Goal: Contribute content: Add original content to the website for others to see

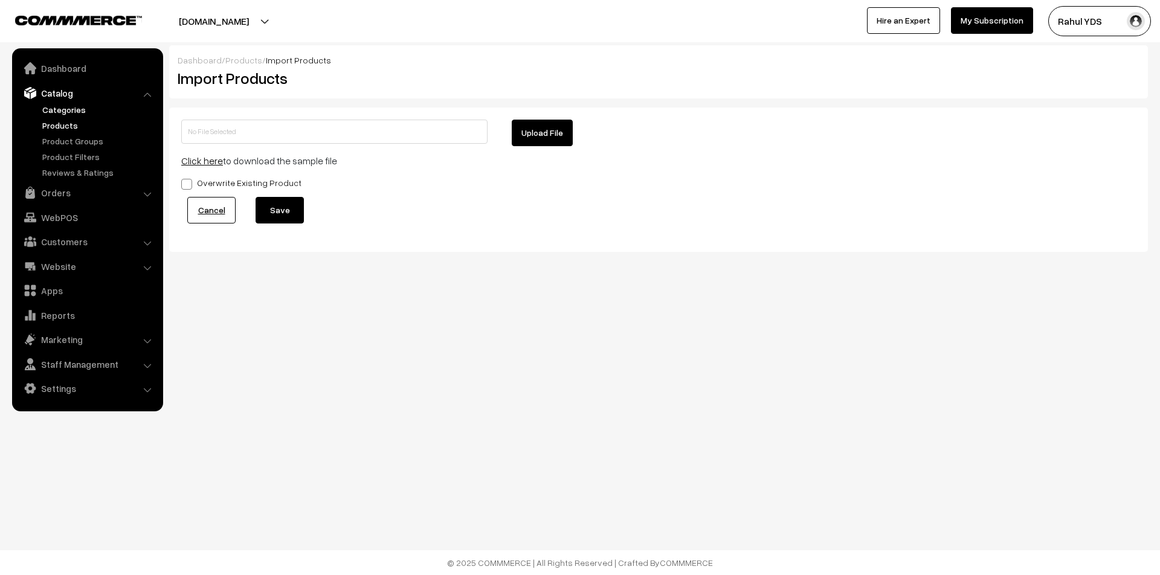
click at [72, 111] on link "Categories" at bounding box center [99, 109] width 120 height 13
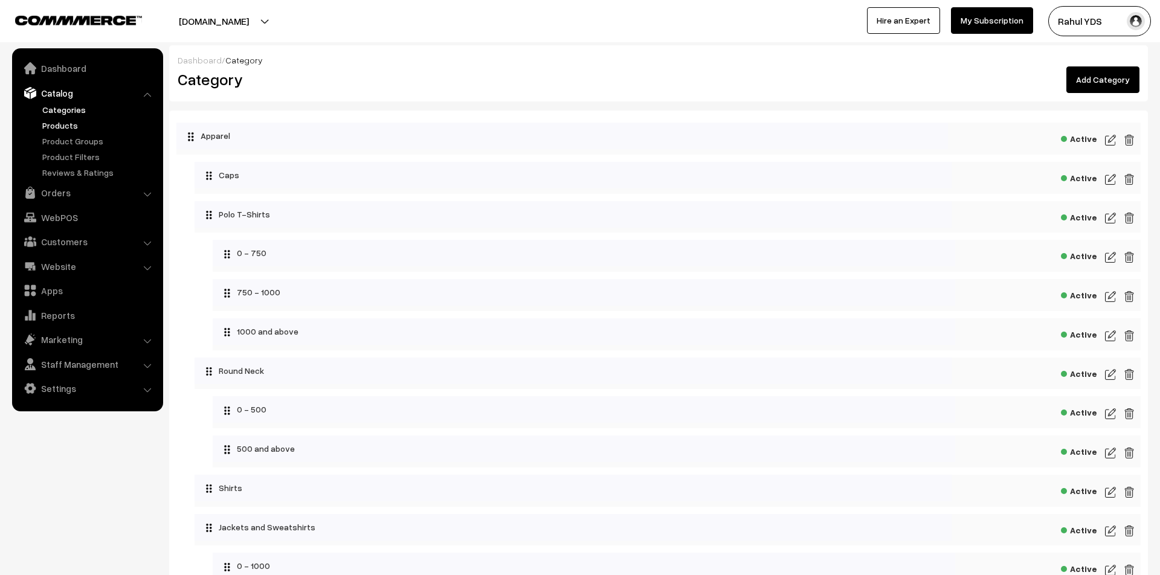
click at [68, 123] on link "Products" at bounding box center [99, 125] width 120 height 13
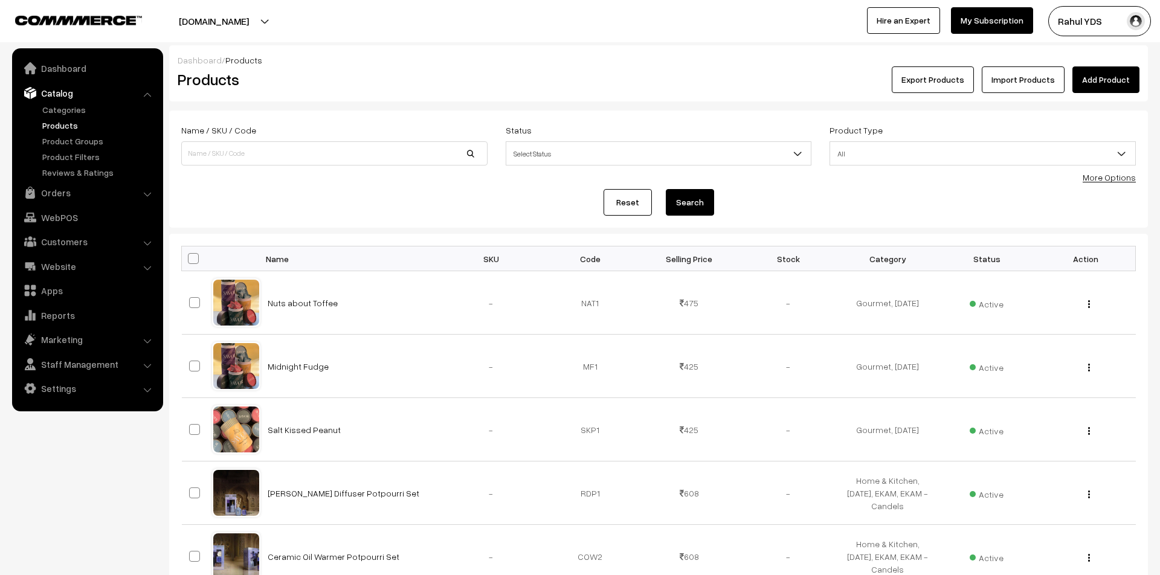
click at [1116, 182] on link "More Options" at bounding box center [1108, 177] width 53 height 10
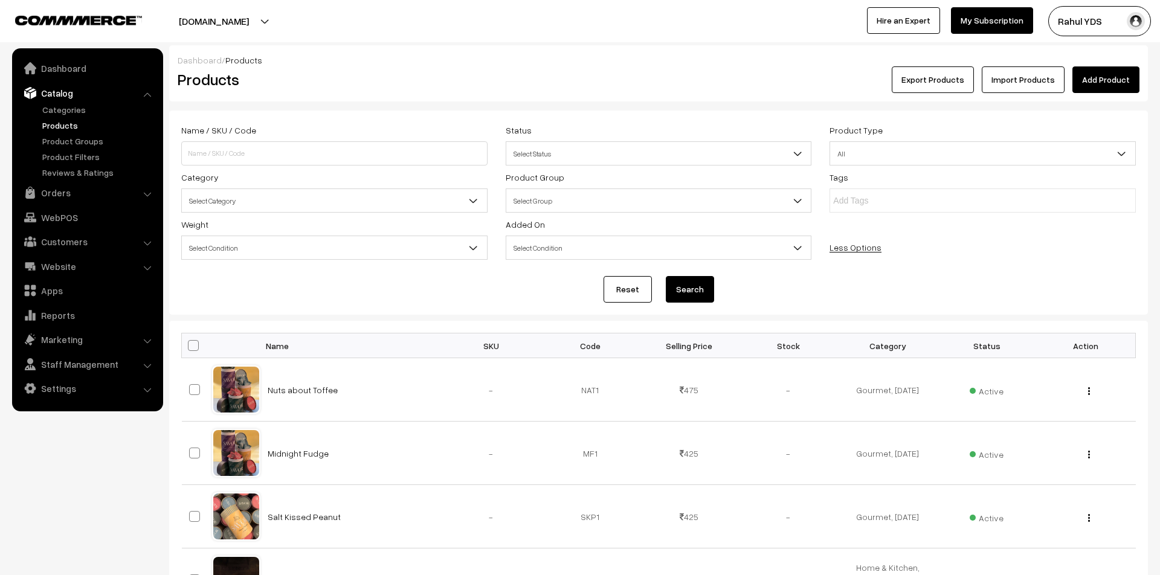
click at [383, 206] on span "Select Category" at bounding box center [334, 200] width 305 height 21
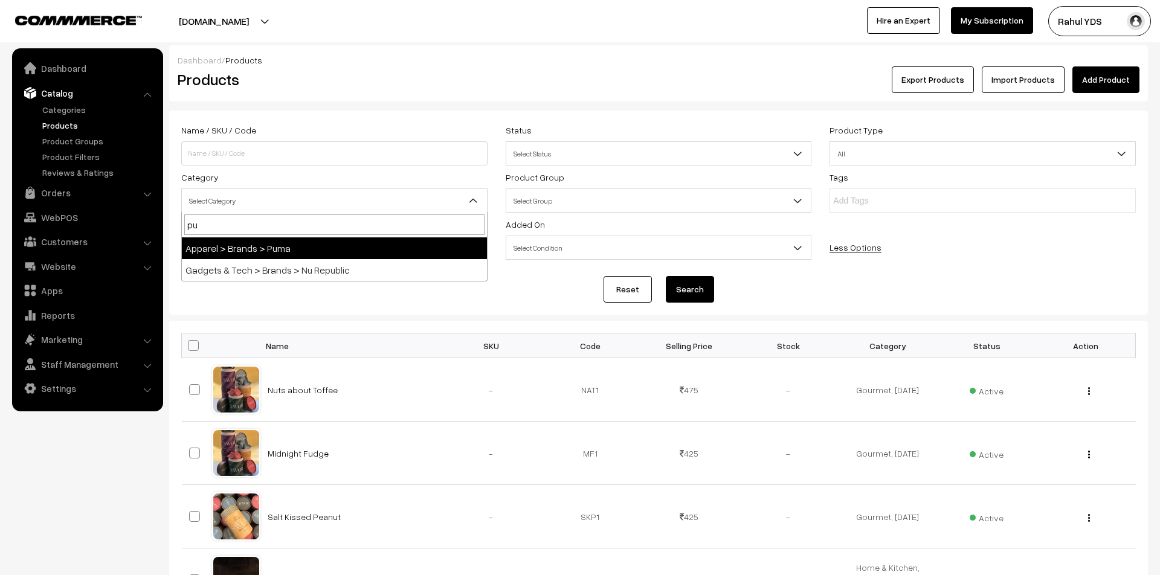
type input "pum"
select select "87"
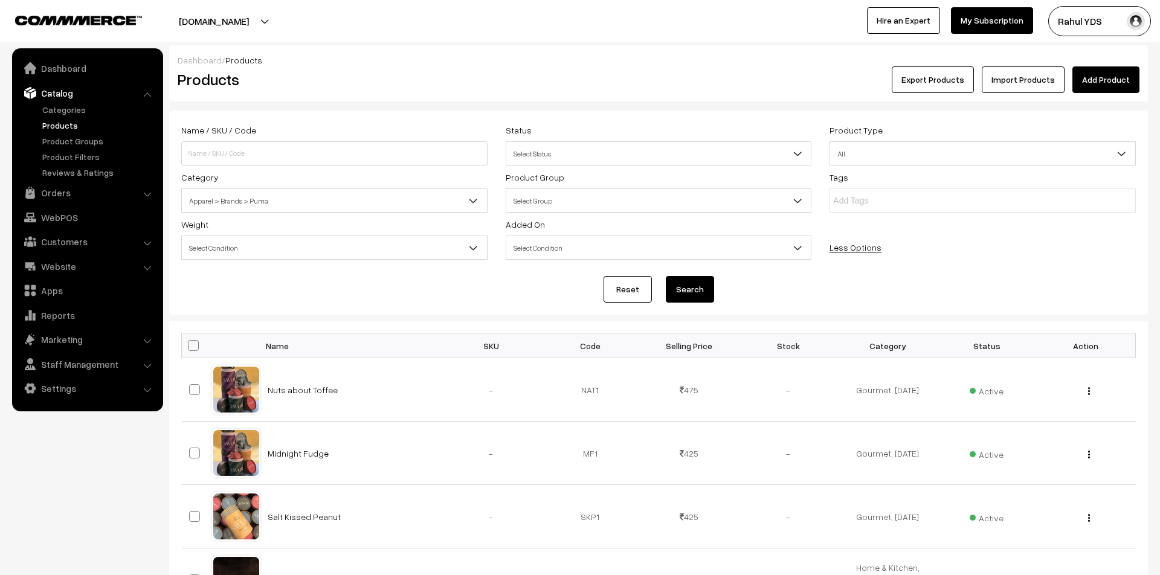
click at [691, 282] on button "Search" at bounding box center [690, 289] width 48 height 27
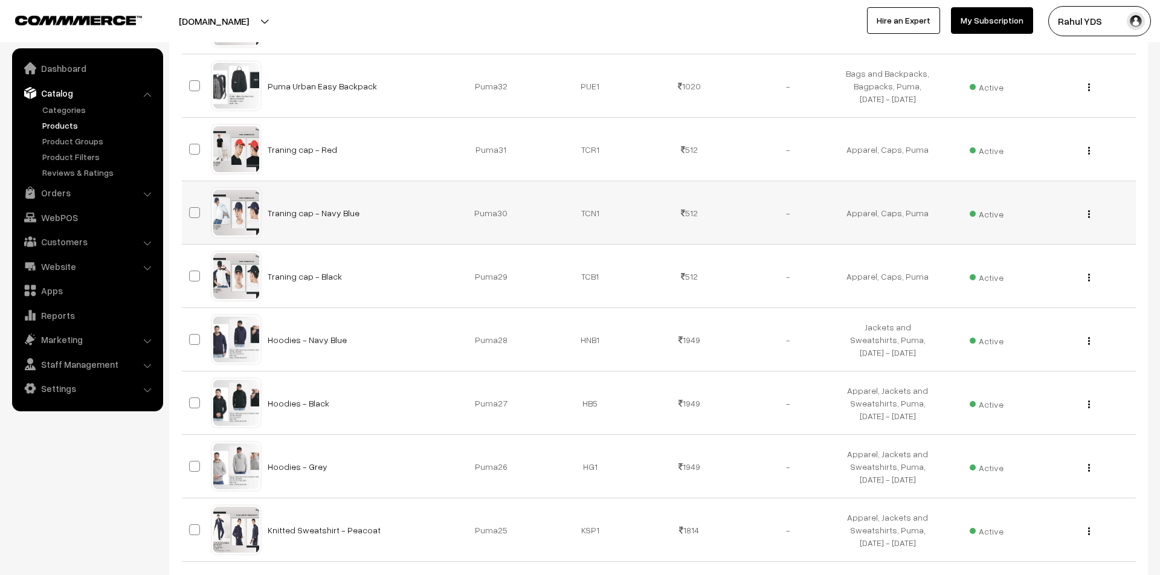
scroll to position [438, 0]
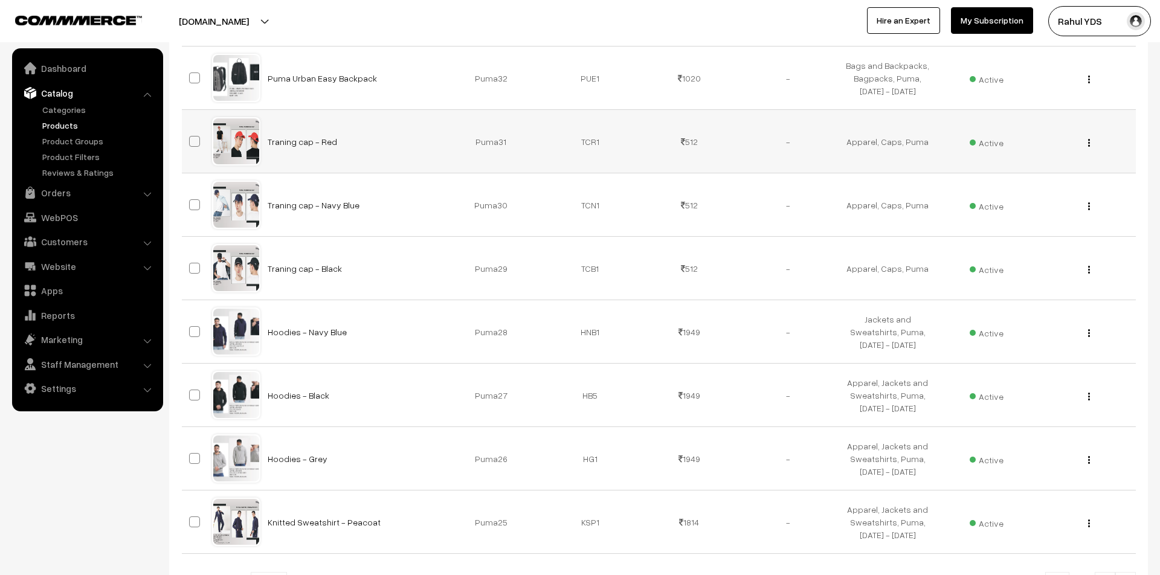
click at [194, 140] on span at bounding box center [194, 141] width 11 height 11
click at [191, 138] on input "checkbox" at bounding box center [187, 134] width 8 height 8
checkbox input "true"
click at [196, 203] on span at bounding box center [194, 204] width 11 height 11
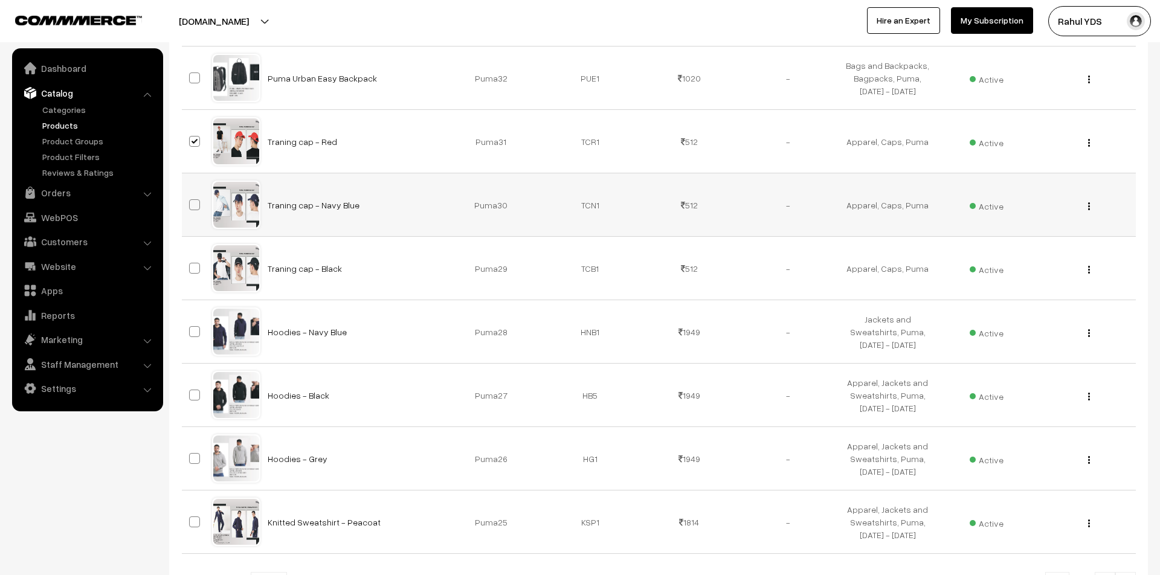
click at [191, 201] on input "checkbox" at bounding box center [187, 197] width 8 height 8
checkbox input "true"
click at [196, 270] on span at bounding box center [194, 268] width 11 height 11
click at [191, 265] on input "checkbox" at bounding box center [187, 261] width 8 height 8
checkbox input "true"
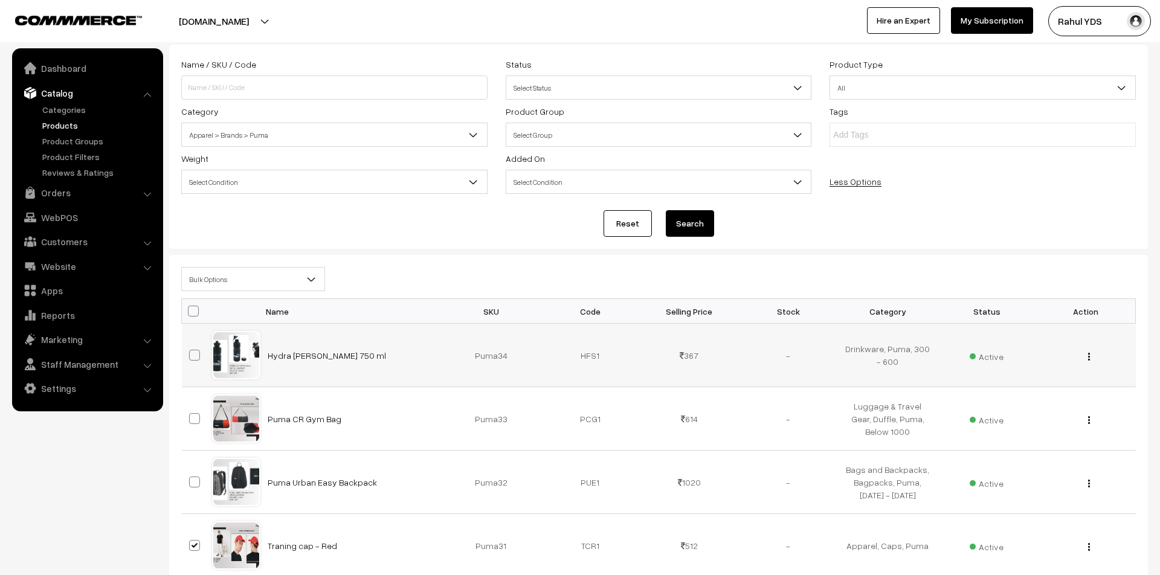
scroll to position [47, 0]
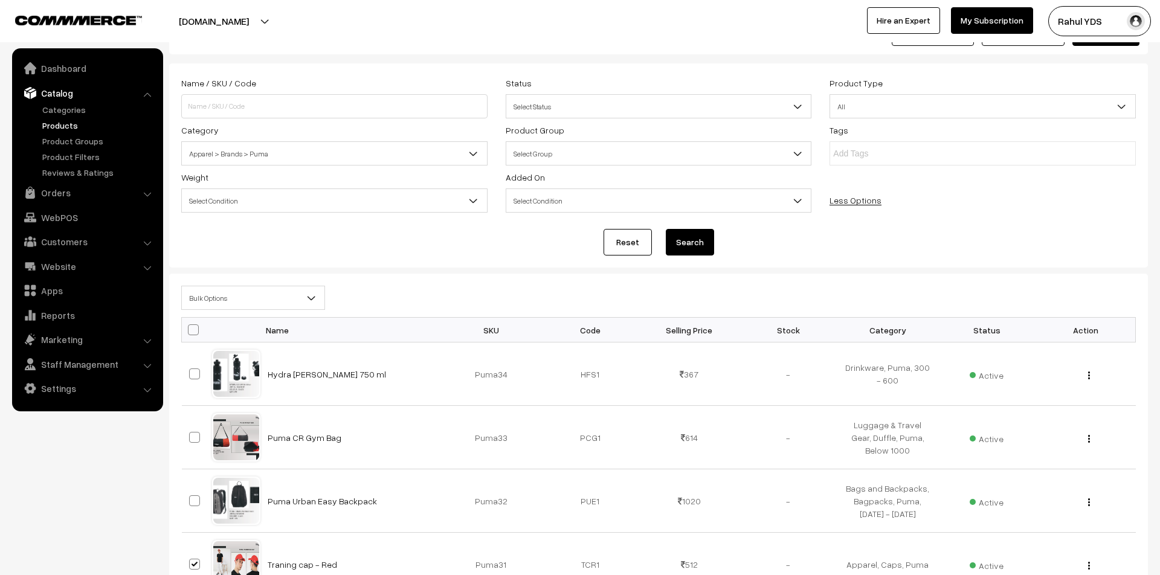
click at [251, 304] on span "Bulk Options" at bounding box center [253, 297] width 143 height 21
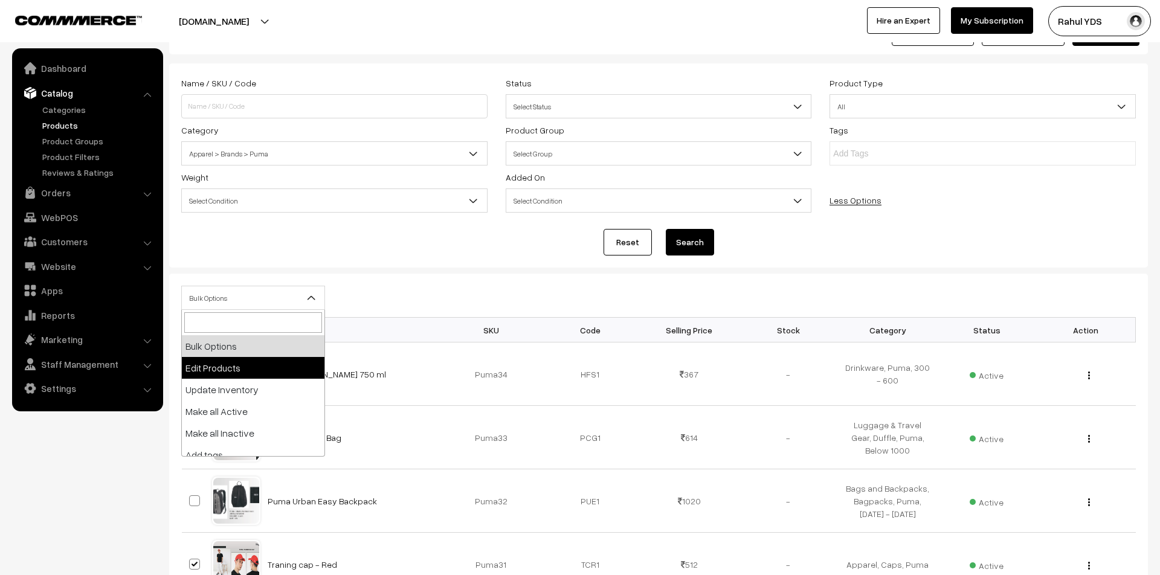
select select "editProduct"
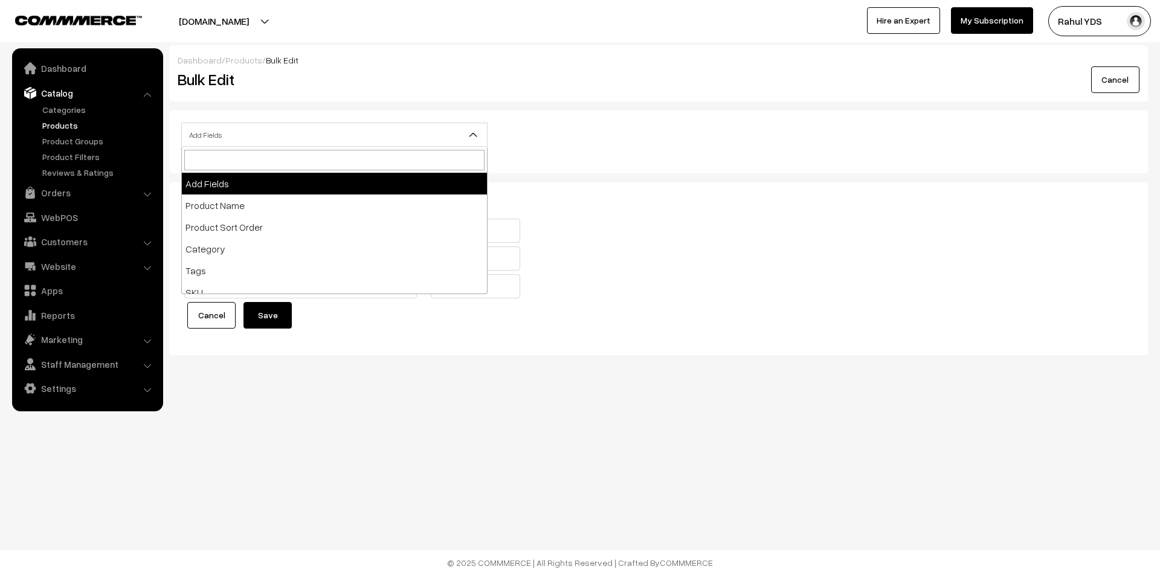
click at [276, 129] on span "Add Fields" at bounding box center [334, 134] width 305 height 21
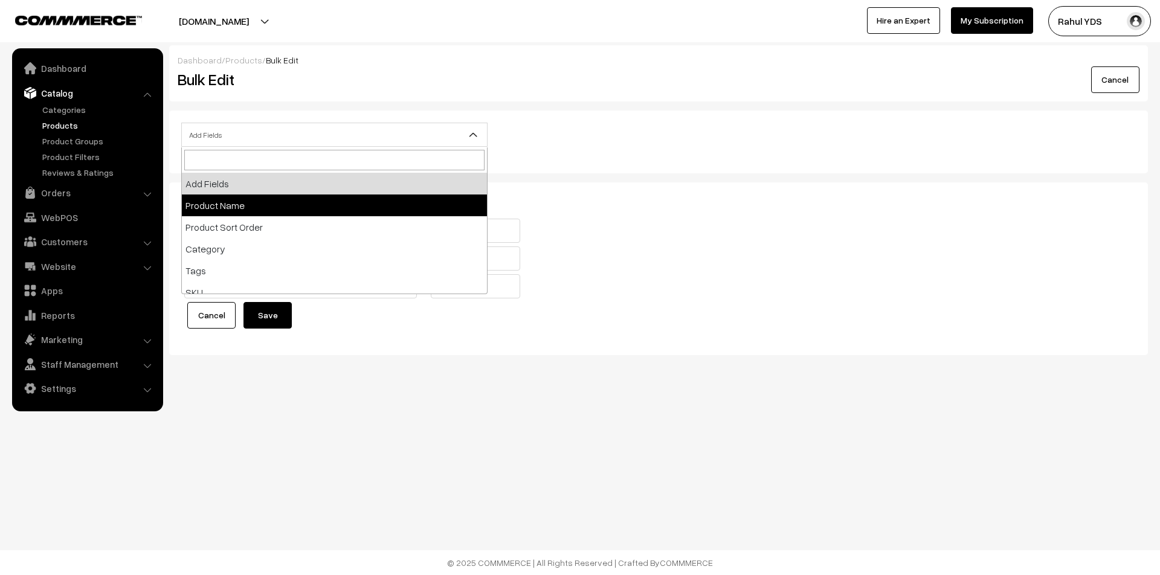
select select "name"
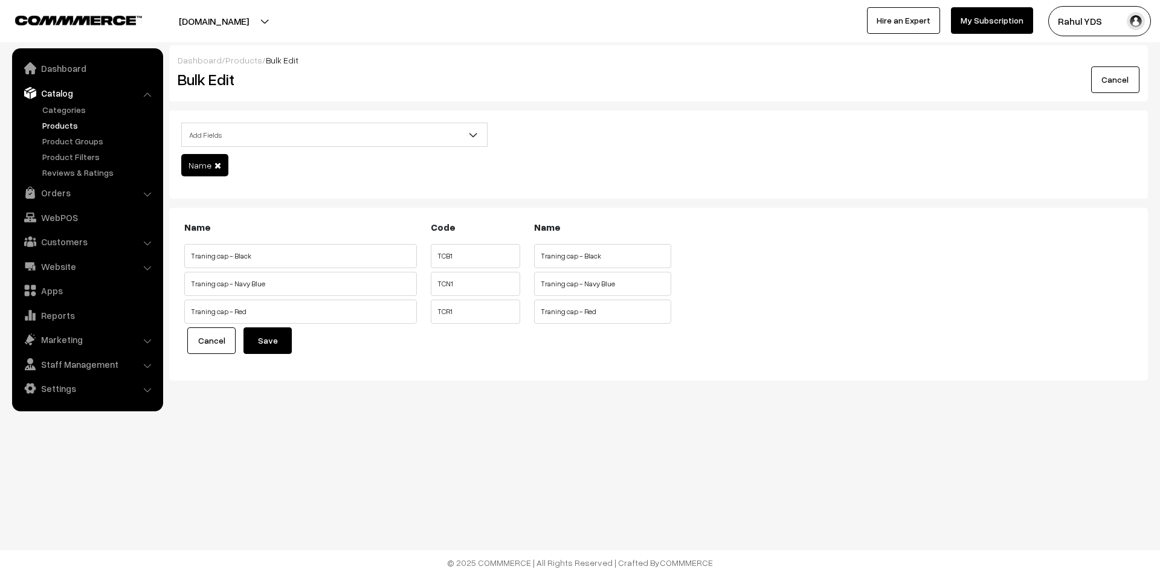
click at [339, 266] on input "Traning cap - Black" at bounding box center [300, 256] width 233 height 24
click at [329, 257] on input "Traning cap - Black" at bounding box center [300, 256] width 233 height 24
click at [608, 257] on input "Traning cap - Black" at bounding box center [602, 256] width 137 height 24
click at [547, 260] on input "Traning cap - Black" at bounding box center [602, 256] width 137 height 24
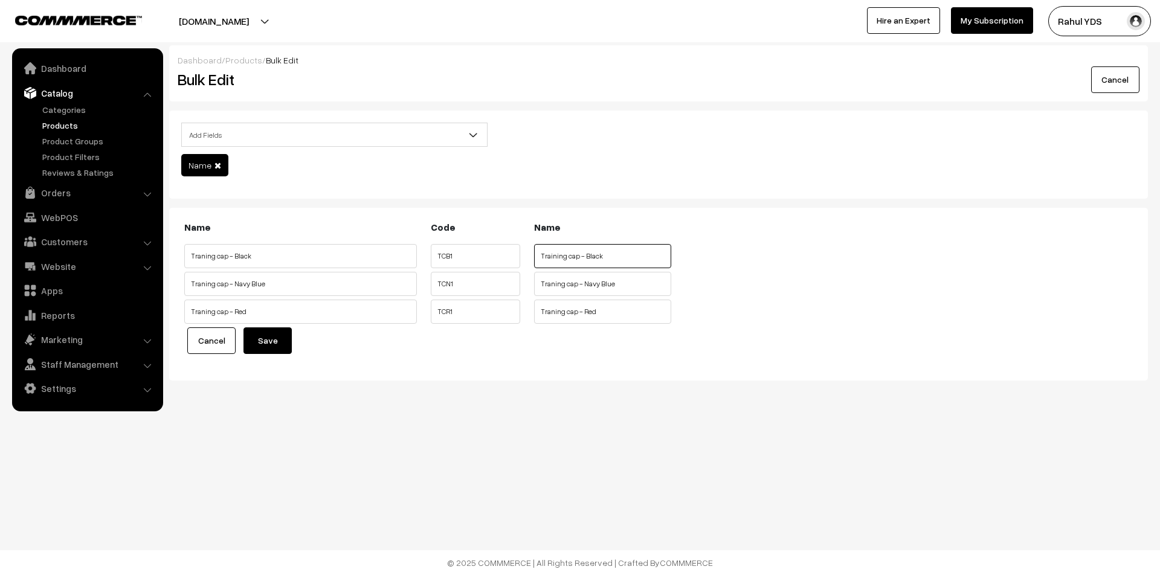
type input "Training cap - Black"
type input "Training cap - Navy Blue"
type input "Training cap - Red"
click at [271, 338] on button "Save" at bounding box center [267, 340] width 48 height 27
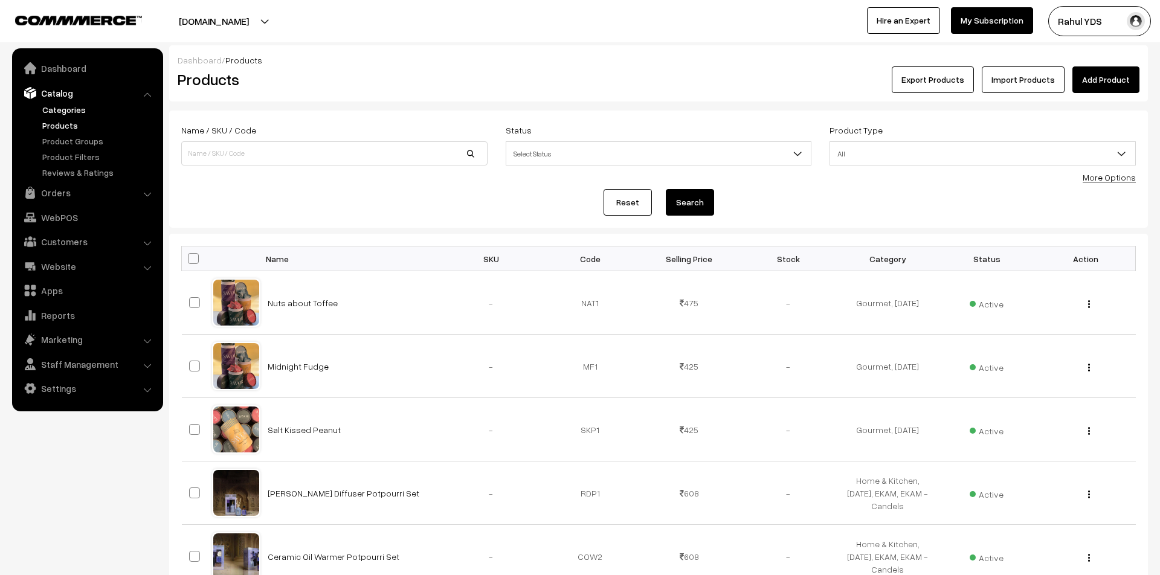
click at [65, 112] on link "Categories" at bounding box center [99, 109] width 120 height 13
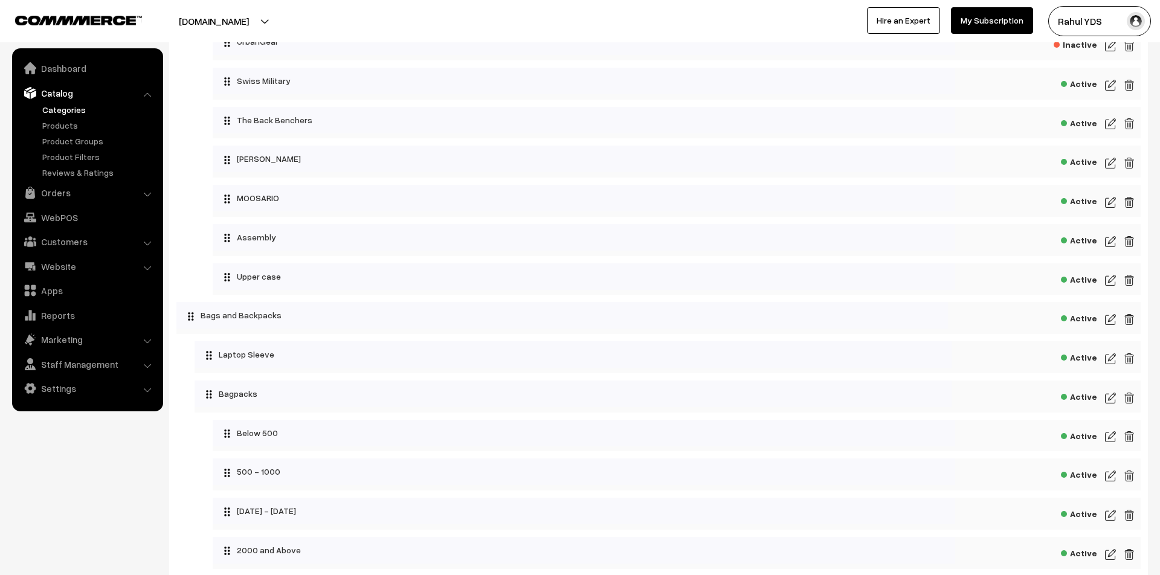
scroll to position [3083, 0]
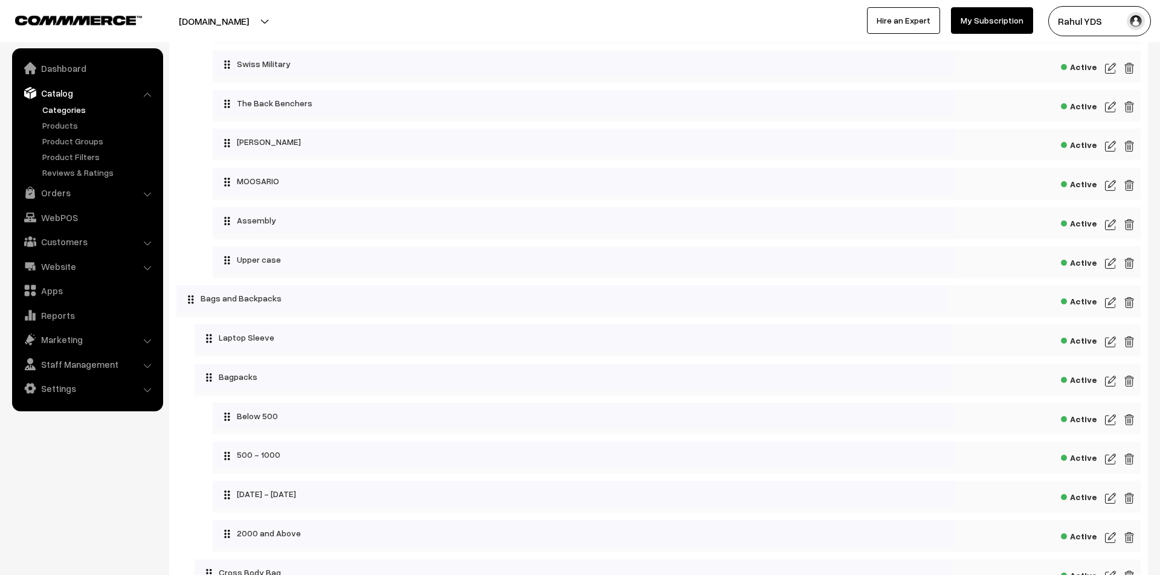
click at [1109, 271] on img at bounding box center [1110, 263] width 11 height 14
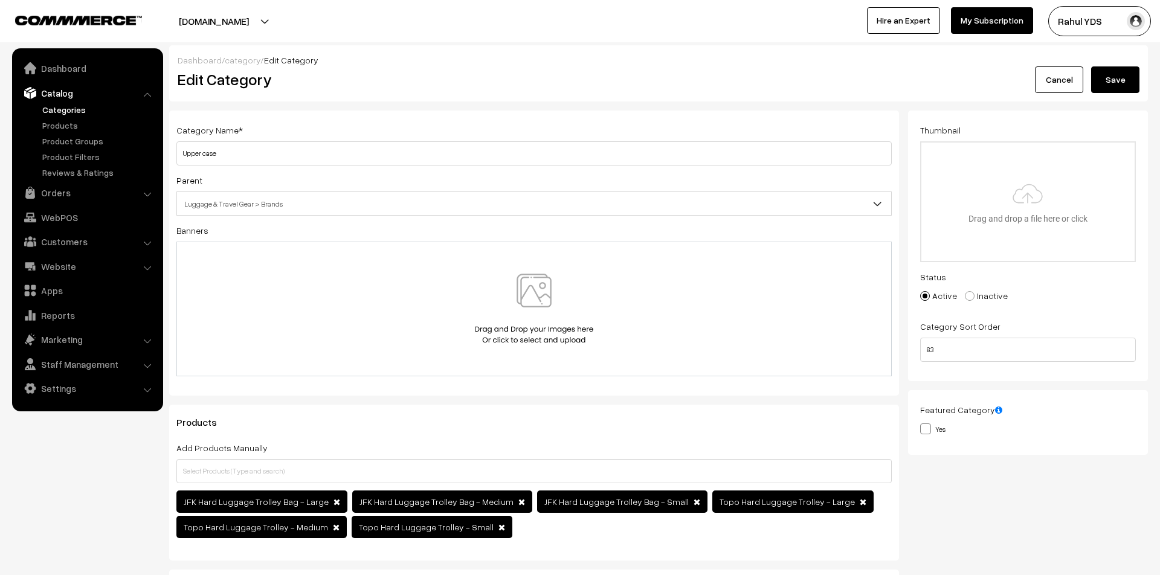
type input "C:\fakepath\Untitled design (13).png"
click at [1112, 79] on button "Save" at bounding box center [1115, 79] width 48 height 27
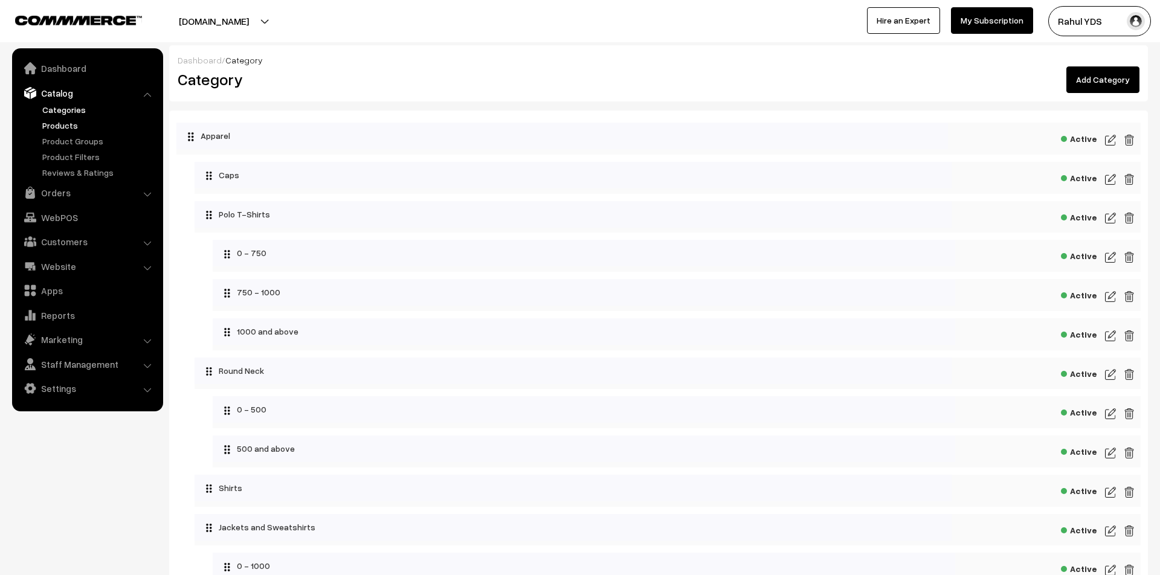
click at [62, 126] on link "Products" at bounding box center [99, 125] width 120 height 13
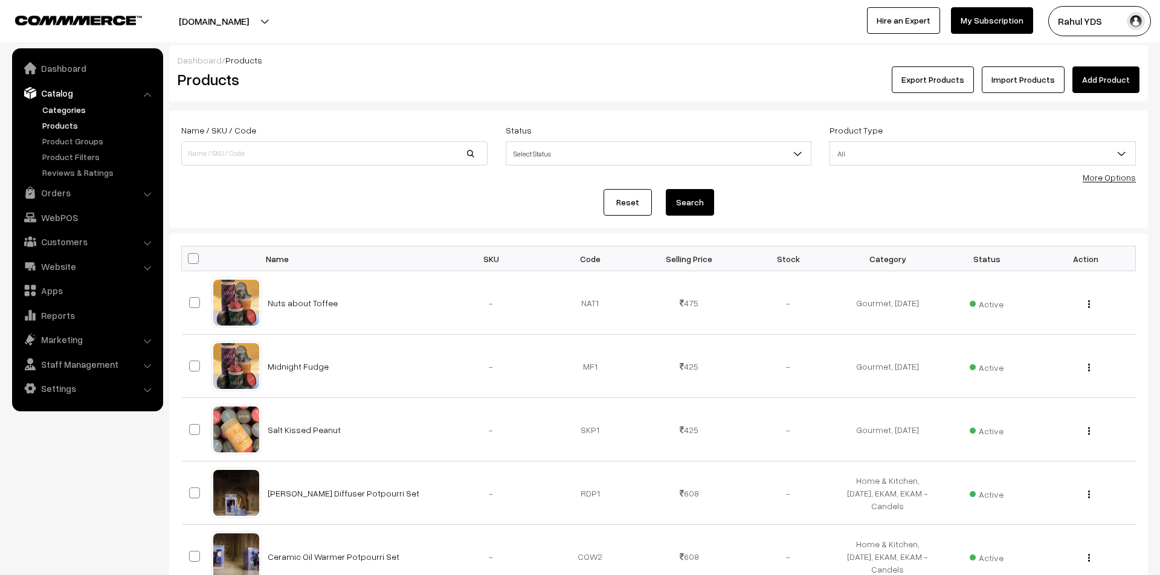
click at [75, 108] on link "Categories" at bounding box center [99, 109] width 120 height 13
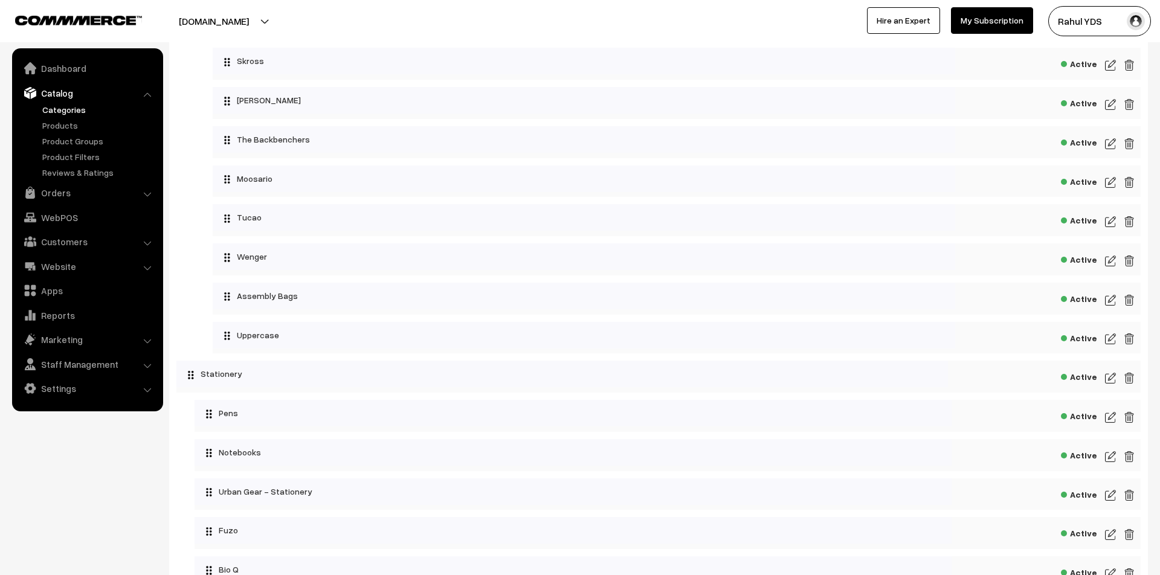
scroll to position [3952, 0]
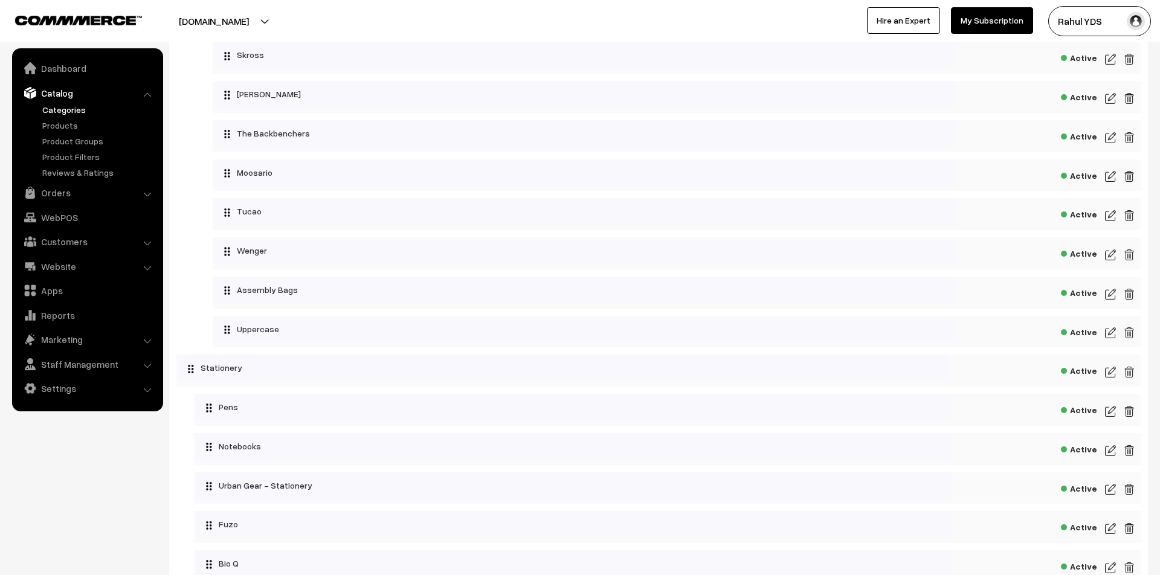
click at [1106, 340] on img at bounding box center [1110, 333] width 11 height 14
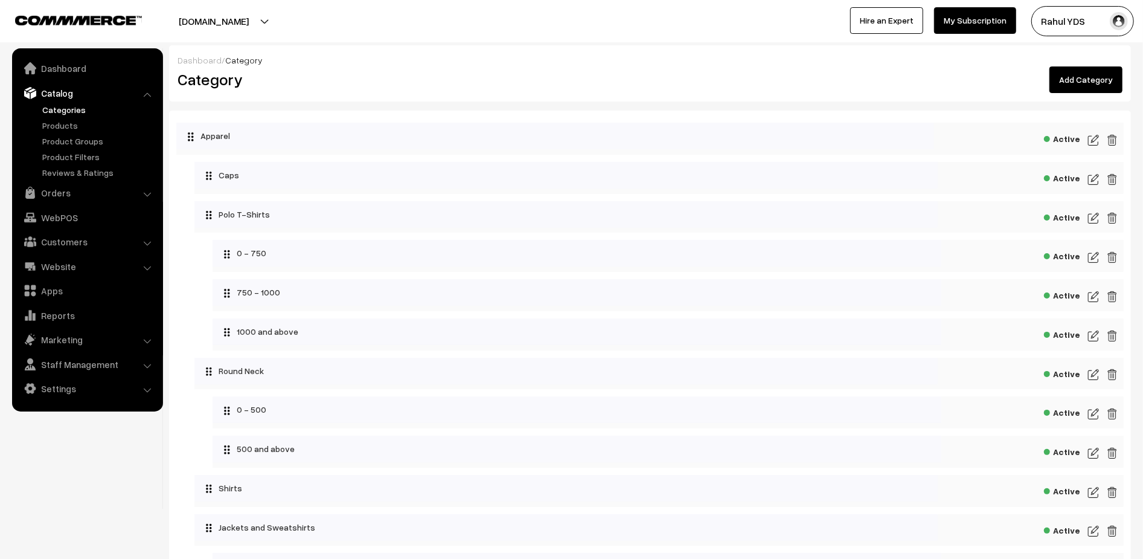
click at [1089, 141] on img at bounding box center [1093, 140] width 11 height 14
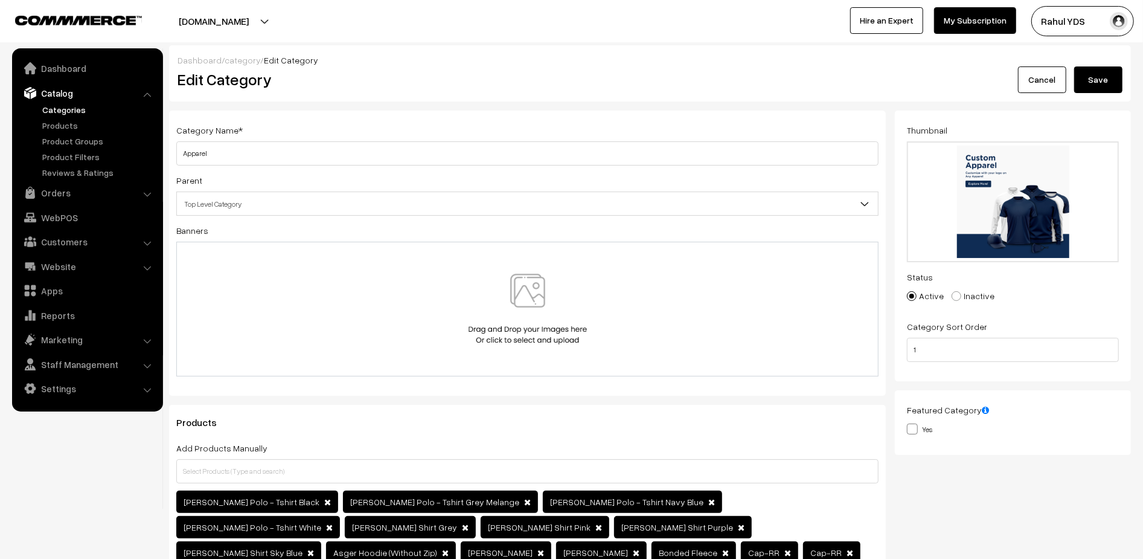
click at [1089, 93] on button "Save" at bounding box center [1098, 79] width 48 height 27
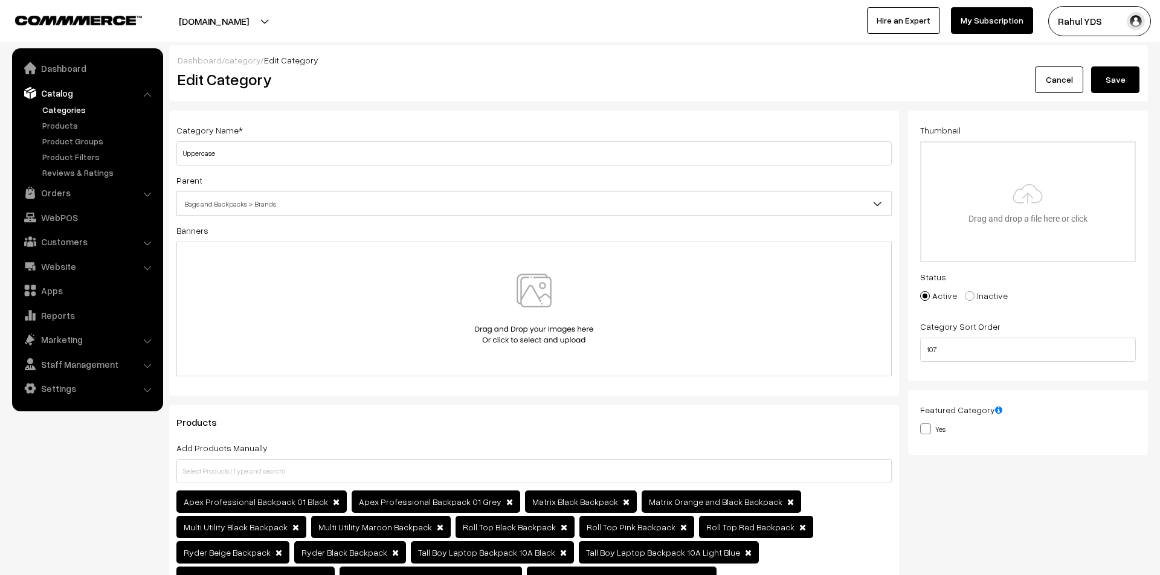
type input "C:\fakepath\Untitled design (13).png"
click at [1112, 84] on button "Save" at bounding box center [1115, 79] width 48 height 27
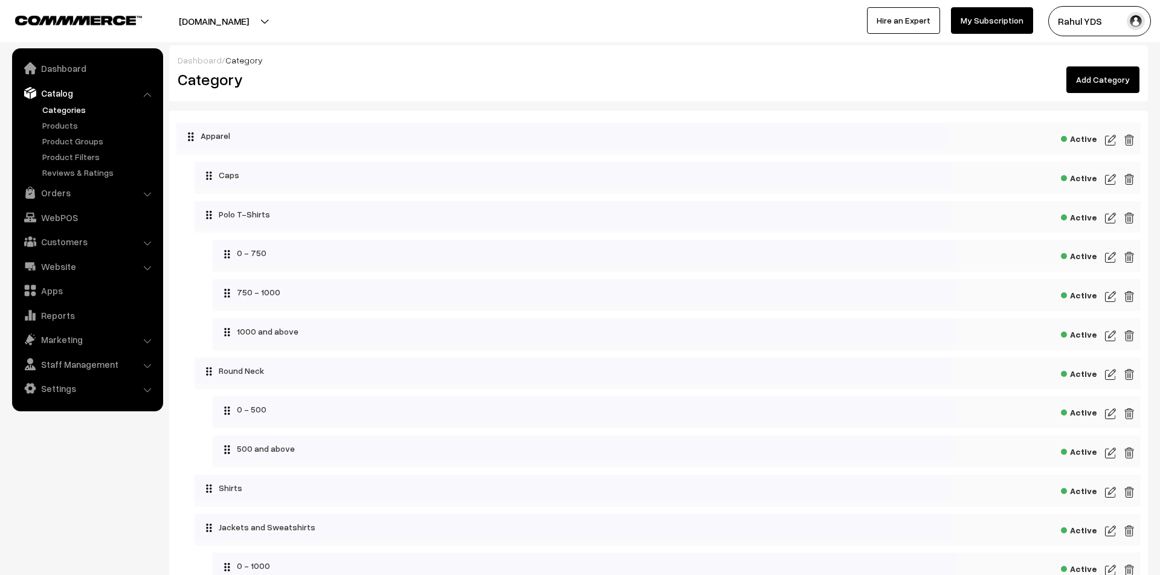
click at [1106, 74] on link "Add Category" at bounding box center [1102, 79] width 73 height 27
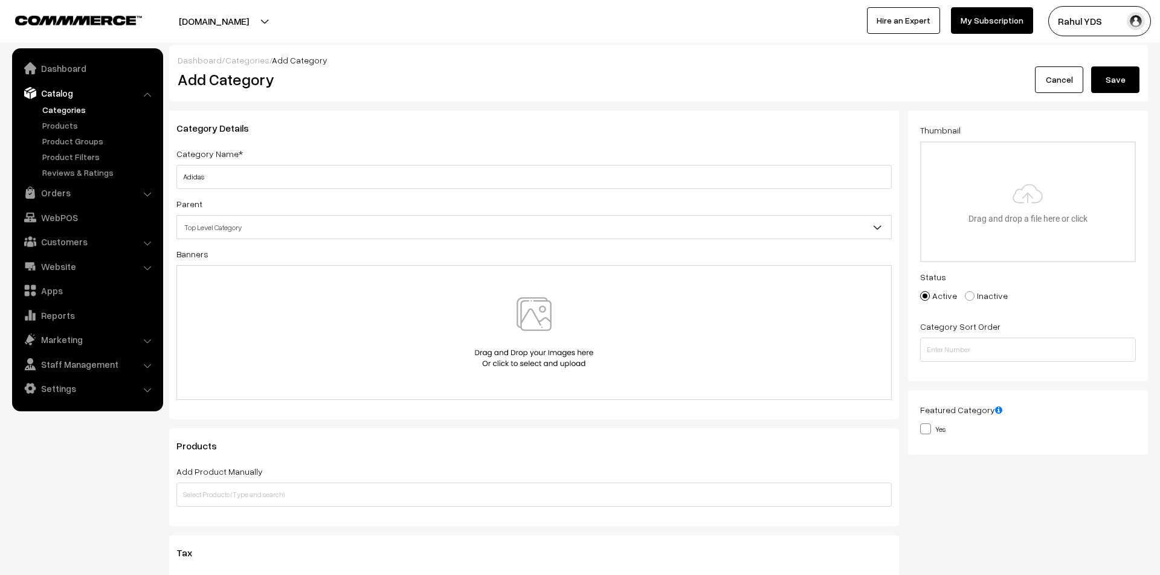
type input "Adidas"
type input "C:\fakepath\2.png"
click at [1112, 77] on button "Save" at bounding box center [1115, 79] width 48 height 27
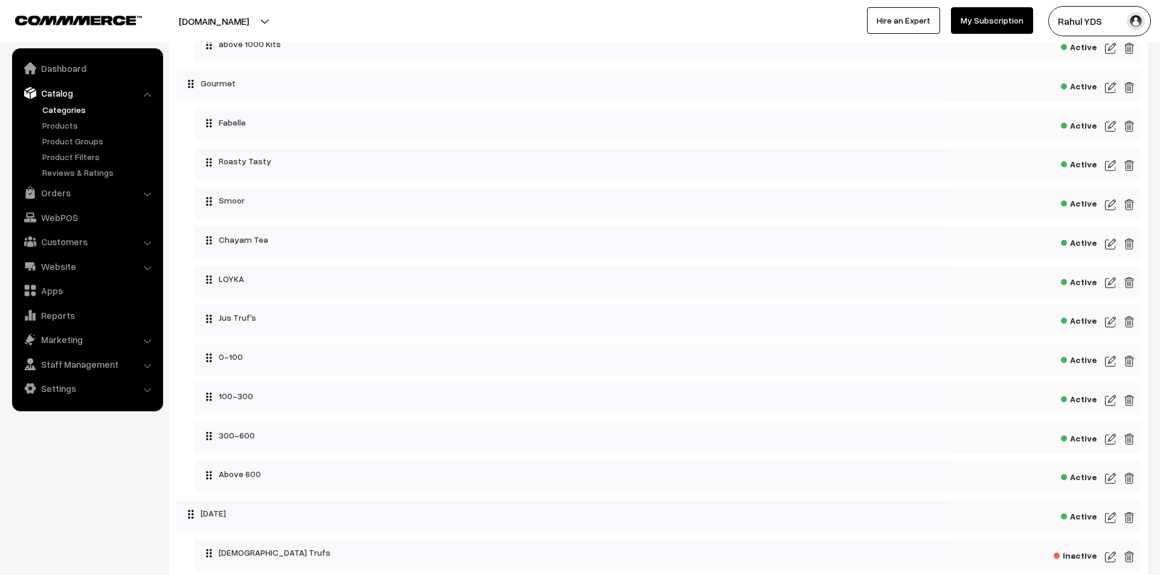
scroll to position [5952, 0]
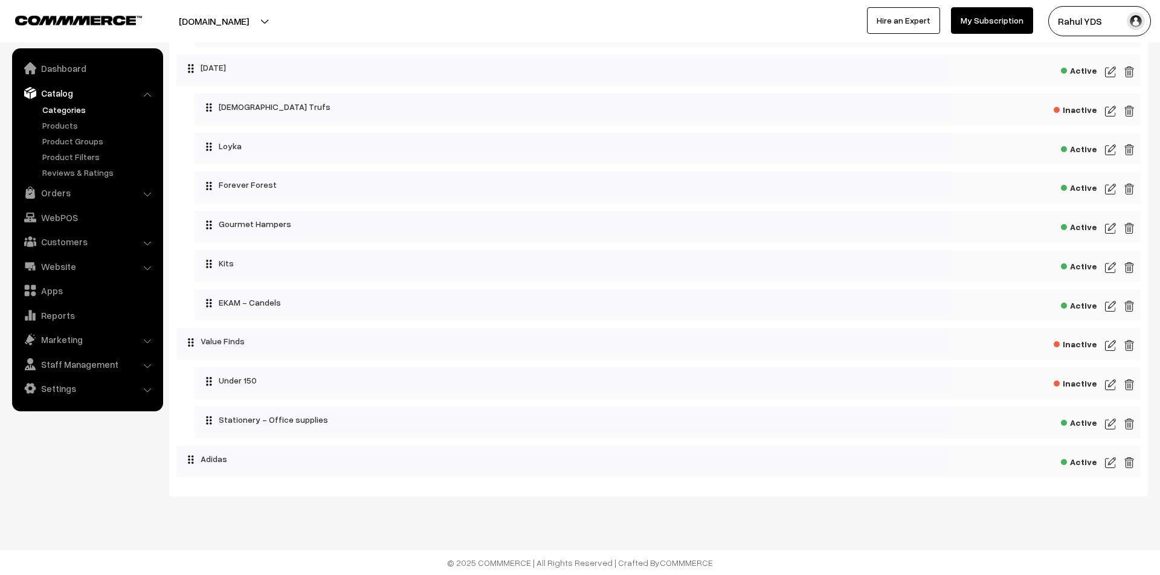
click at [1109, 463] on img at bounding box center [1110, 462] width 11 height 14
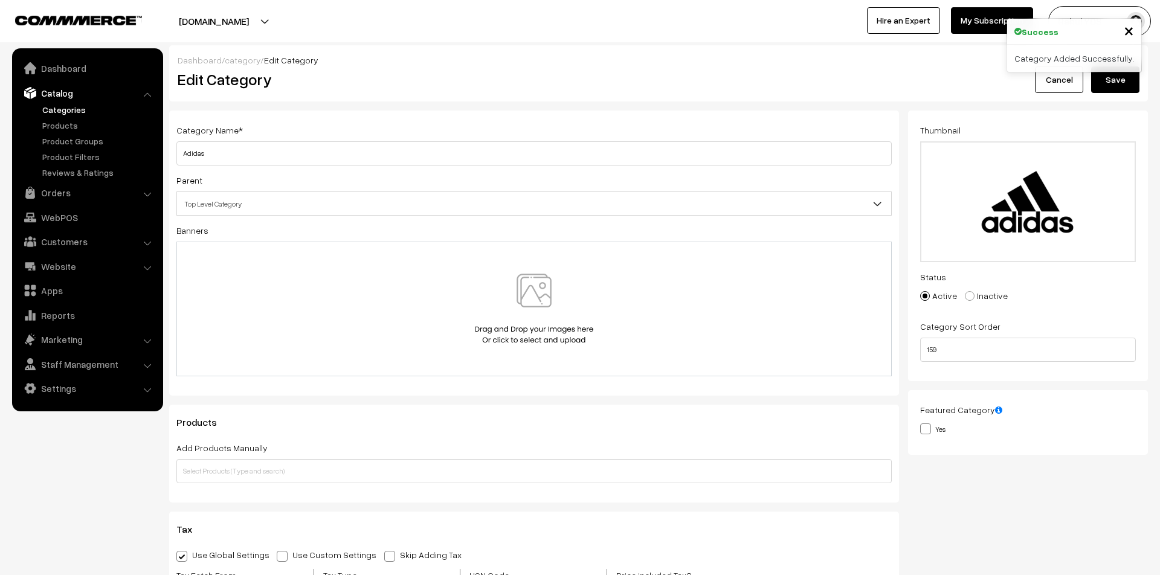
click at [362, 196] on span "Top Level Category" at bounding box center [534, 203] width 714 height 21
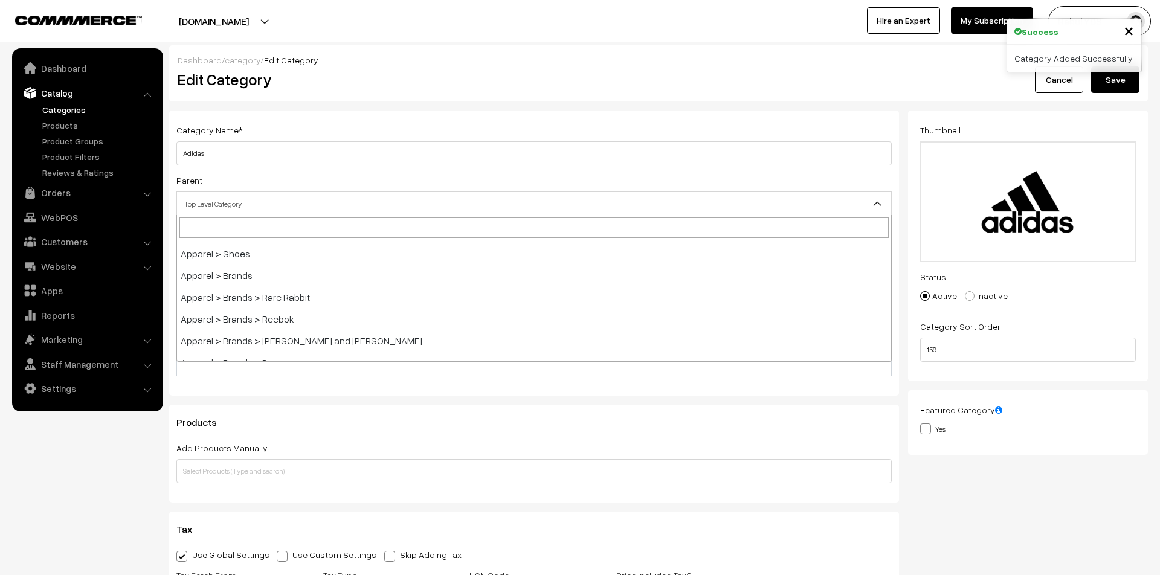
scroll to position [351, 0]
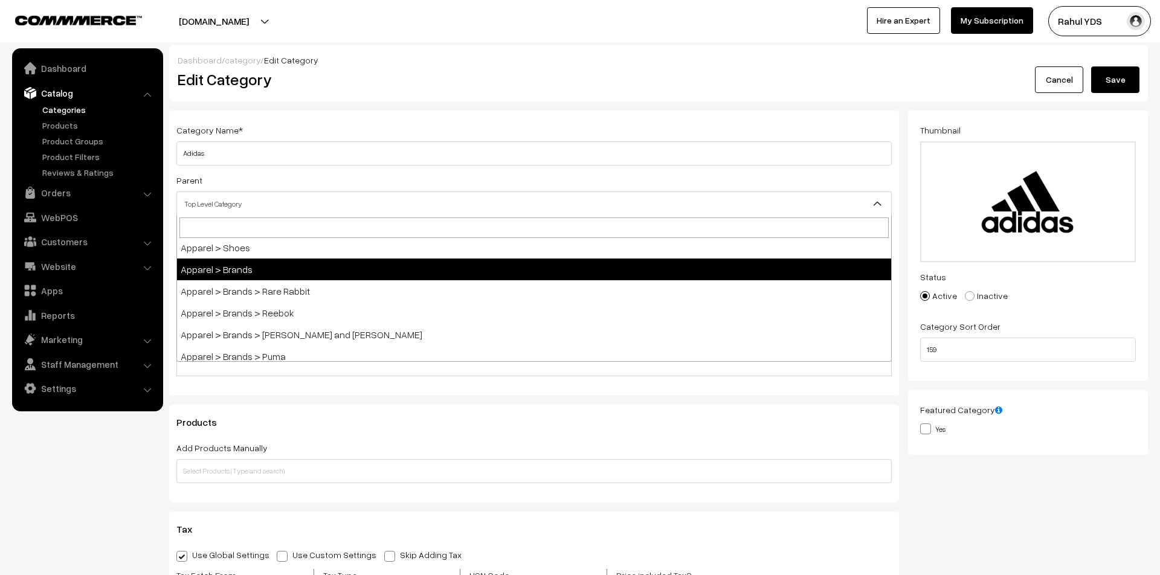
select select "64"
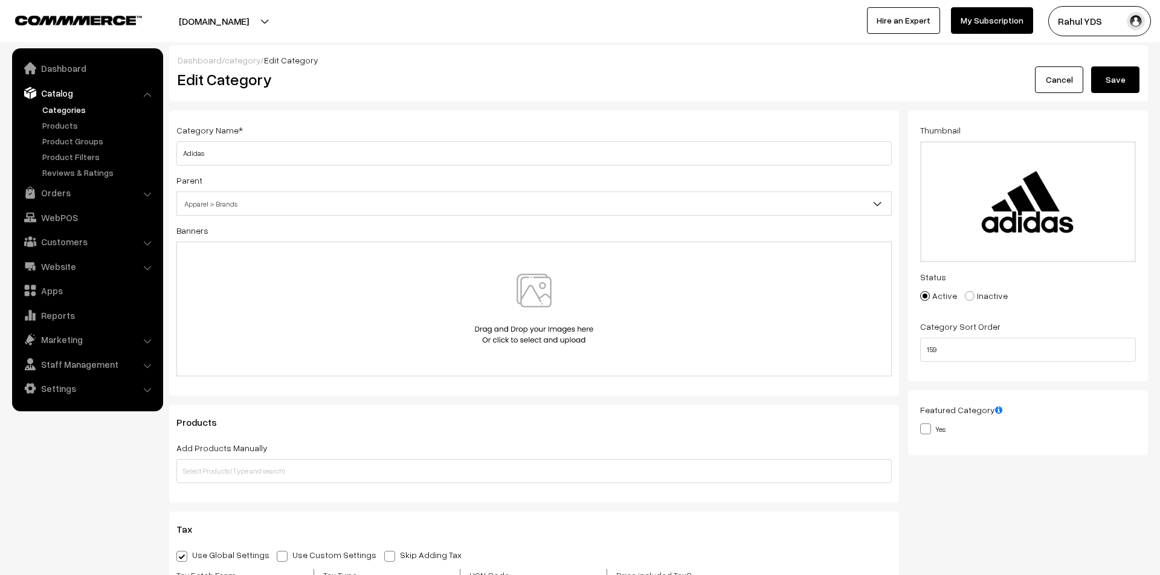
click at [1128, 88] on button "Save" at bounding box center [1115, 79] width 48 height 27
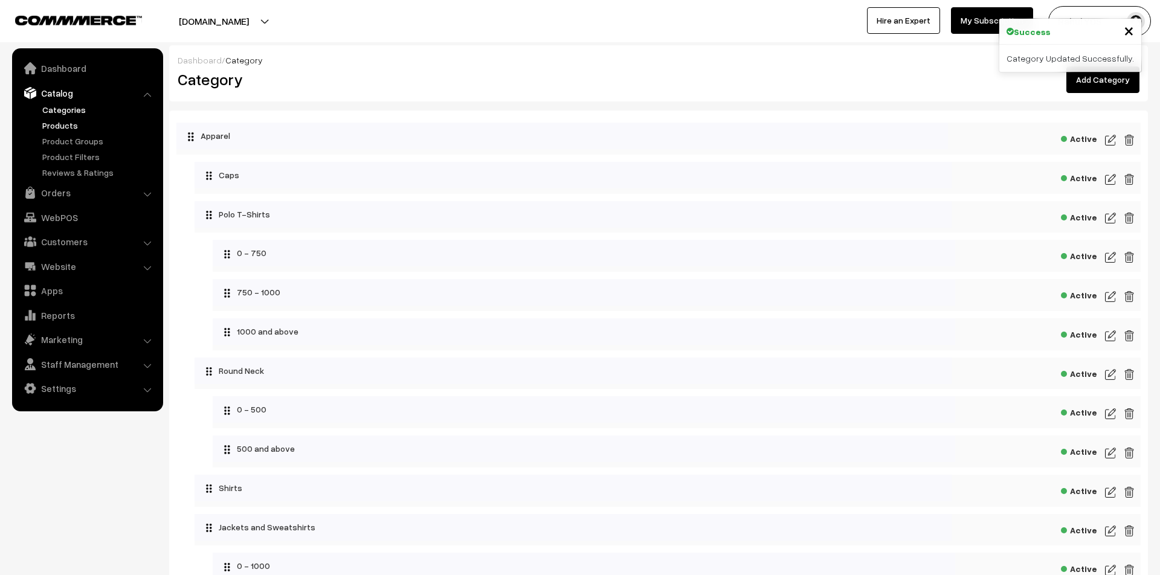
click at [54, 124] on link "Products" at bounding box center [99, 125] width 120 height 13
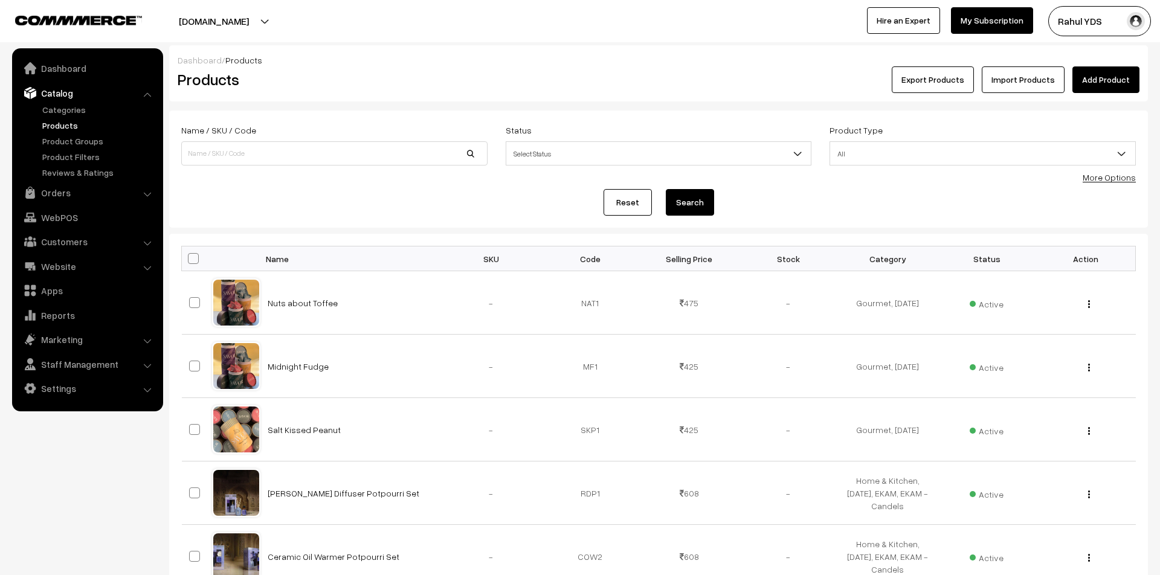
click at [1101, 80] on link "Add Product" at bounding box center [1105, 79] width 67 height 27
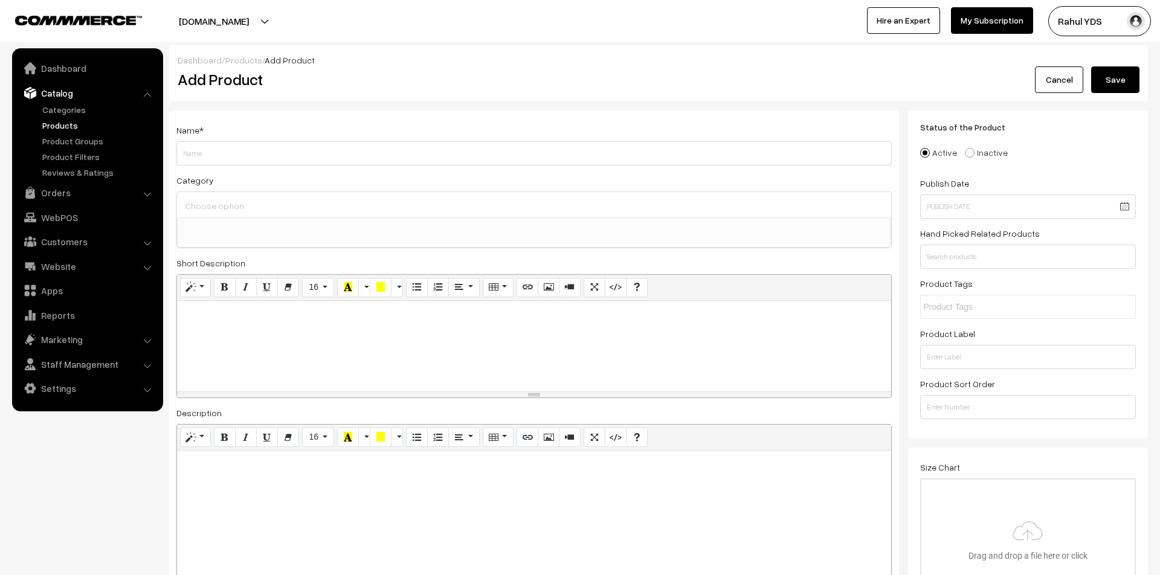
select select
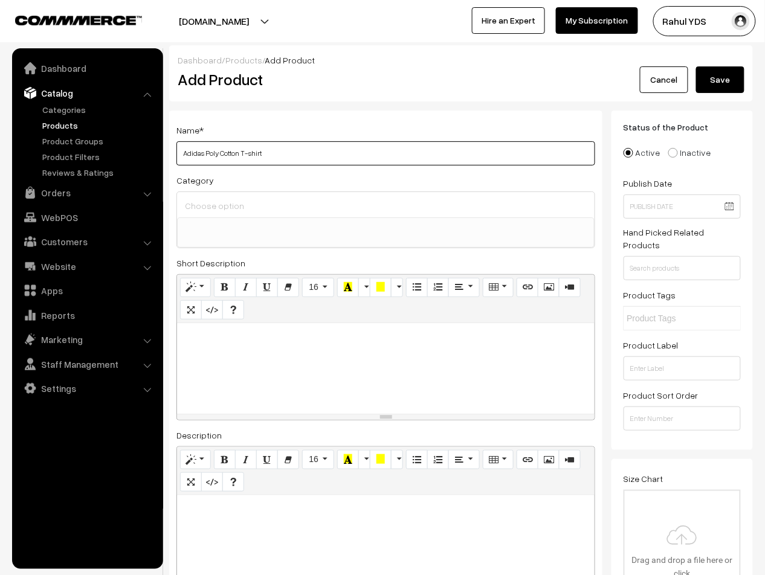
type input "Adidas Poly Cotton T-shirt"
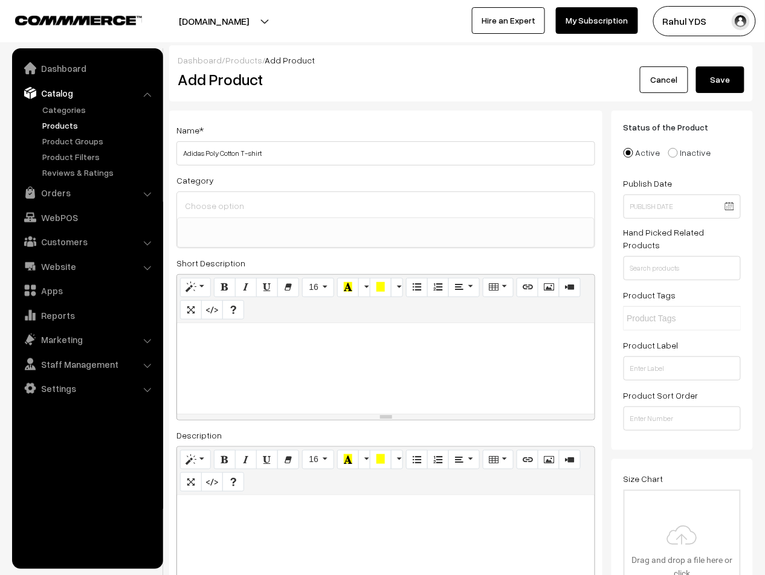
click at [428, 205] on input at bounding box center [386, 206] width 408 height 18
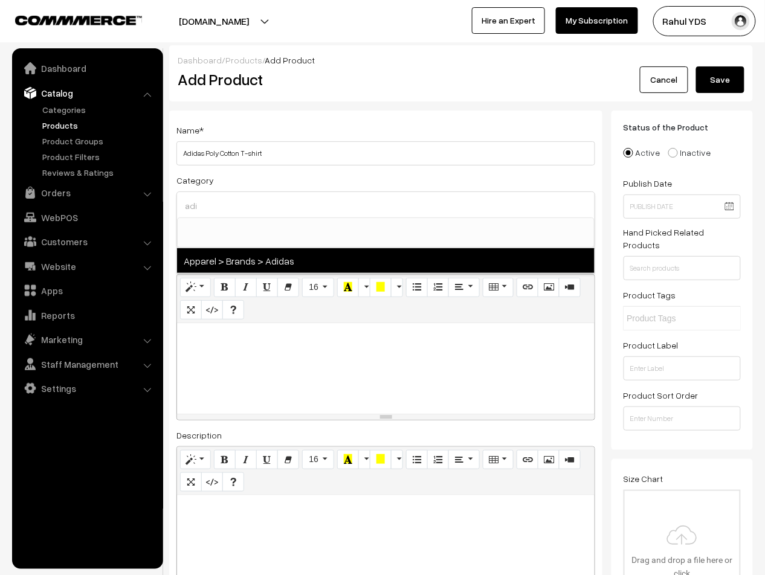
type input "adi"
click at [451, 268] on span "Apparel > Brands > Adidas" at bounding box center [385, 260] width 417 height 25
select select "167"
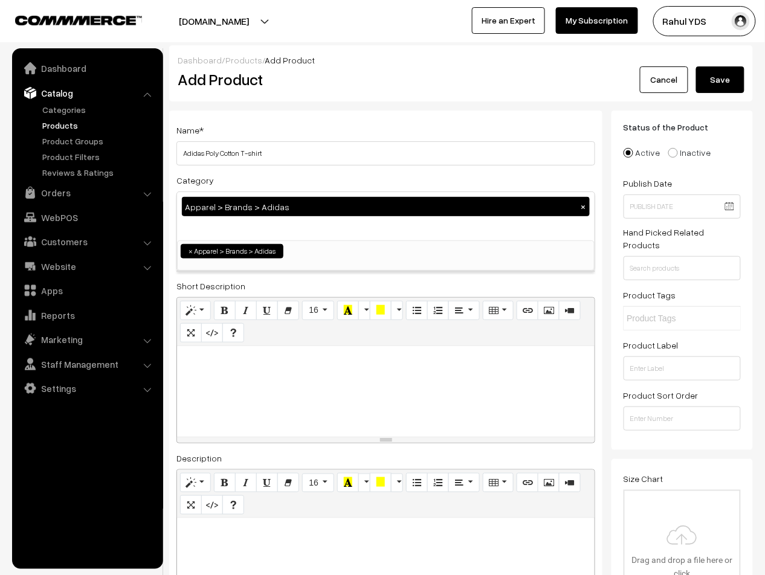
scroll to position [246, 0]
click at [363, 230] on div "Apparel > Brands > Adidas ×" at bounding box center [385, 216] width 417 height 48
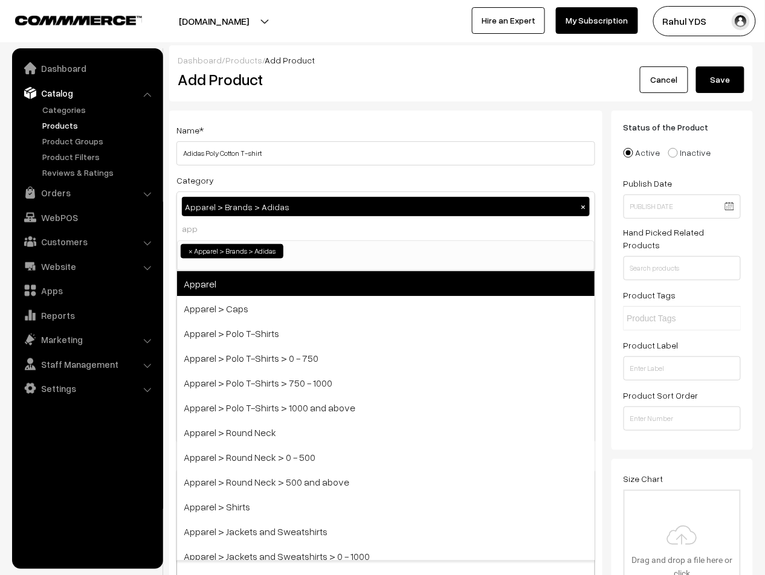
type input "app"
click at [354, 275] on span "Apparel" at bounding box center [385, 283] width 417 height 25
select select "2"
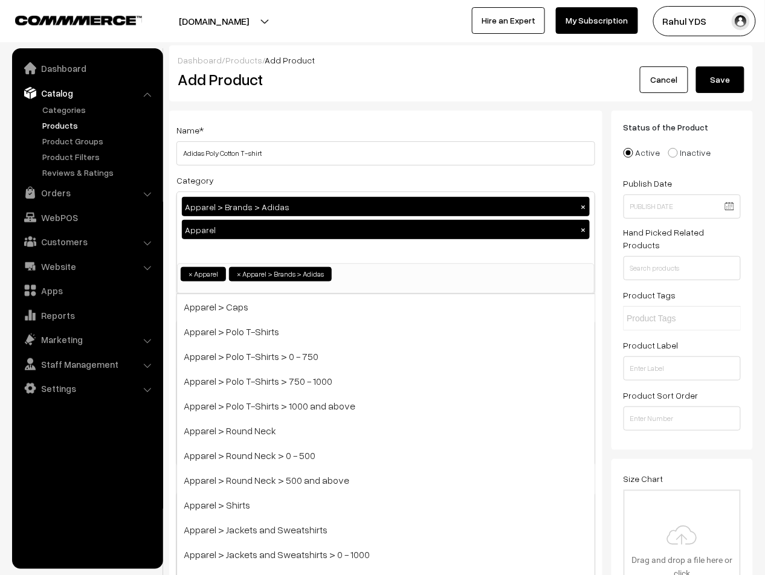
click at [316, 252] on div "Apparel > Brands > Adidas × Apparel ×" at bounding box center [385, 227] width 417 height 71
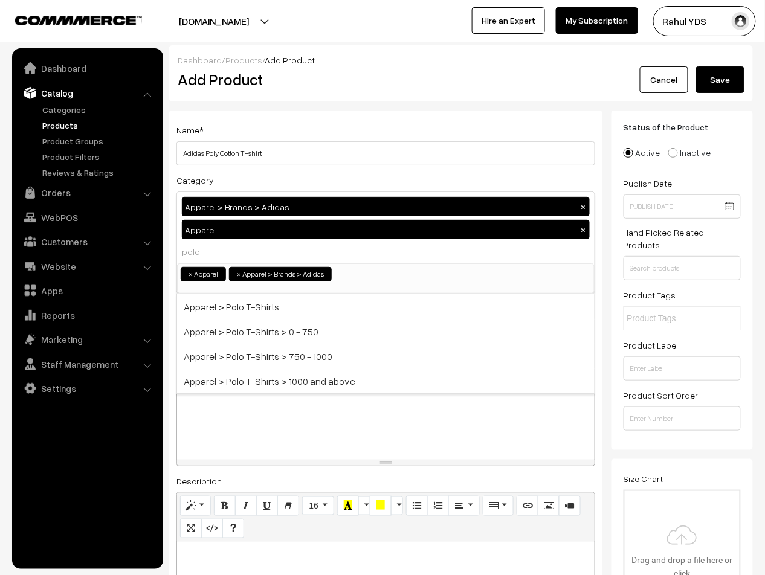
type input "polo"
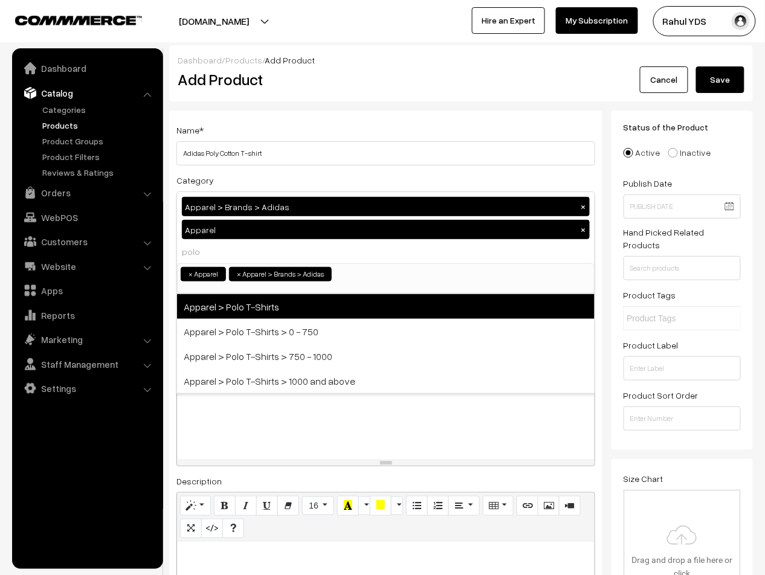
click at [338, 311] on span "Apparel > Polo T-Shirts" at bounding box center [385, 306] width 417 height 25
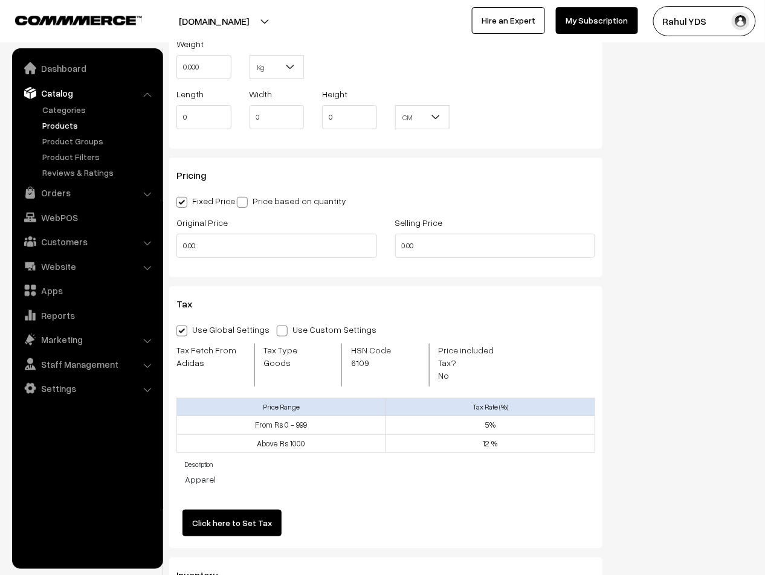
scroll to position [1238, 0]
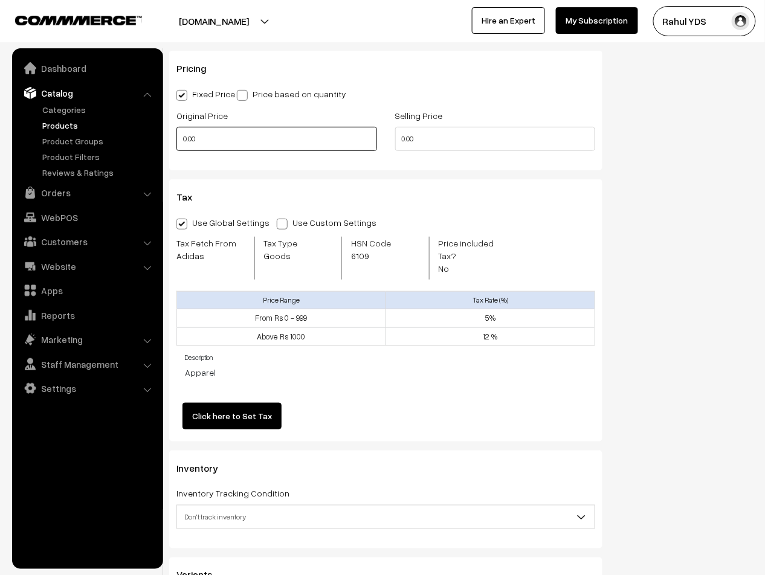
click at [240, 136] on input "0.00" at bounding box center [276, 139] width 201 height 24
type input "1999"
click at [462, 146] on input "0.00" at bounding box center [495, 139] width 201 height 24
type input "0"
type input "7"
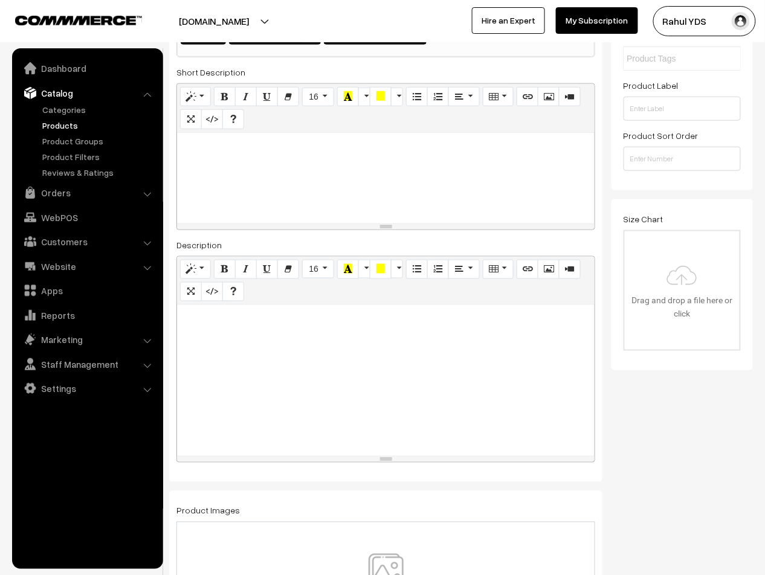
scroll to position [0, 0]
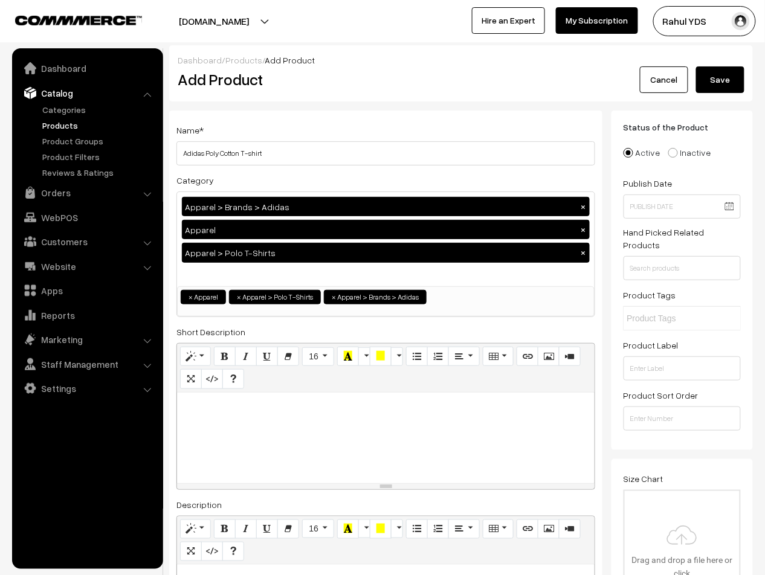
type input "999"
click at [720, 79] on button "Save" at bounding box center [720, 79] width 48 height 27
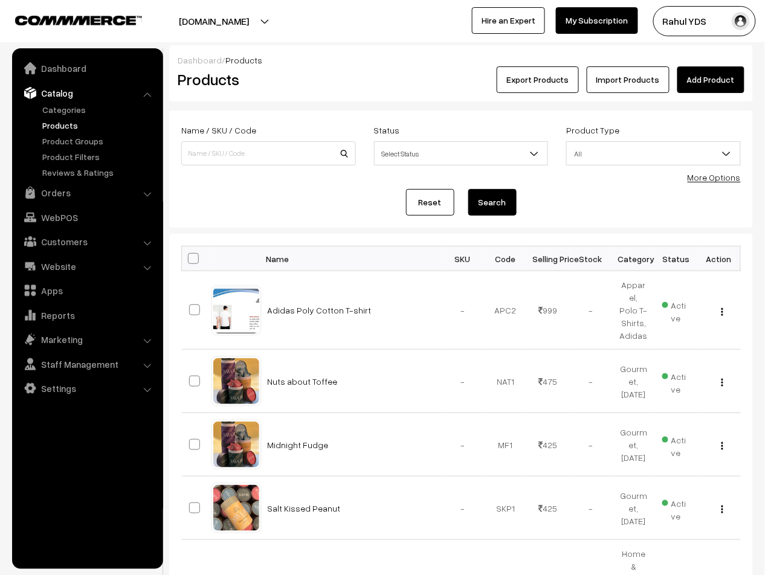
click at [721, 85] on link "Add Product" at bounding box center [710, 79] width 67 height 27
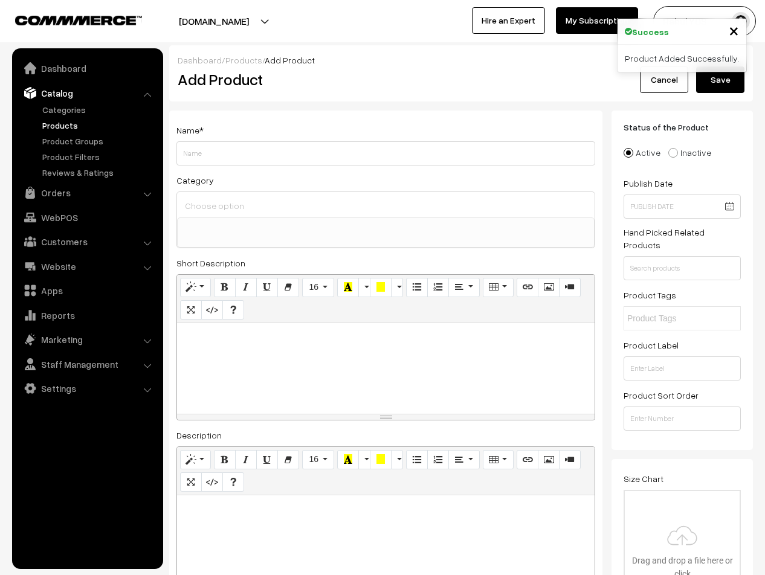
select select
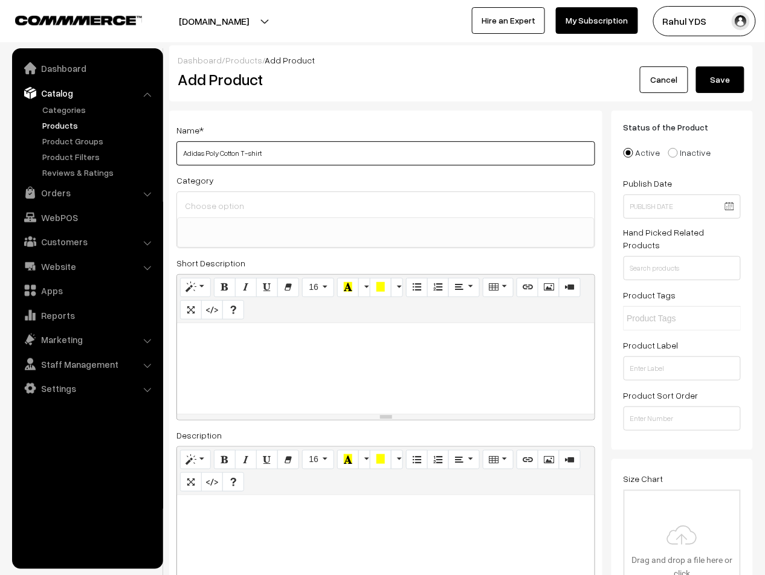
type input "Adidas Poly Cotton T-shirt"
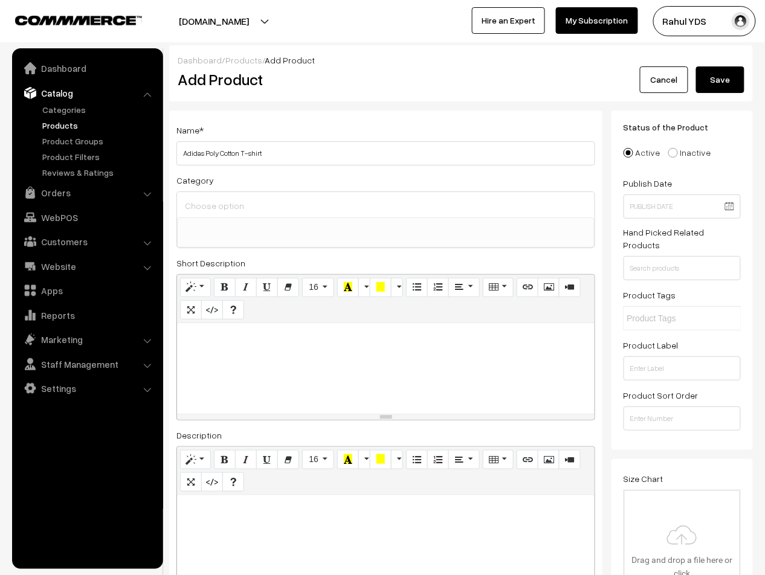
click at [548, 208] on input at bounding box center [386, 206] width 408 height 18
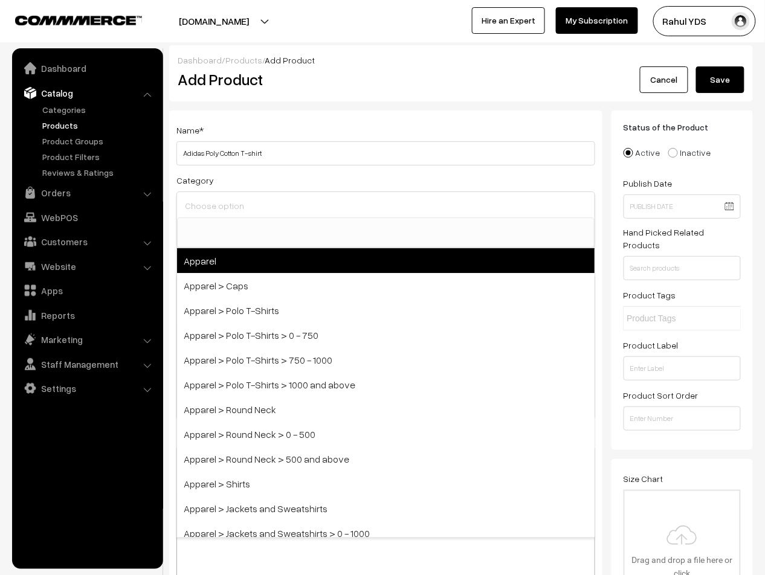
click at [472, 265] on span "Apparel" at bounding box center [385, 260] width 417 height 25
select select "2"
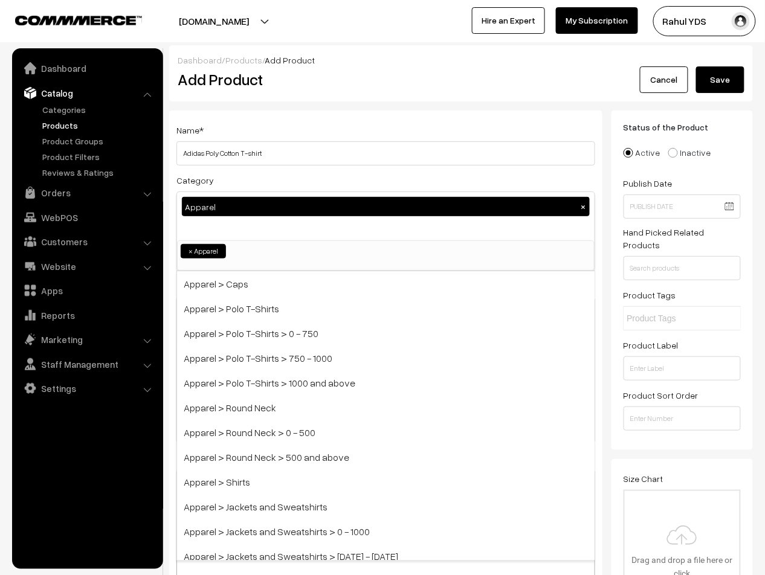
click at [405, 231] on div "Apparel ×" at bounding box center [385, 216] width 417 height 48
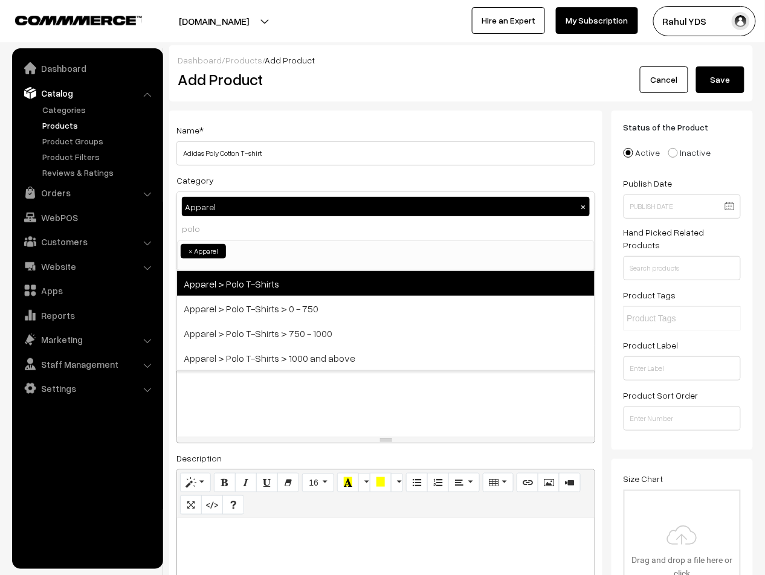
type input "polo"
click at [422, 281] on span "Apparel > Polo T-Shirts" at bounding box center [385, 283] width 417 height 25
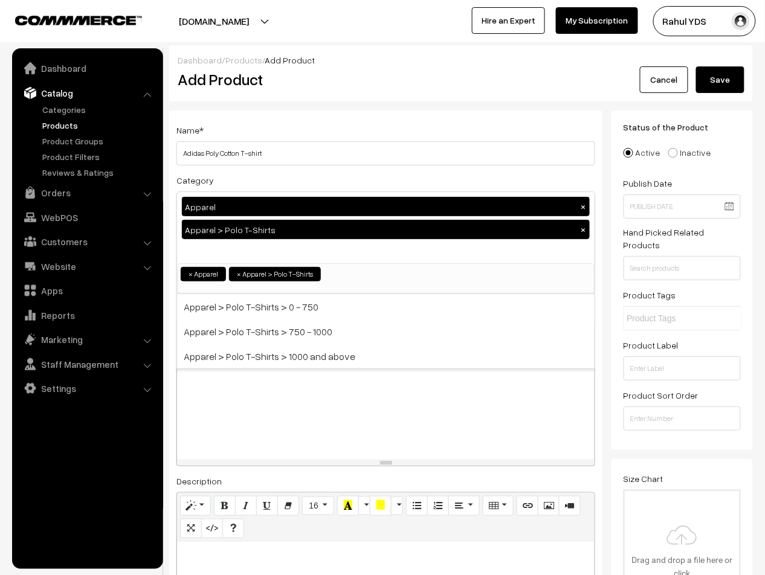
click at [358, 256] on div "Apparel × Apparel > Polo T-Shirts ×" at bounding box center [385, 227] width 417 height 71
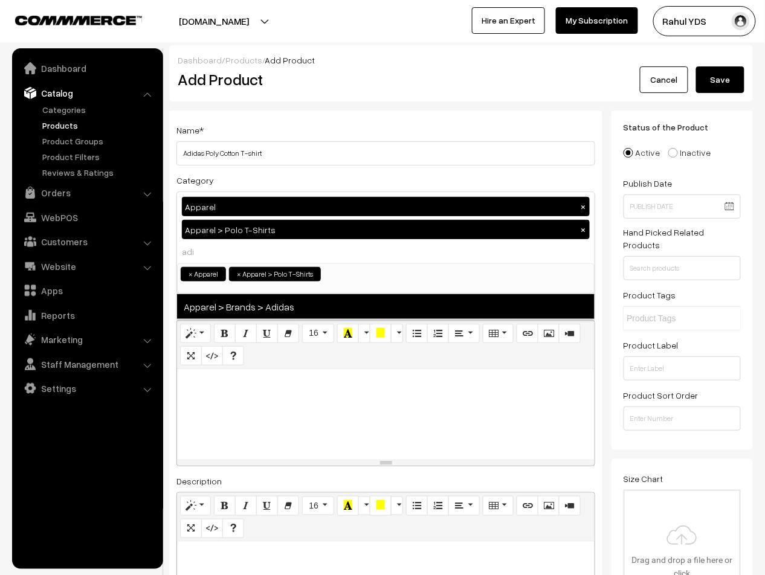
type input "adi"
click at [356, 307] on span "Apparel > Brands > Adidas" at bounding box center [385, 306] width 417 height 25
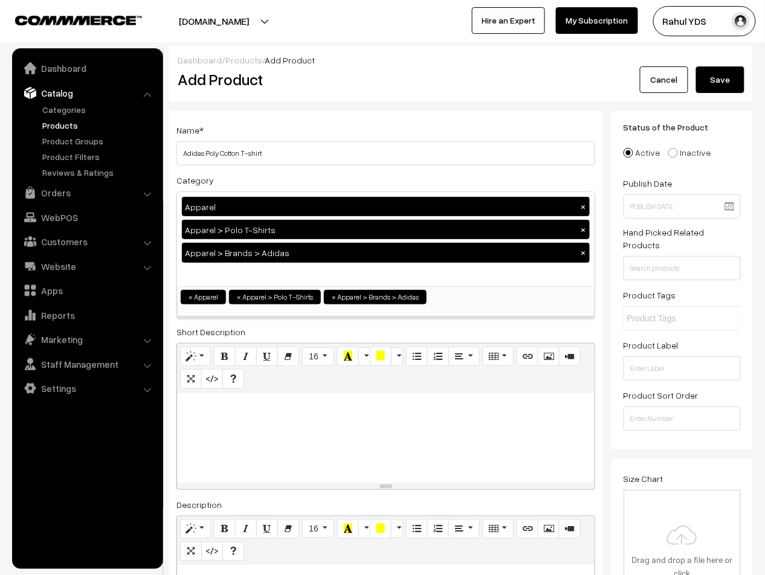
click at [424, 279] on div "Apparel × Apparel > Polo T-Shirts × Apparel > Brands > Adidas ×" at bounding box center [385, 239] width 417 height 94
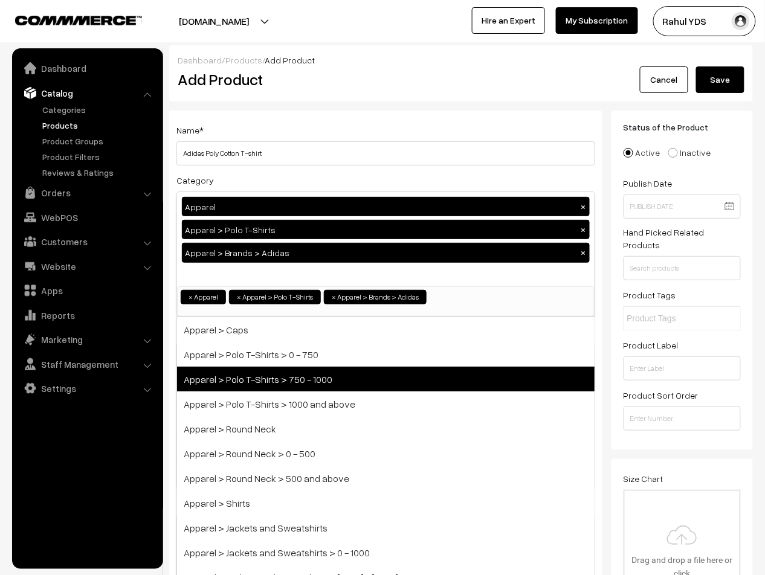
click at [397, 380] on span "Apparel > Polo T-Shirts > 750 - 1000" at bounding box center [385, 379] width 417 height 25
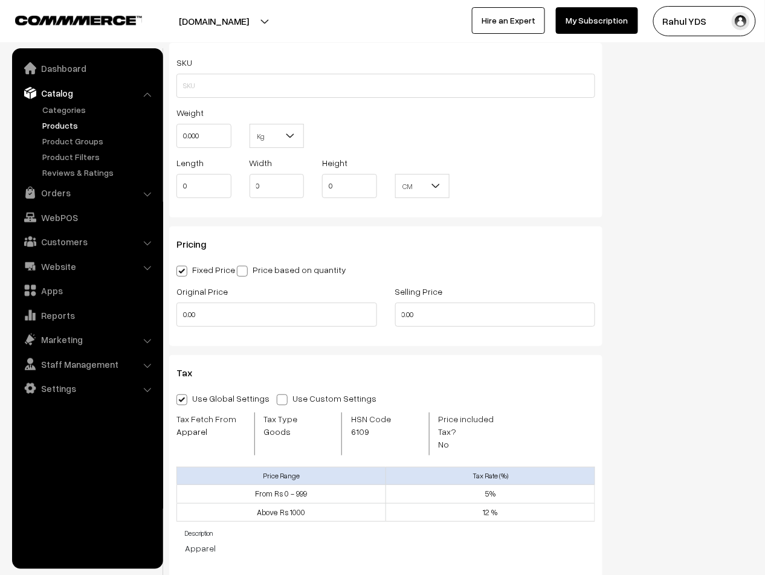
scroll to position [1100, 0]
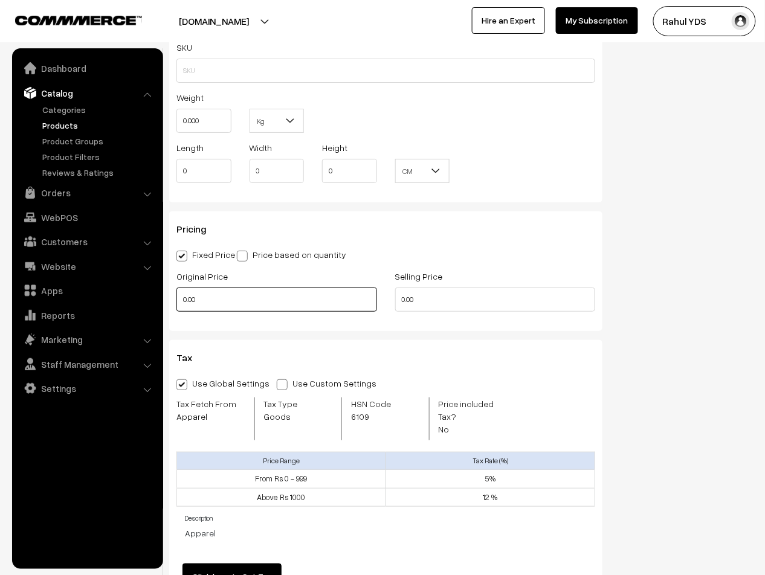
click at [267, 303] on input "0.00" at bounding box center [276, 299] width 201 height 24
type input "0"
type input "1999"
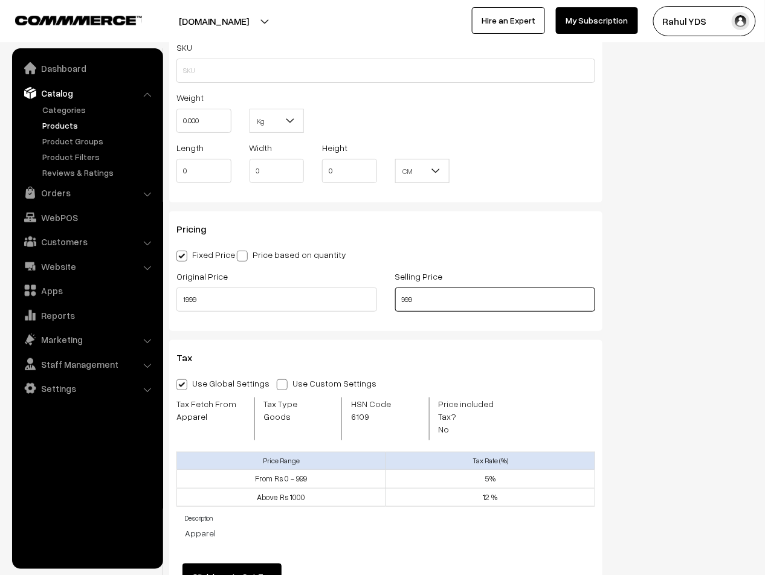
type input "999"
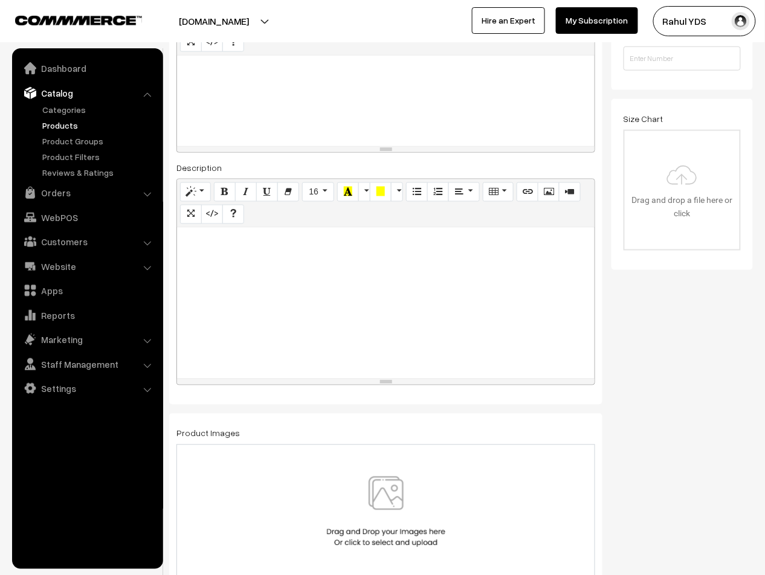
scroll to position [0, 0]
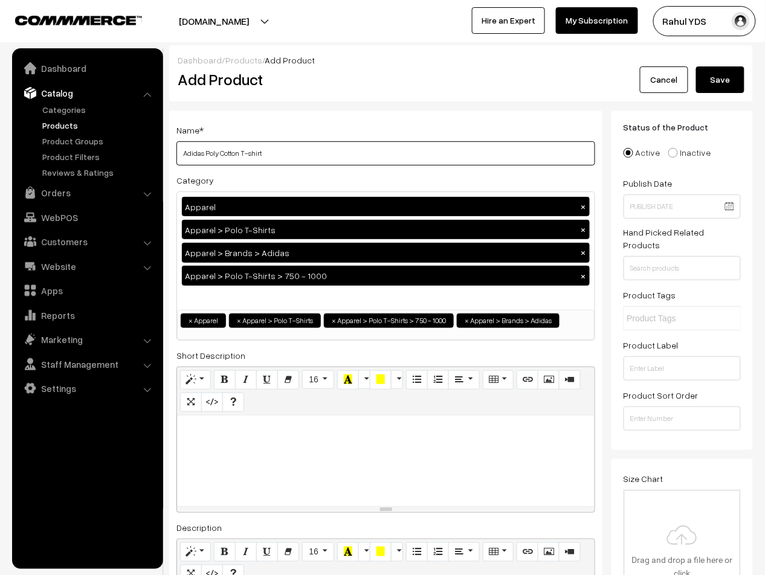
click at [295, 161] on input "Adidas Poly Cotton T-shirt" at bounding box center [385, 153] width 419 height 24
type input "Adidas Poly Cotton T-shirt HI5595"
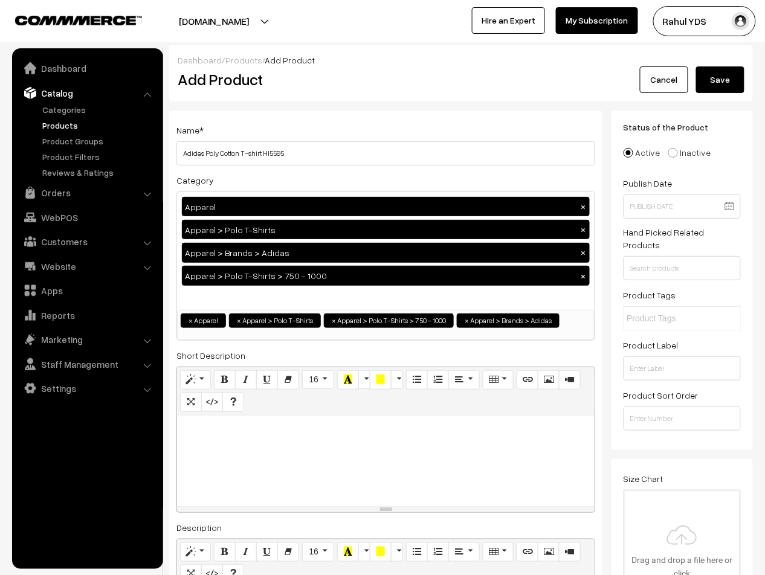
click at [716, 89] on button "Save" at bounding box center [720, 79] width 48 height 27
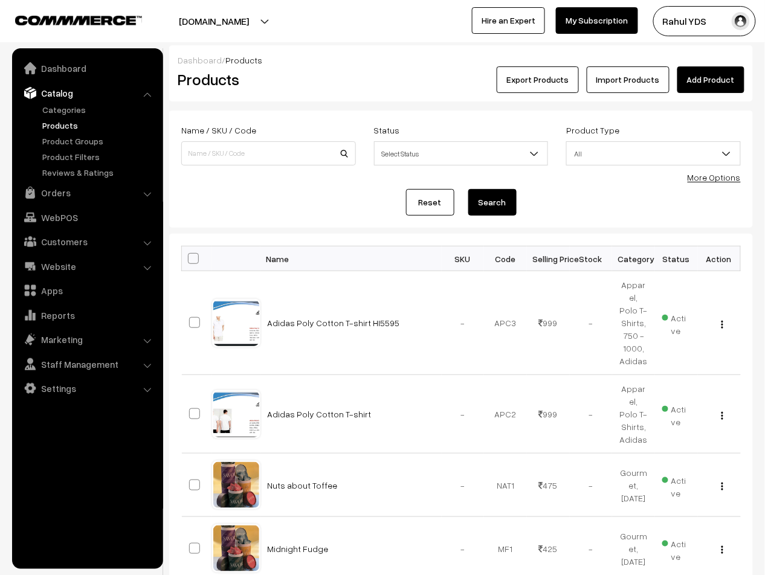
click at [718, 182] on link "More Options" at bounding box center [713, 177] width 53 height 10
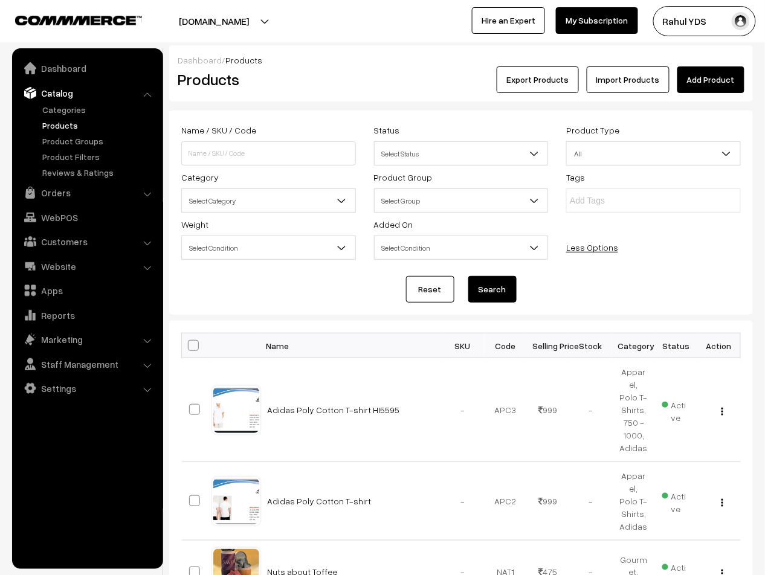
click at [709, 78] on link "Add Product" at bounding box center [710, 79] width 67 height 27
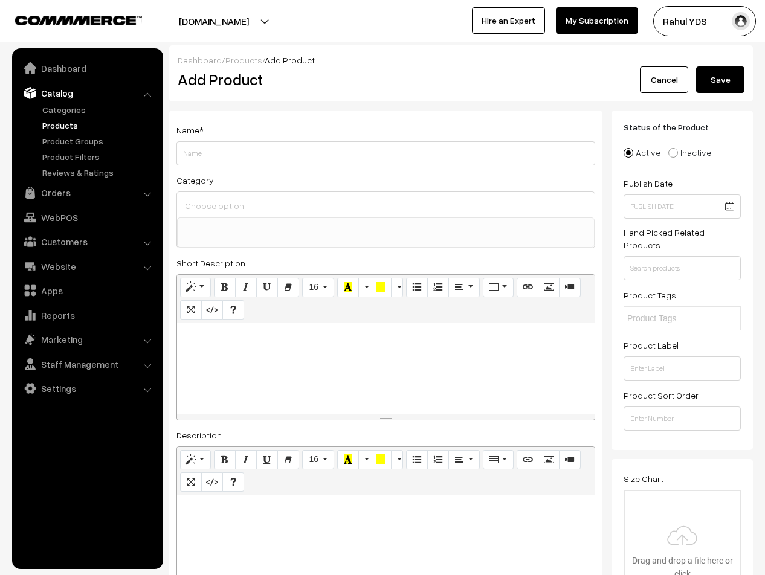
select select
type input "Adidas Dry Fit Tshirt"
click at [377, 202] on input at bounding box center [386, 206] width 408 height 18
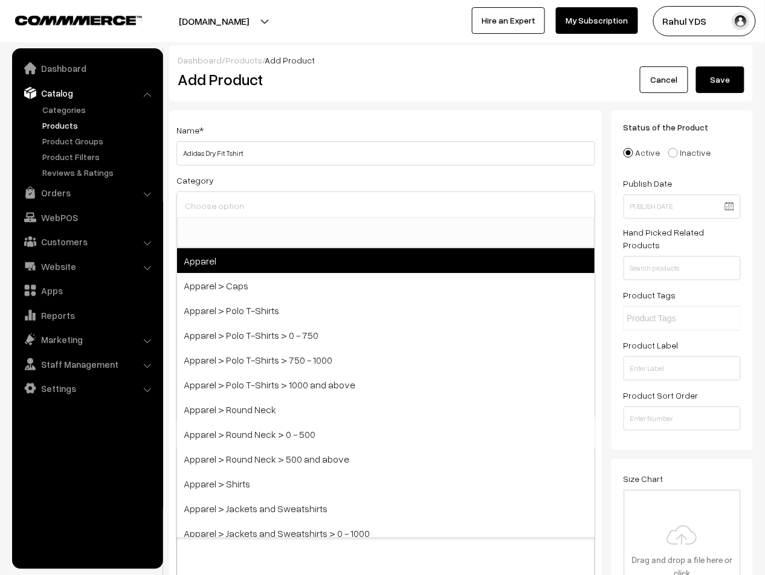
click at [359, 259] on span "Apparel" at bounding box center [385, 260] width 417 height 25
select select "2"
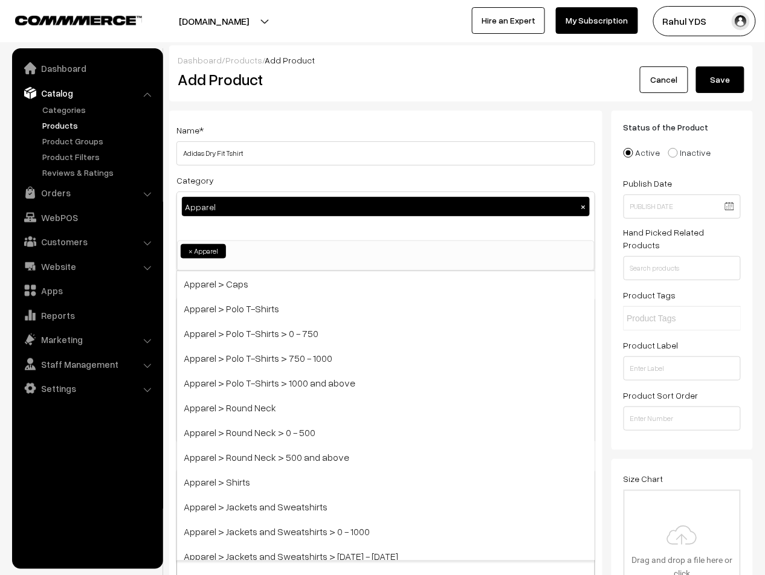
click at [397, 227] on div "Apparel ×" at bounding box center [385, 216] width 417 height 48
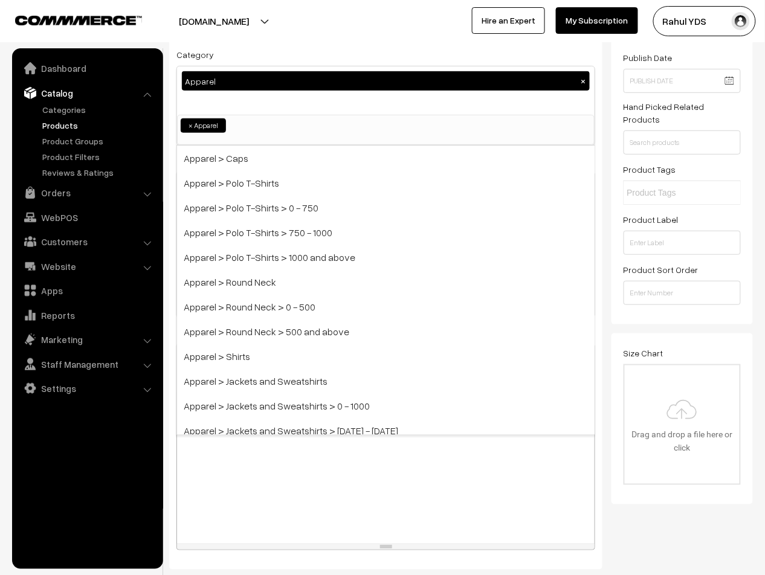
scroll to position [124, 0]
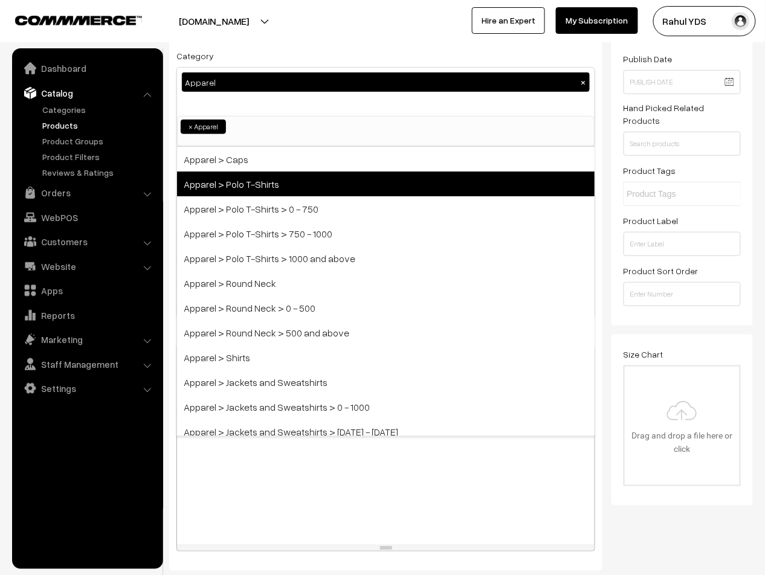
click at [382, 180] on span "Apparel > Polo T-Shirts" at bounding box center [385, 184] width 417 height 25
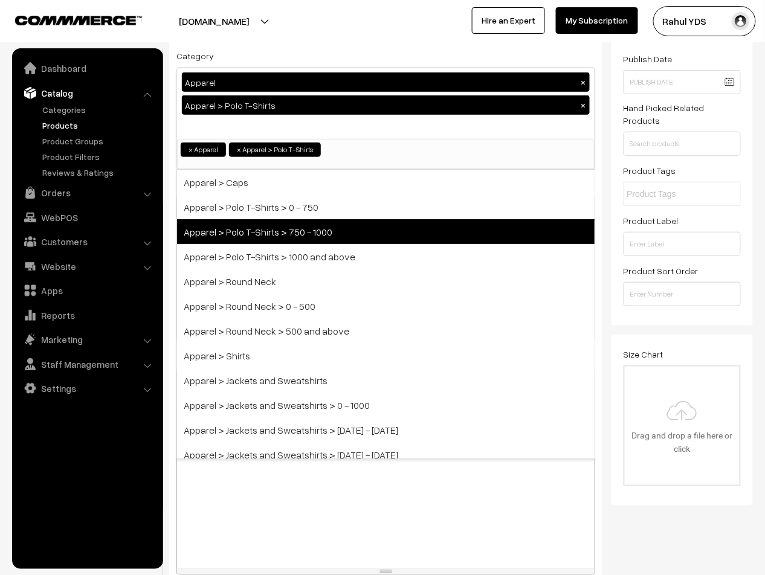
click at [342, 231] on span "Apparel > Polo T-Shirts > 750 - 1000" at bounding box center [385, 231] width 417 height 25
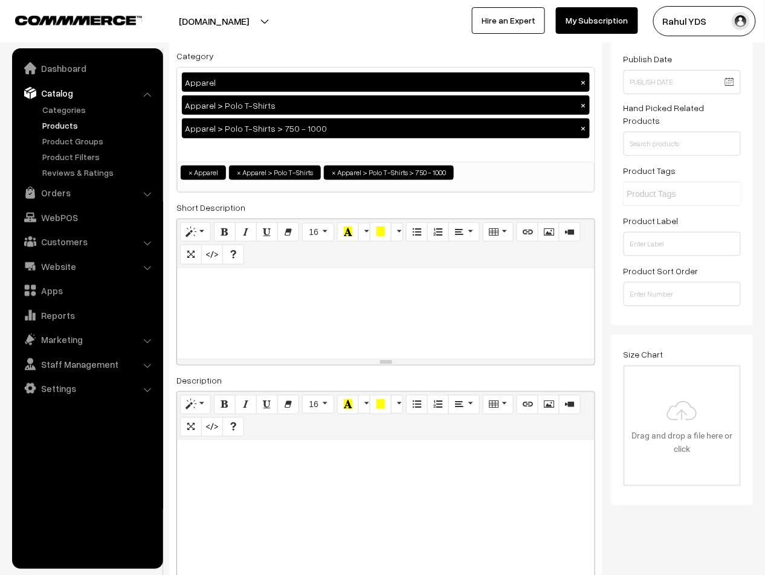
click at [329, 147] on div "Apparel × Apparel > Polo T-Shirts × Apparel > Polo T-Shirts > 750 - 1000 ×" at bounding box center [385, 115] width 417 height 94
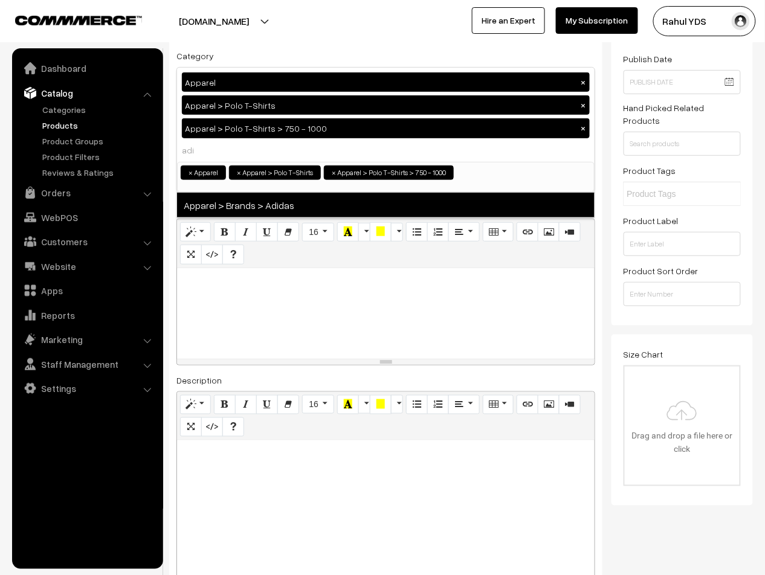
type input "adi"
click at [284, 207] on span "Apparel > Brands > Adidas" at bounding box center [385, 205] width 417 height 25
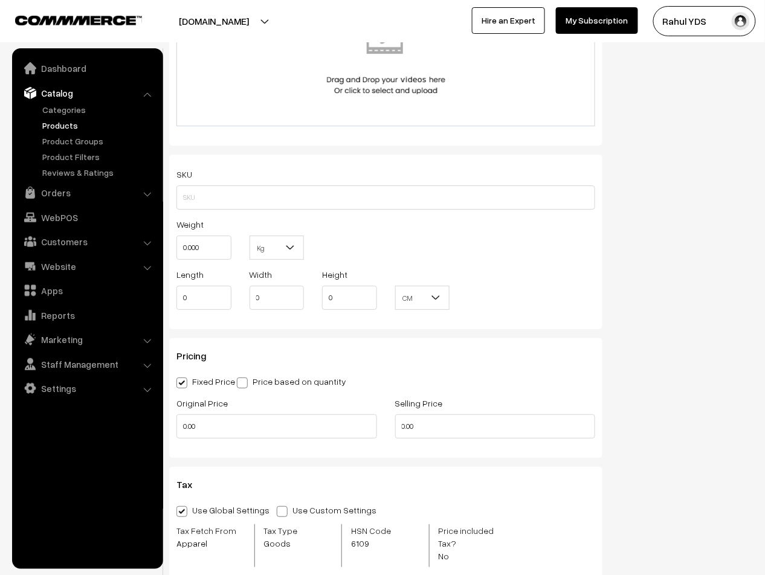
scroll to position [1059, 0]
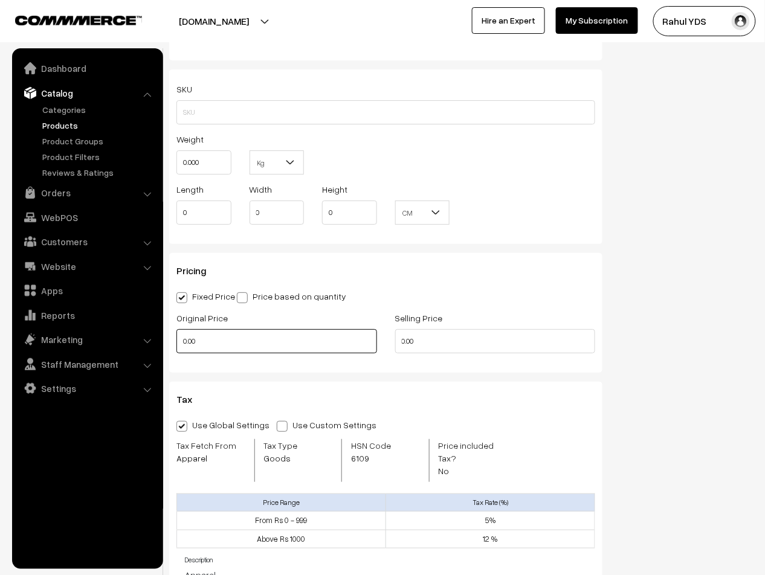
click at [266, 348] on input "0.00" at bounding box center [276, 341] width 201 height 24
type input "1399"
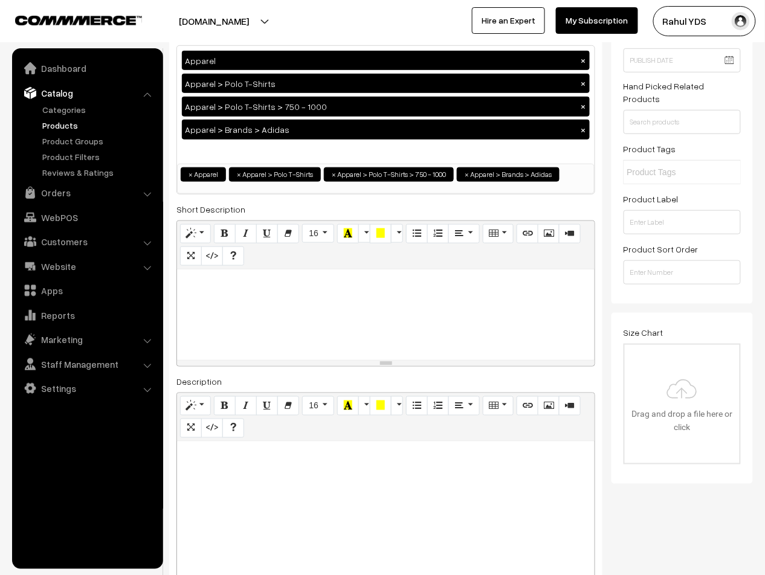
scroll to position [0, 0]
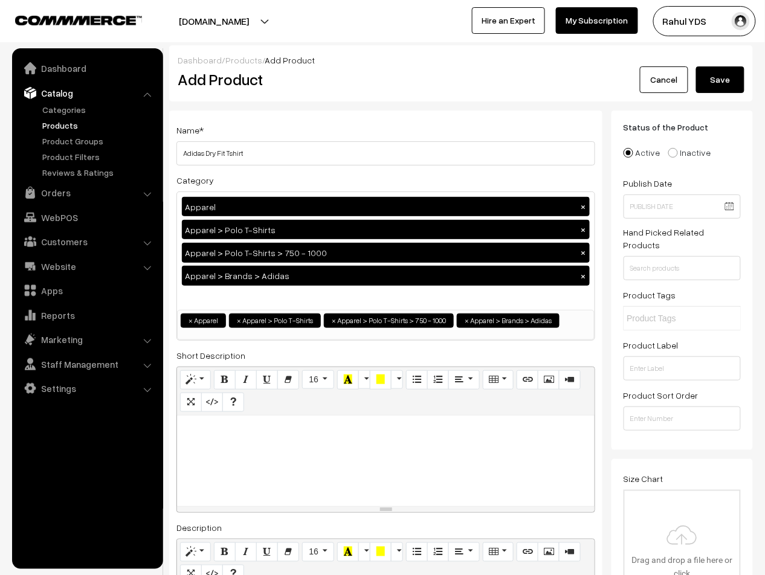
type input "844"
click at [727, 77] on button "Save" at bounding box center [720, 79] width 48 height 27
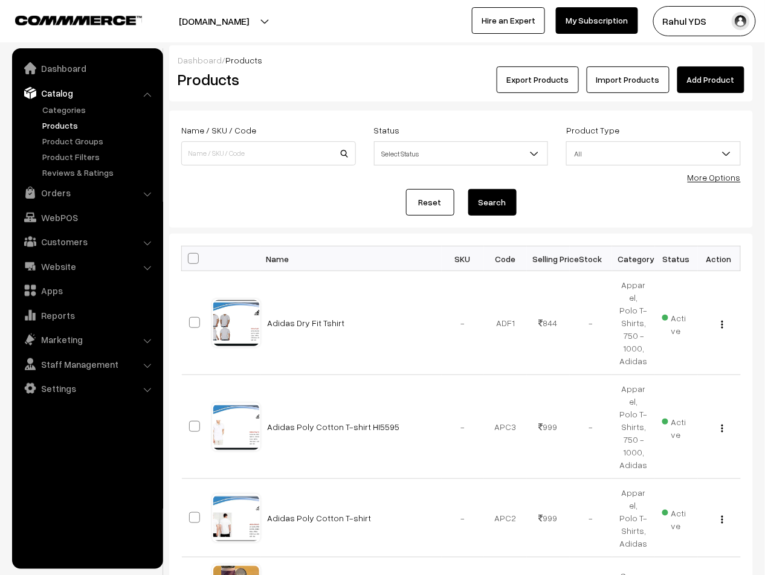
click at [703, 93] on link "Add Product" at bounding box center [710, 79] width 67 height 27
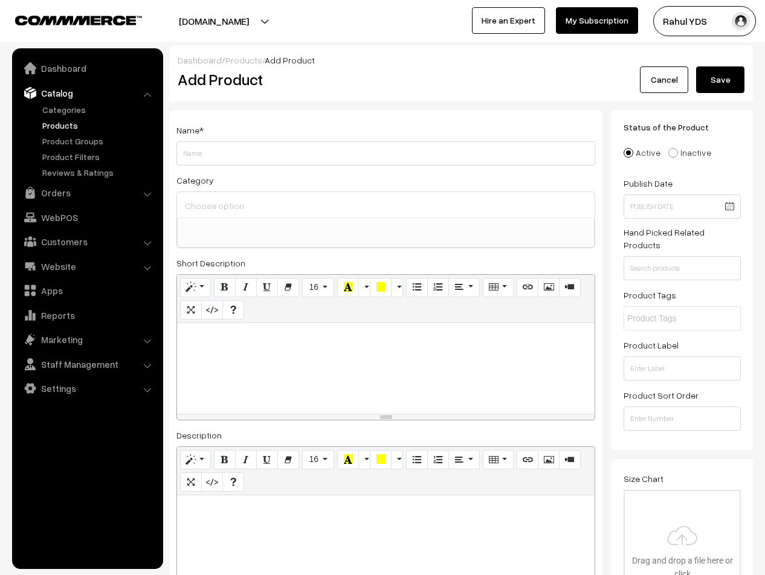
select select
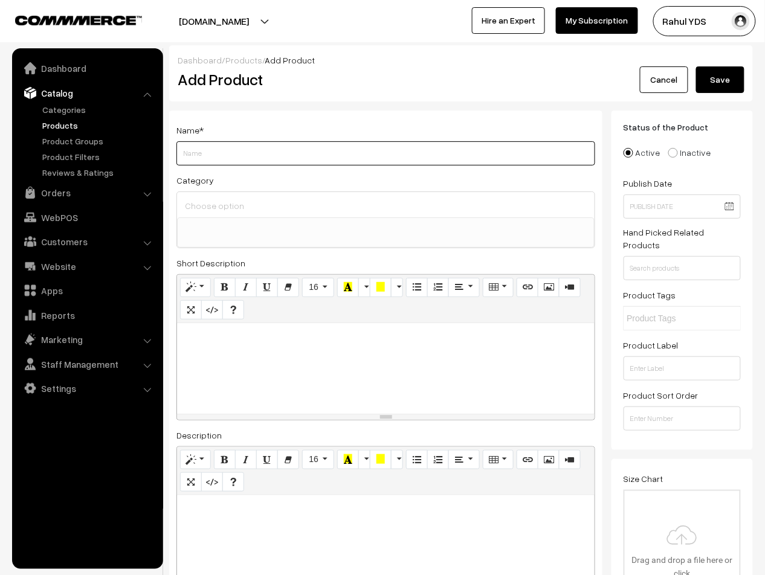
click at [318, 155] on input "Weight" at bounding box center [385, 153] width 419 height 24
type input "Adidas Dry Fit Tshirt F10637"
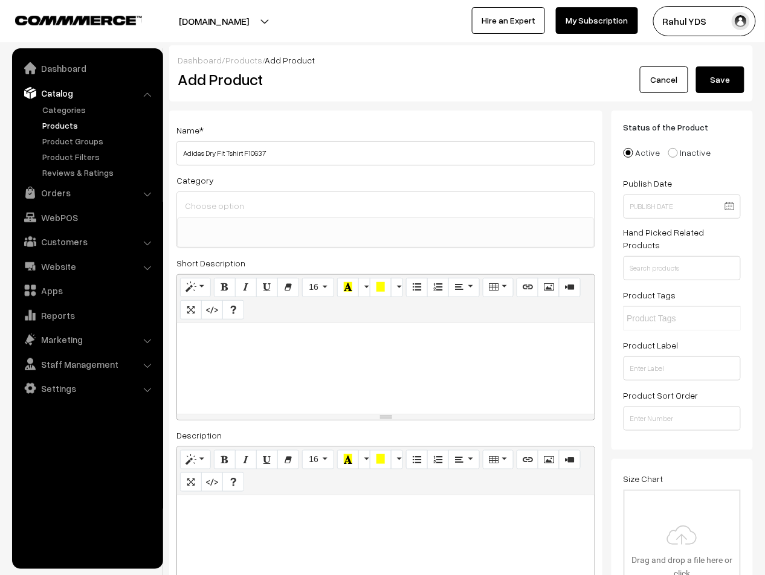
click at [429, 210] on input at bounding box center [386, 206] width 408 height 18
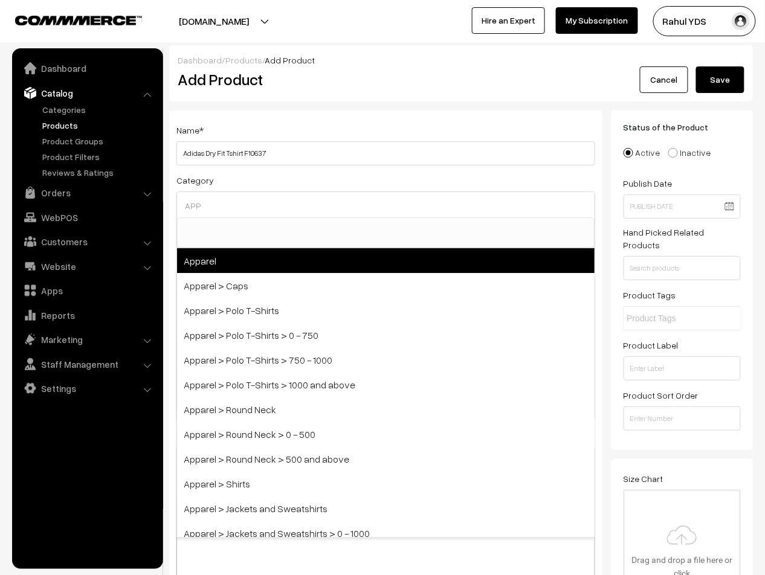
type input "APP"
click at [443, 266] on span "Apparel" at bounding box center [385, 260] width 417 height 25
select select "2"
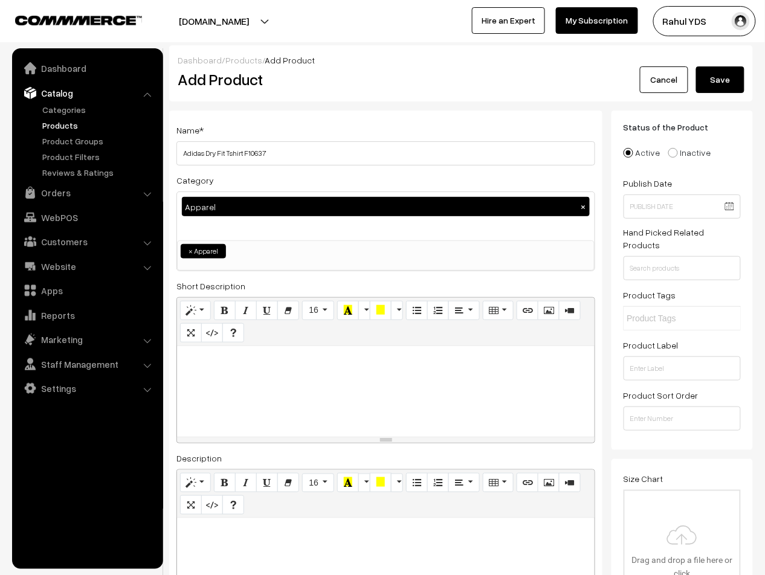
click at [407, 228] on div "Apparel ×" at bounding box center [385, 216] width 417 height 48
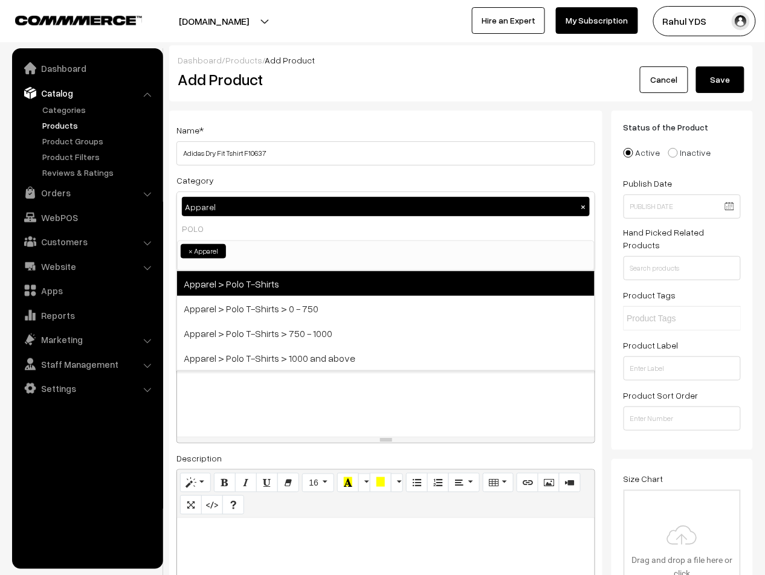
type input "POLO"
click at [424, 290] on span "Apparel > Polo T-Shirts" at bounding box center [385, 283] width 417 height 25
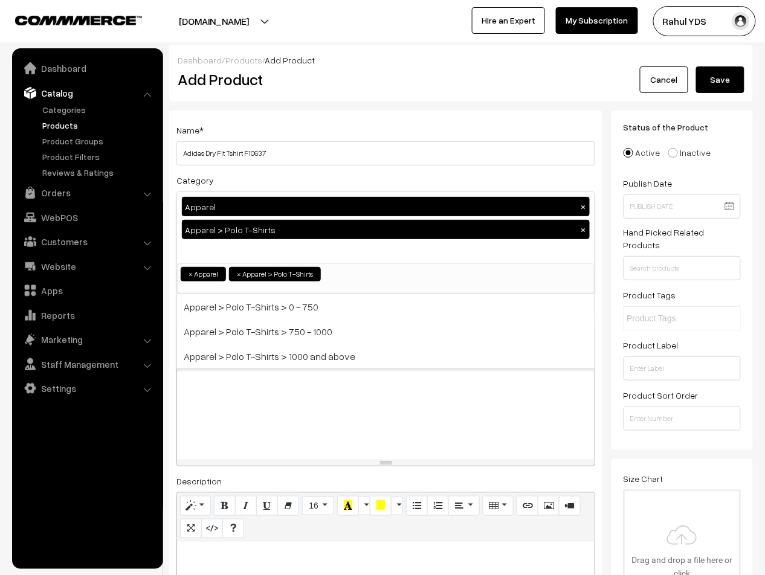
click at [364, 265] on ul "× Apparel × Apparel > Polo T-Shirts" at bounding box center [386, 273] width 416 height 18
click at [393, 246] on div "Apparel × Apparel > Polo T-Shirts ×" at bounding box center [385, 227] width 417 height 71
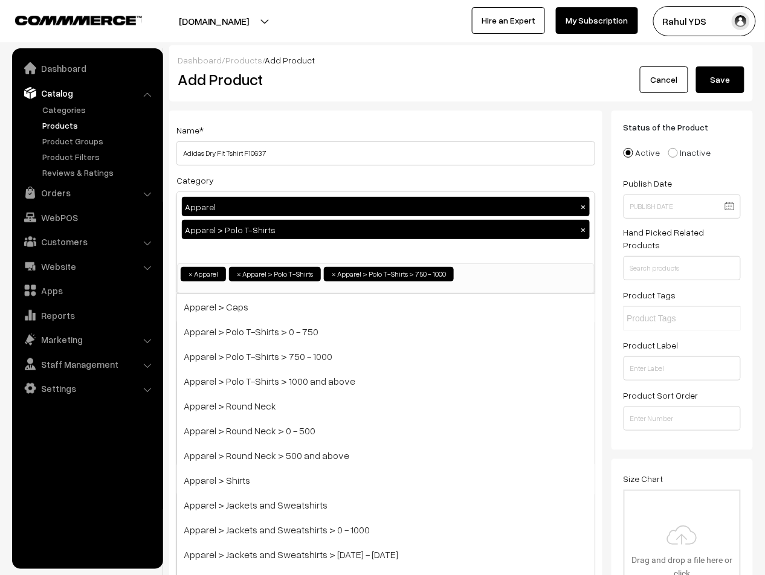
click at [461, 275] on ul "× Apparel × Apparel > Polo T-Shirts × Apparel > Polo T-Shirts > 750 - 1000" at bounding box center [386, 273] width 416 height 18
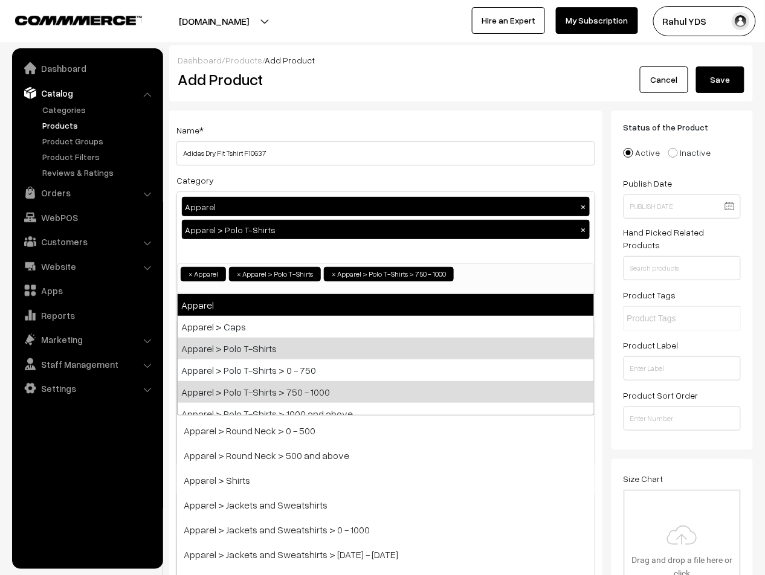
type input "Apparel > Polo T-Shirts > 750 - 1000"
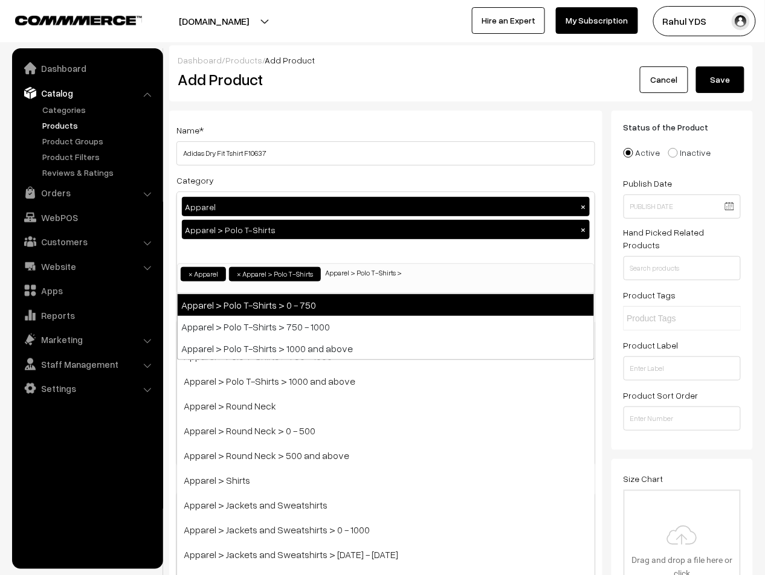
type input "Apparel > Polo T-Shirts >"
click at [355, 249] on div "Apparel × Apparel > Polo T-Shirts ×" at bounding box center [385, 227] width 417 height 71
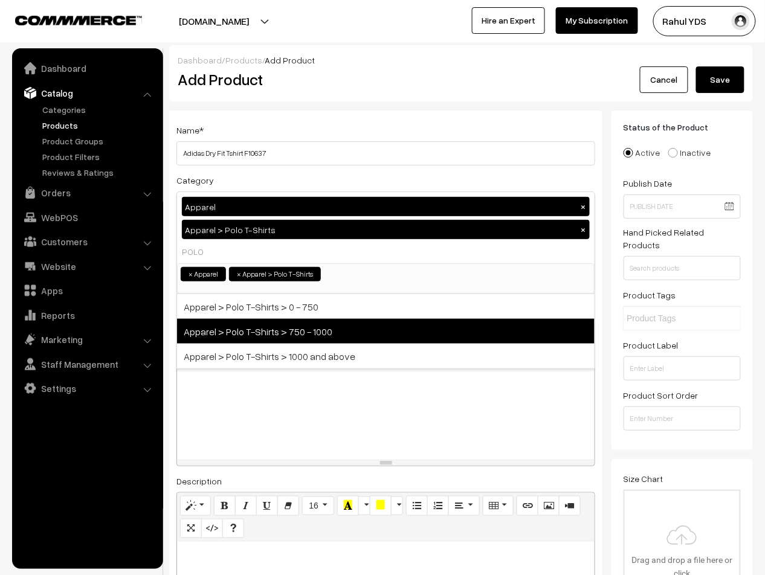
type input "POLO"
click at [356, 341] on span "Apparel > Polo T-Shirts > 750 - 1000" at bounding box center [385, 331] width 417 height 25
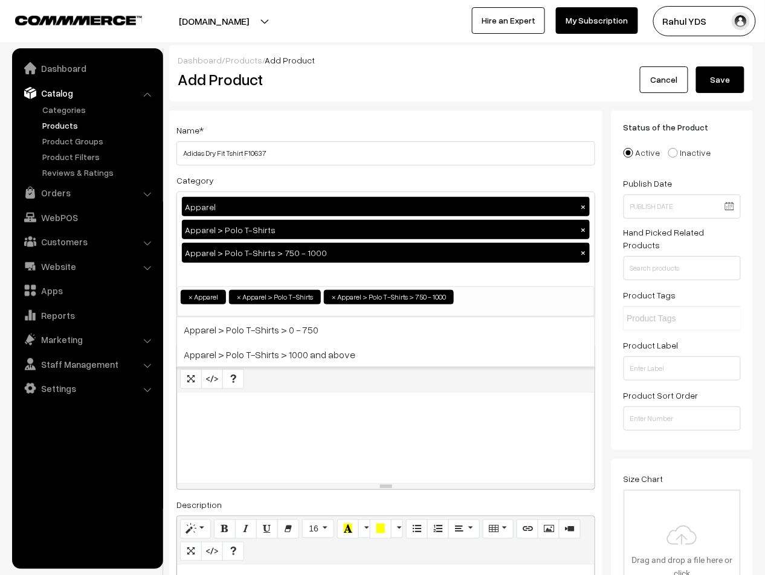
click at [294, 272] on div "Apparel × Apparel > Polo T-Shirts × Apparel > Polo T-Shirts > 750 - 1000 ×" at bounding box center [385, 239] width 417 height 94
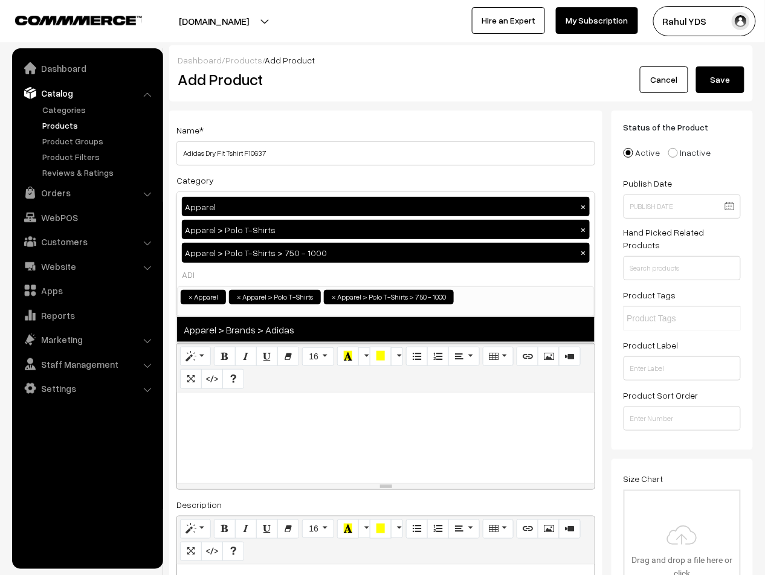
type input "ADI"
click at [297, 324] on span "Apparel > Brands > Adidas" at bounding box center [385, 329] width 417 height 25
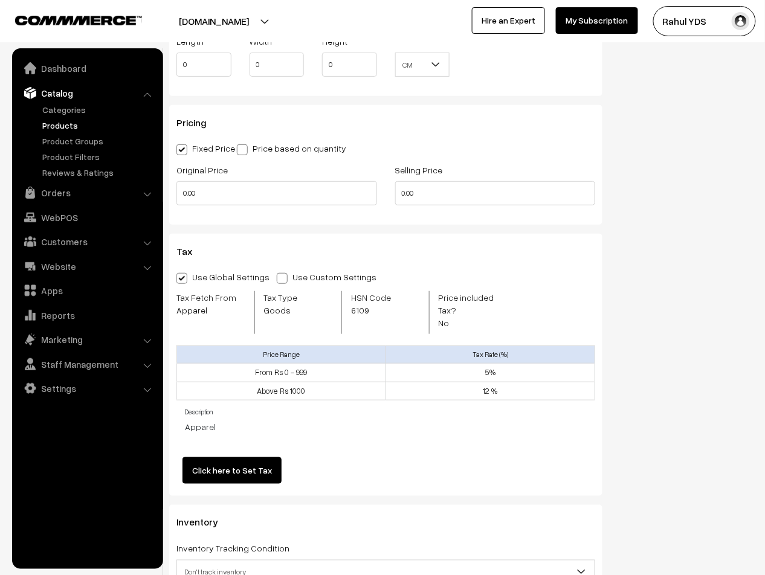
scroll to position [1228, 0]
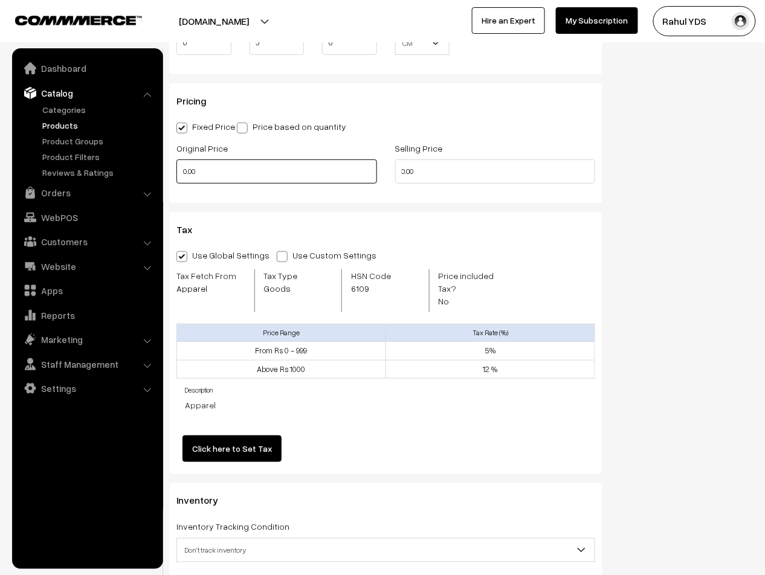
click at [284, 173] on input "0.00" at bounding box center [276, 171] width 201 height 24
type input "0"
type input "1399"
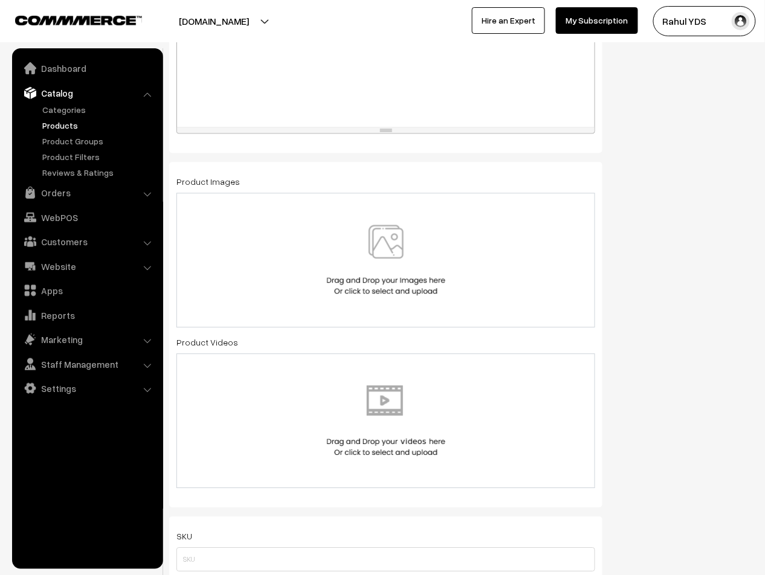
scroll to position [600, 0]
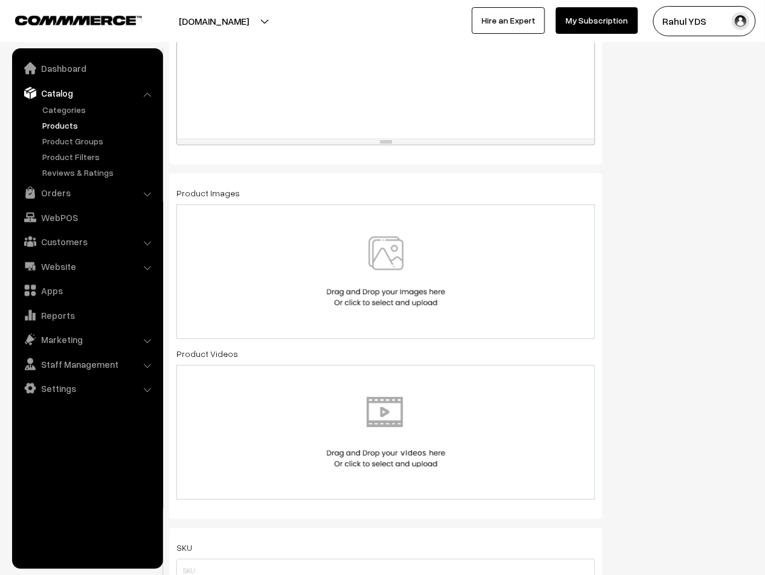
type input "844"
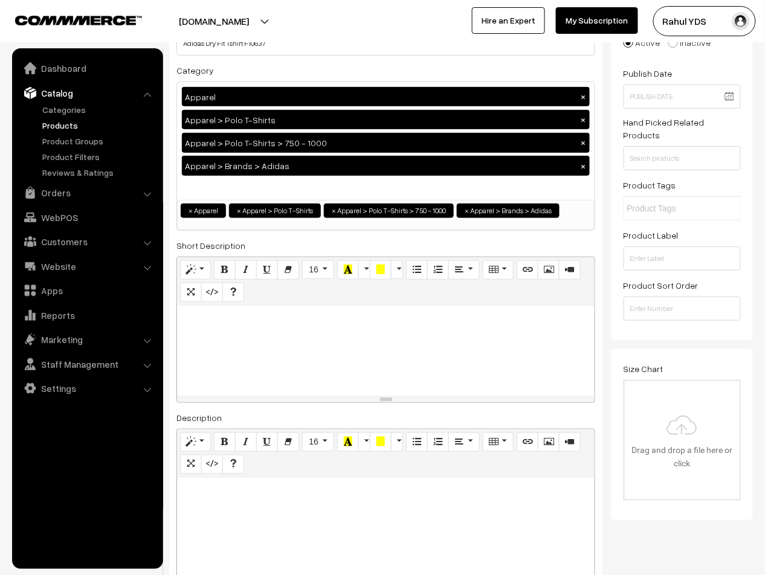
scroll to position [0, 0]
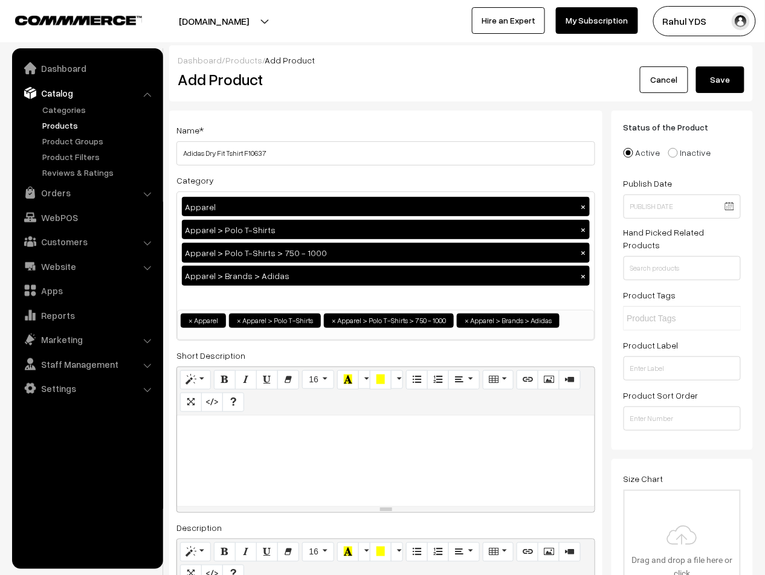
click at [720, 78] on button "Save" at bounding box center [720, 79] width 48 height 27
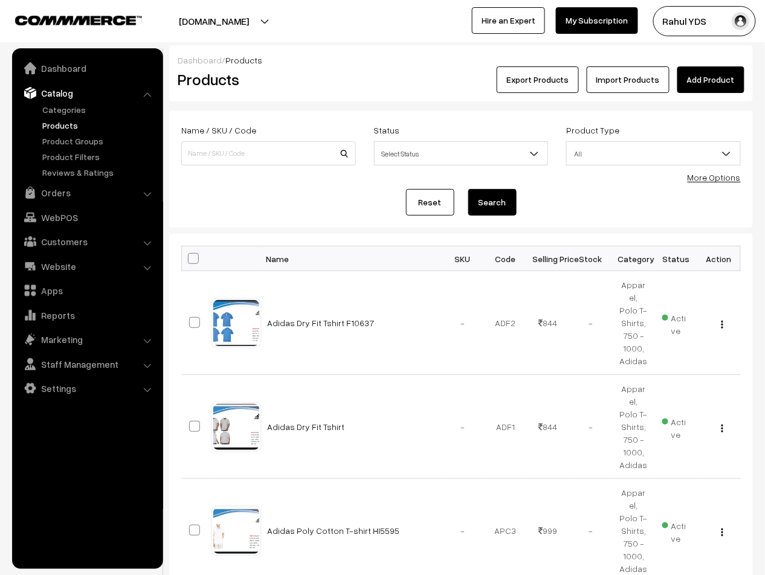
click at [699, 89] on link "Add Product" at bounding box center [710, 79] width 67 height 27
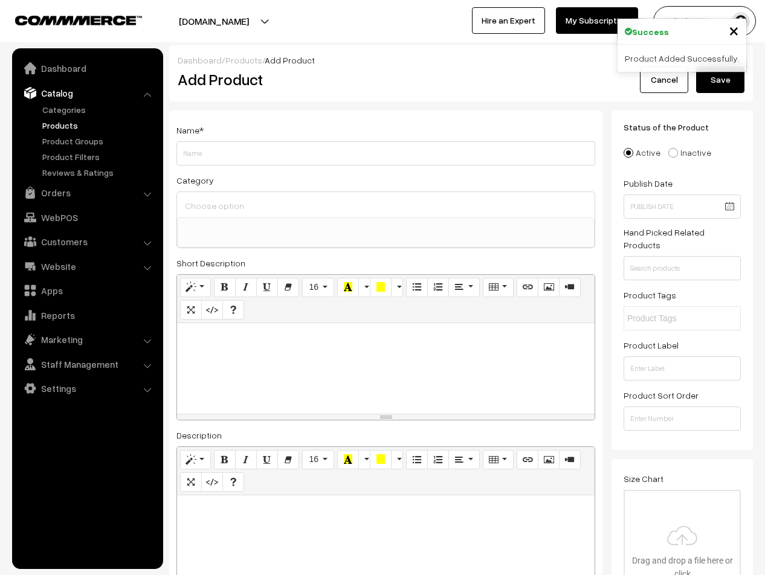
select select
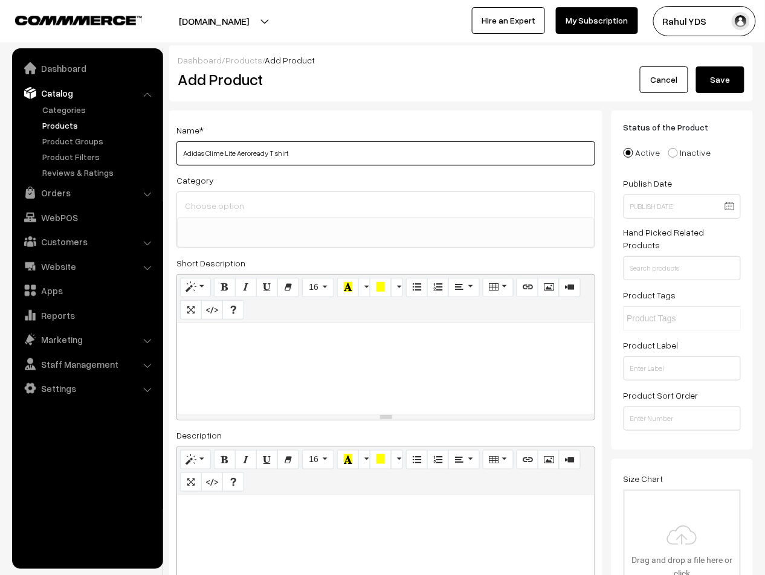
click at [249, 152] on input "Adidas Clime Lite Aeroready T shirt" at bounding box center [385, 153] width 419 height 24
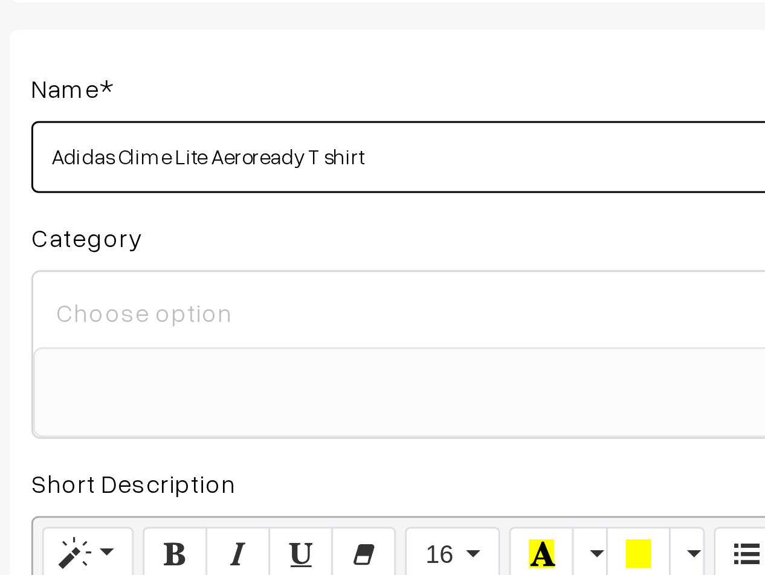
click at [267, 153] on input "Adidas Clime Lite Aeroready T shirt" at bounding box center [385, 153] width 419 height 24
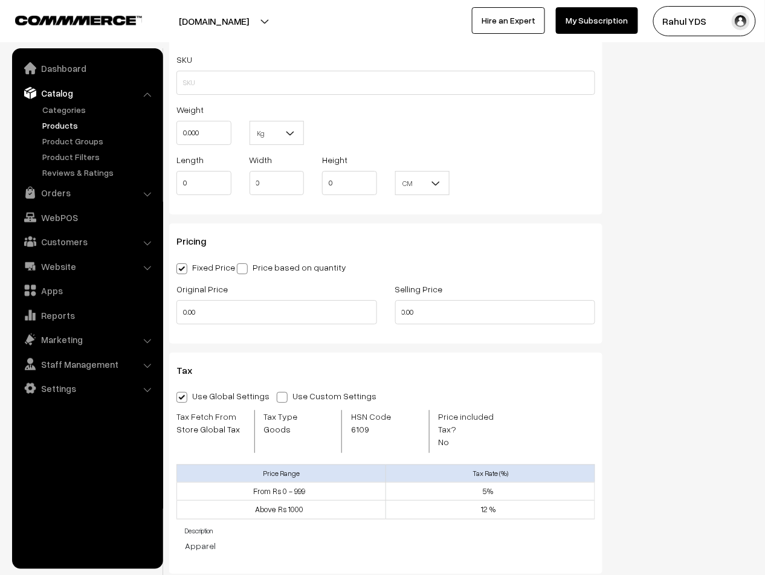
scroll to position [996, 0]
type input "Adidas Clime Lite Aeroready T shirt"
click at [236, 315] on input "0.00" at bounding box center [276, 312] width 201 height 24
type input "0"
click at [420, 308] on input "0.00" at bounding box center [495, 312] width 201 height 24
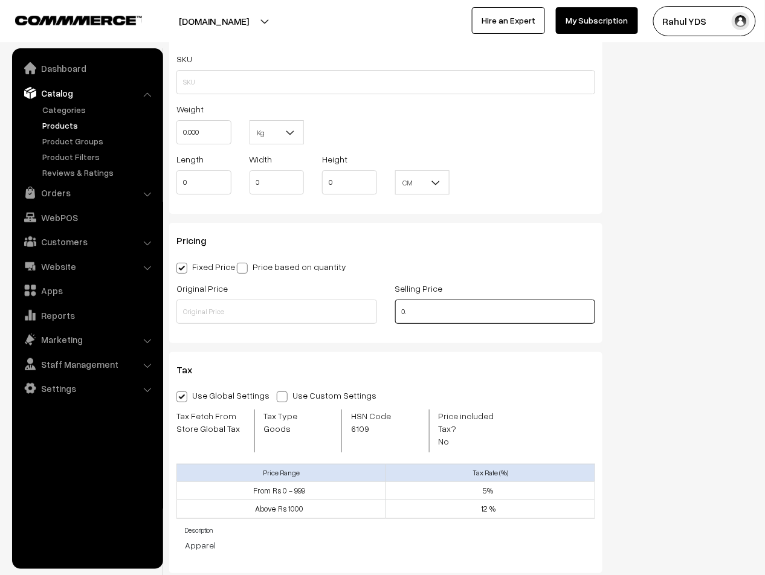
type input "0"
type input "1"
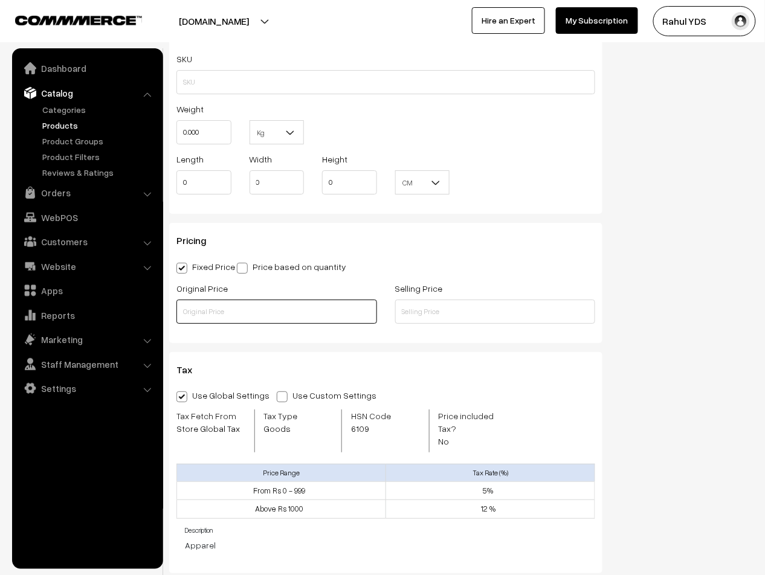
click at [297, 315] on input "text" at bounding box center [276, 312] width 201 height 24
type input "1799"
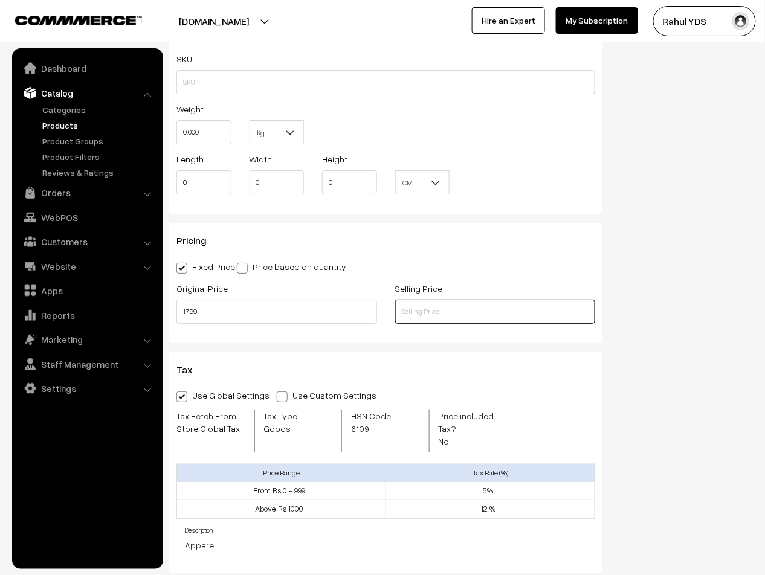
click at [434, 316] on input "text" at bounding box center [495, 312] width 201 height 24
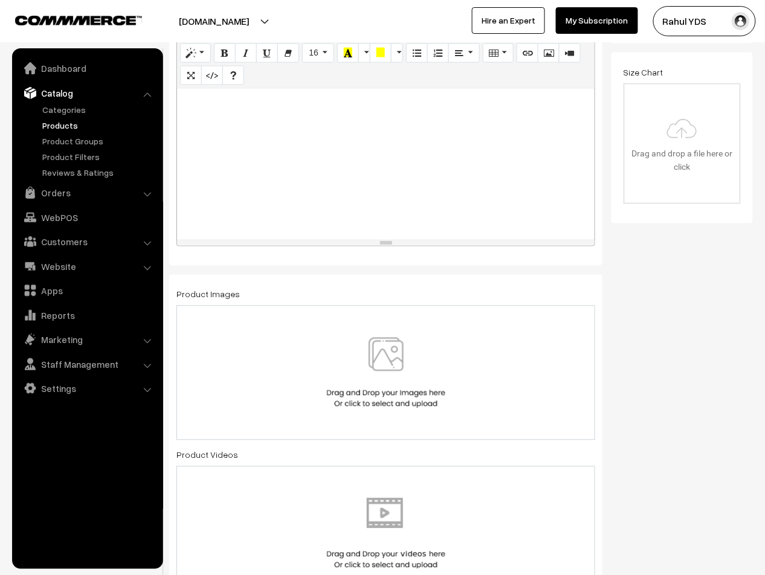
scroll to position [404, 0]
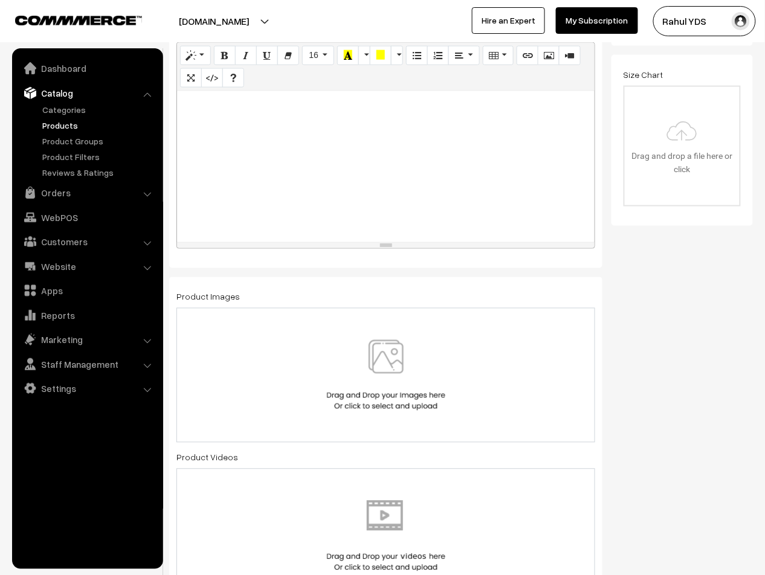
type input "874"
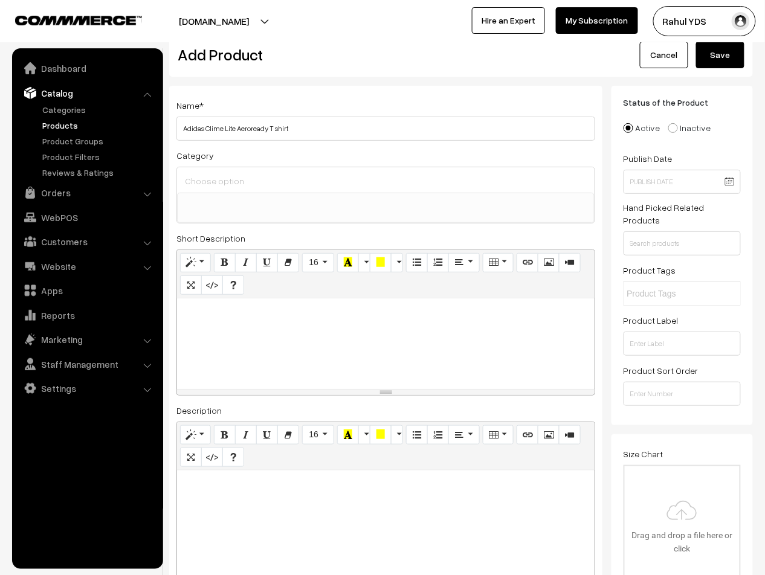
scroll to position [0, 0]
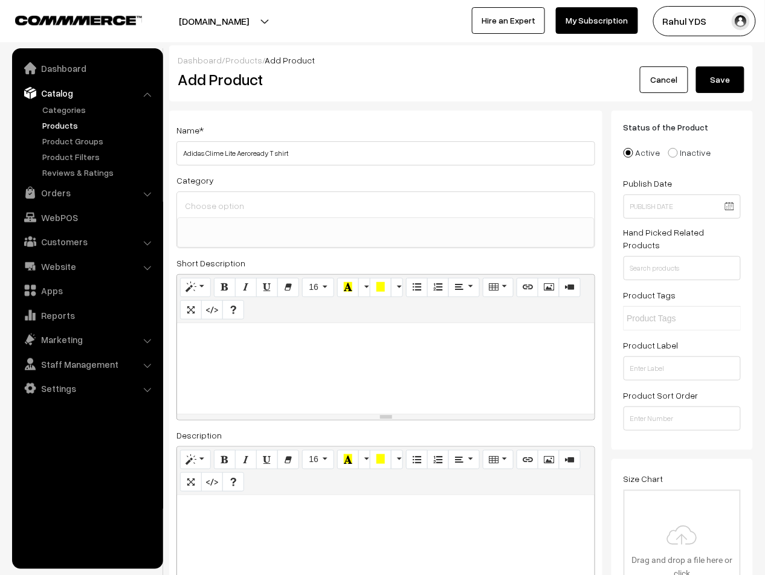
click at [332, 212] on input at bounding box center [386, 206] width 408 height 18
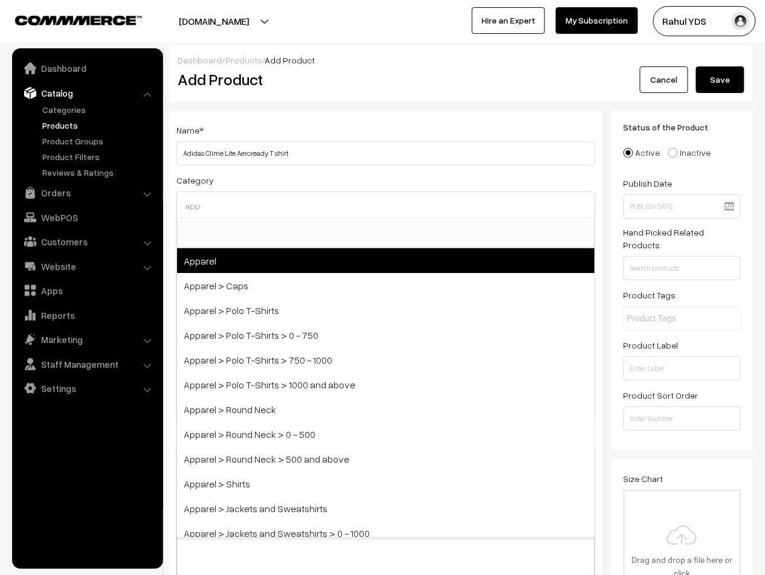
type input "app"
click at [323, 263] on span "Apparel" at bounding box center [385, 260] width 417 height 25
select select "2"
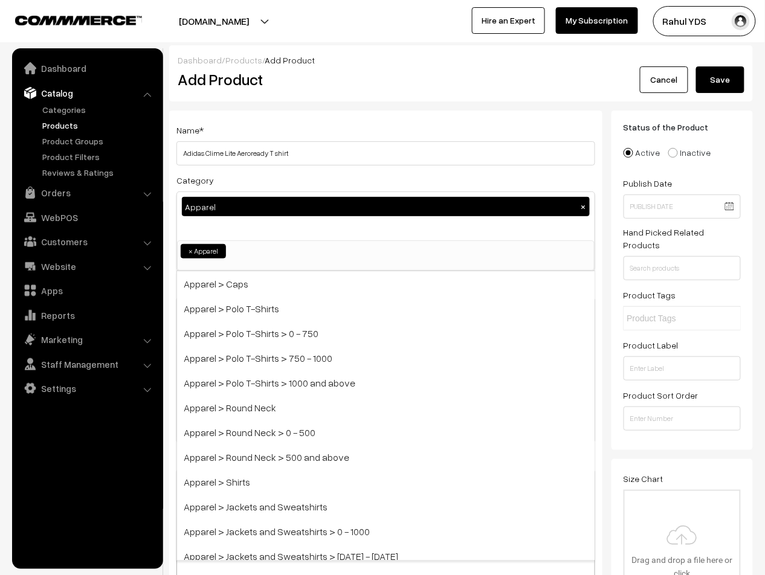
click at [306, 238] on div "Apparel ×" at bounding box center [385, 216] width 417 height 48
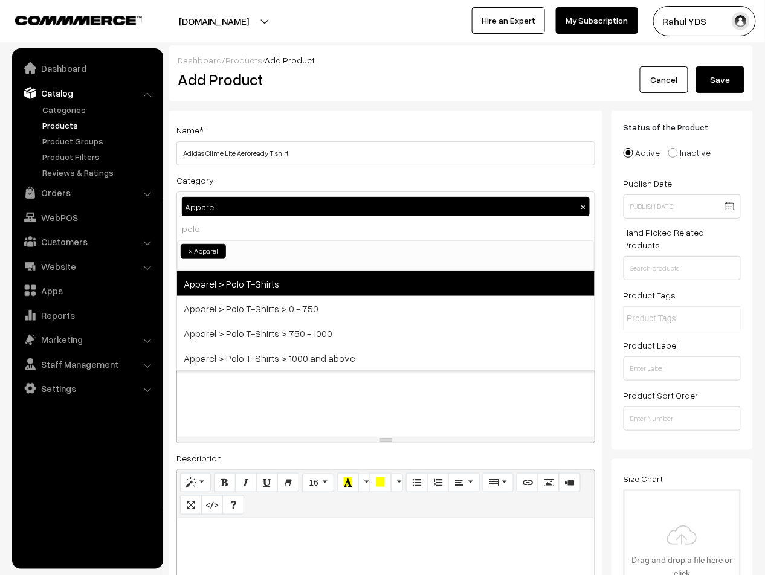
type input "polo"
click at [313, 288] on span "Apparel > Polo T-Shirts" at bounding box center [385, 283] width 417 height 25
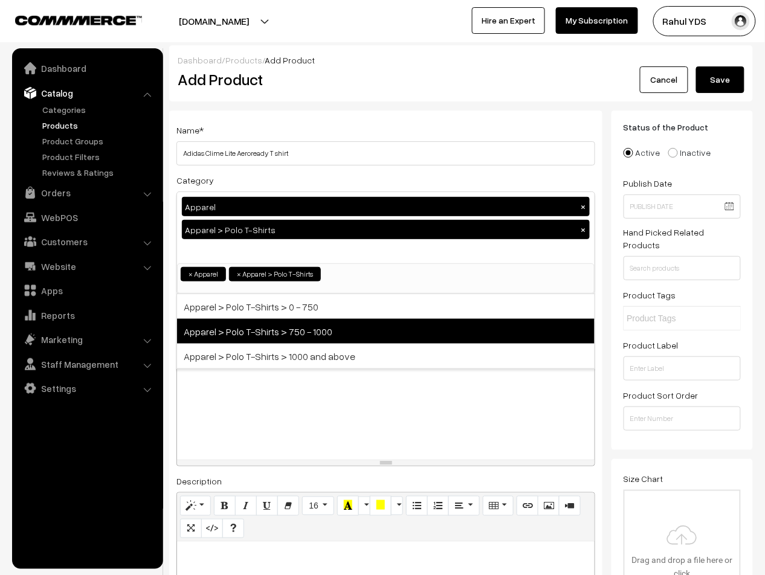
click at [365, 325] on span "Apparel > Polo T-Shirts > 750 - 1000" at bounding box center [385, 331] width 417 height 25
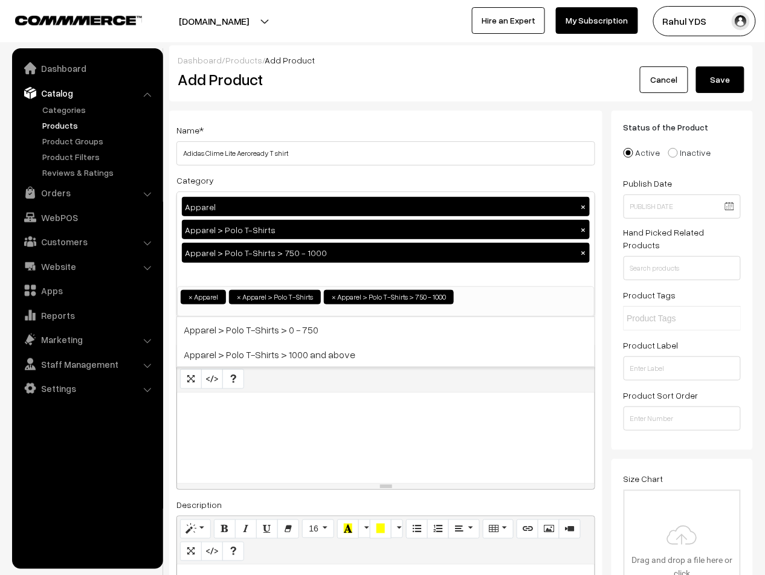
click at [279, 275] on div "Apparel × Apparel > Polo T-Shirts × Apparel > Polo T-Shirts > 750 - 1000 ×" at bounding box center [385, 239] width 417 height 94
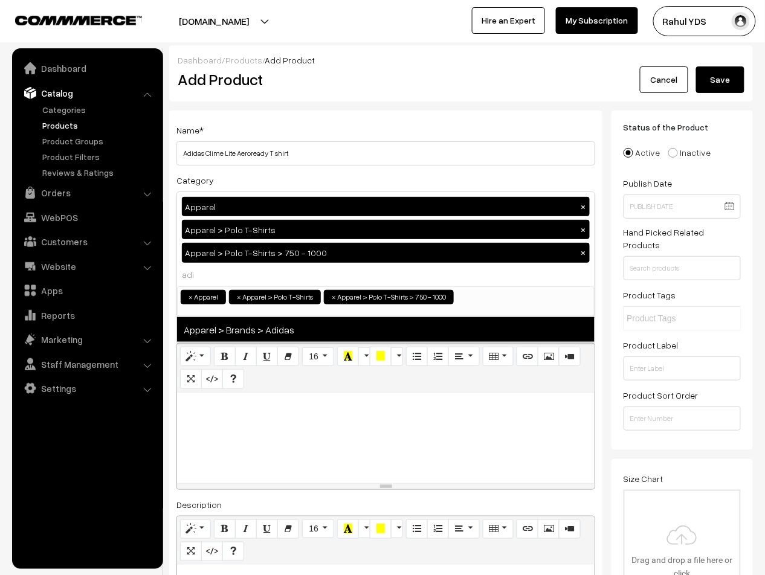
type input "adi"
click at [286, 336] on span "Apparel > Brands > Adidas" at bounding box center [385, 329] width 417 height 25
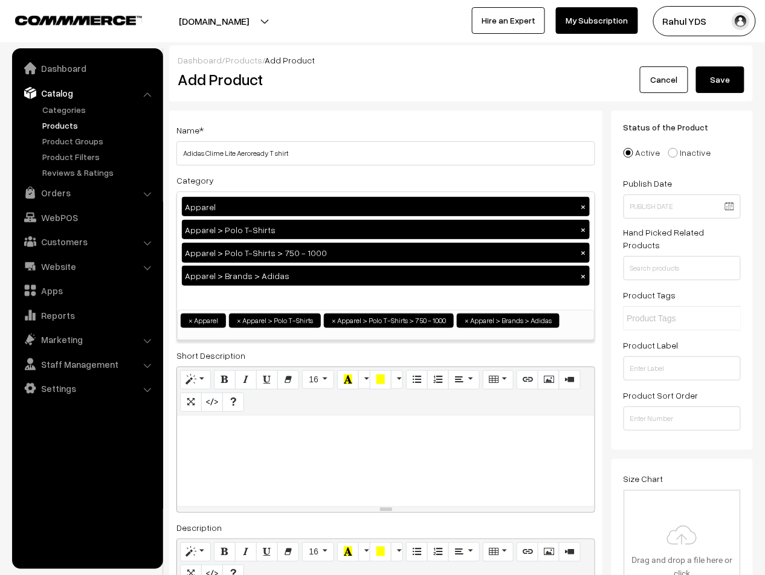
click at [723, 75] on button "Save" at bounding box center [720, 79] width 48 height 27
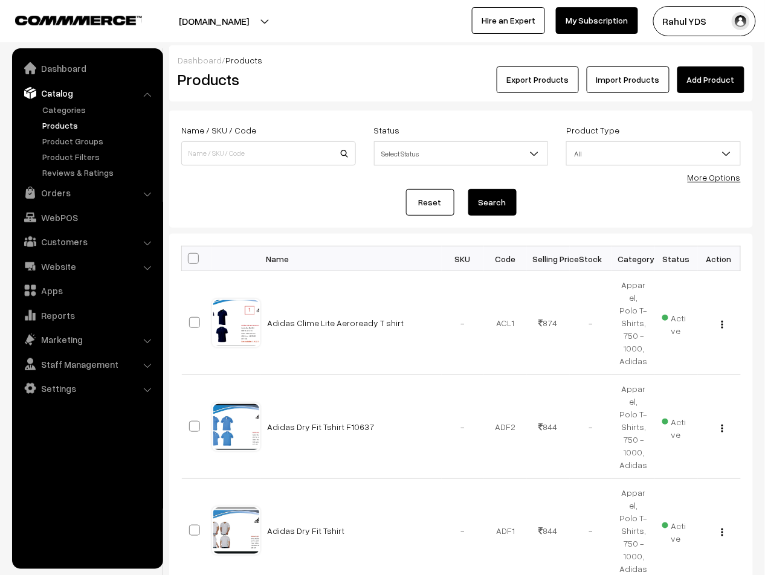
click at [706, 88] on link "Add Product" at bounding box center [710, 79] width 67 height 27
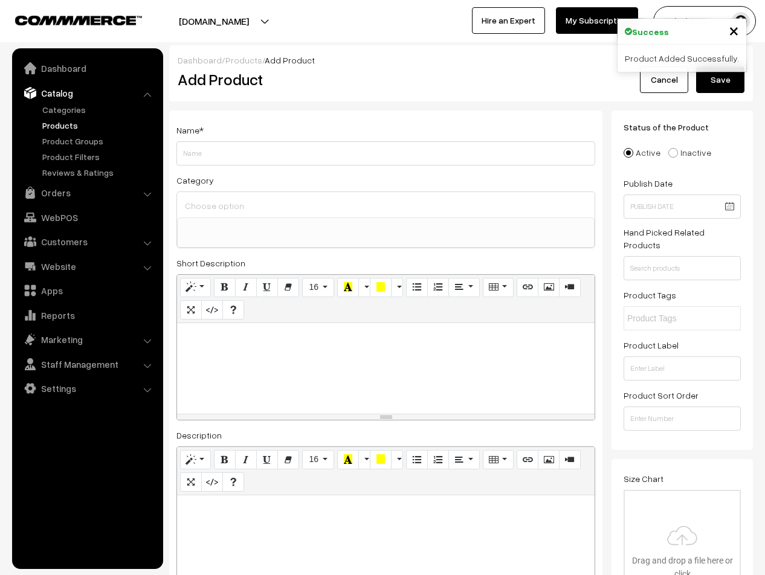
select select
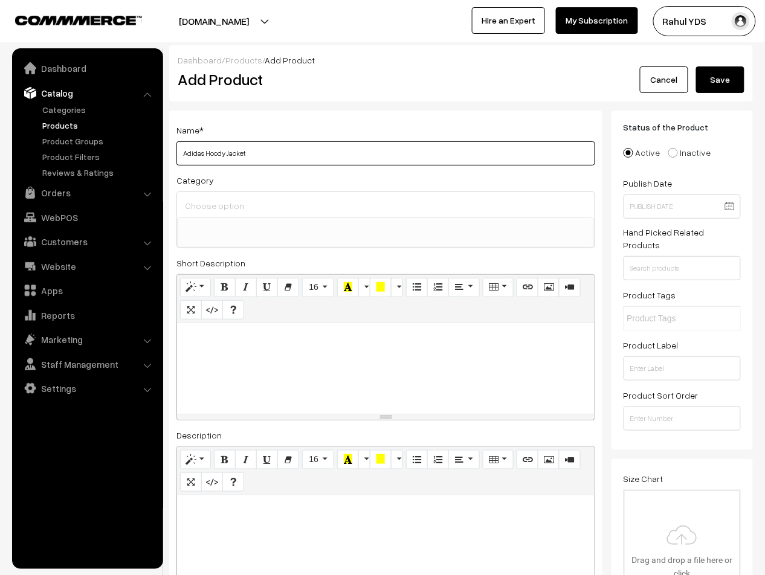
type input "Adidas Hoody Jacket"
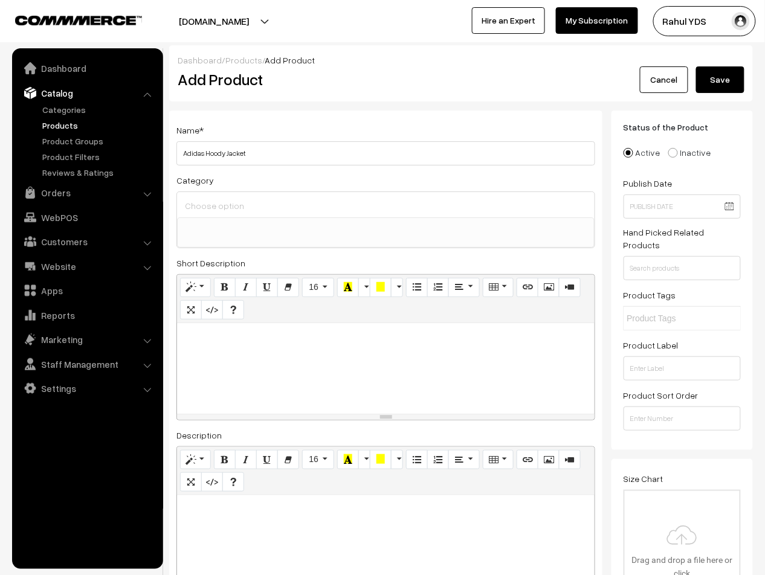
click at [545, 206] on input at bounding box center [386, 206] width 408 height 18
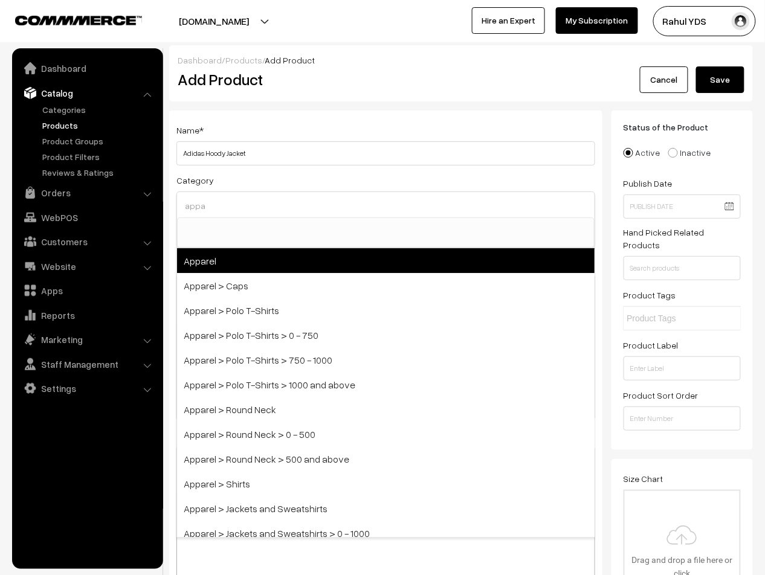
type input "appa"
click at [531, 262] on span "Apparel" at bounding box center [385, 260] width 417 height 25
select select "2"
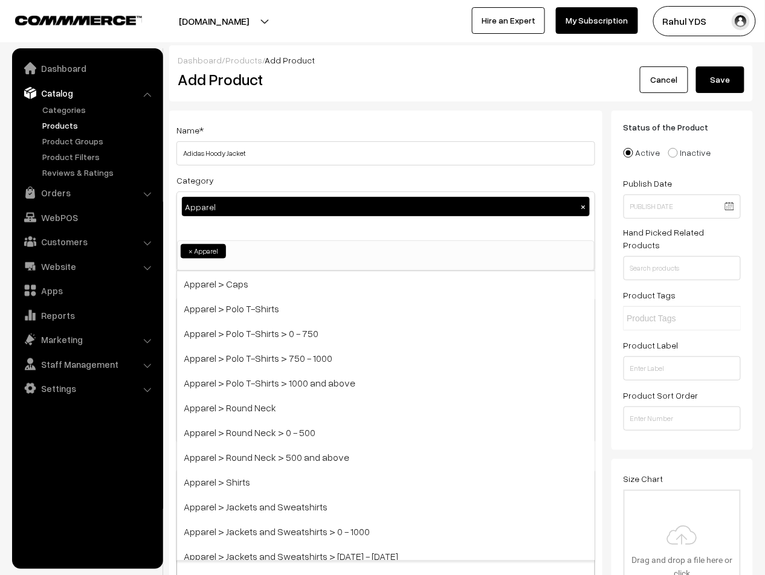
click at [400, 236] on div "Apparel ×" at bounding box center [385, 216] width 417 height 48
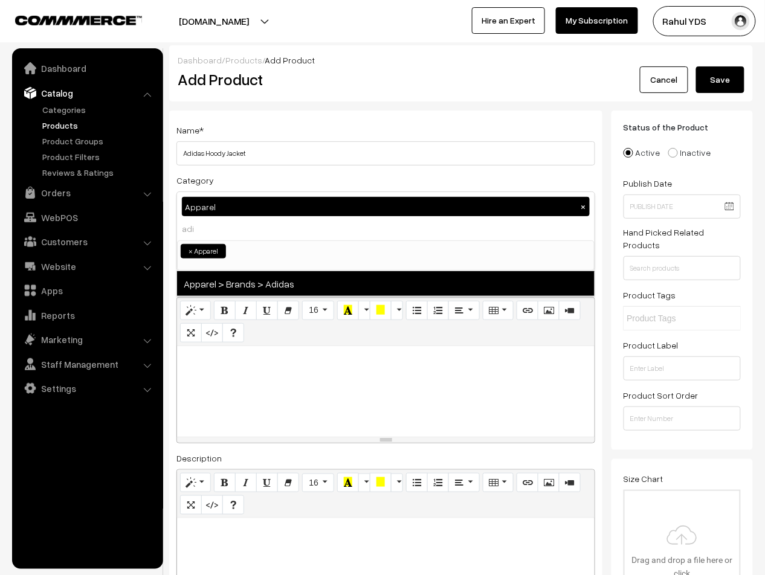
type input "adi"
click at [371, 287] on span "Apparel > Brands > Adidas" at bounding box center [385, 283] width 417 height 25
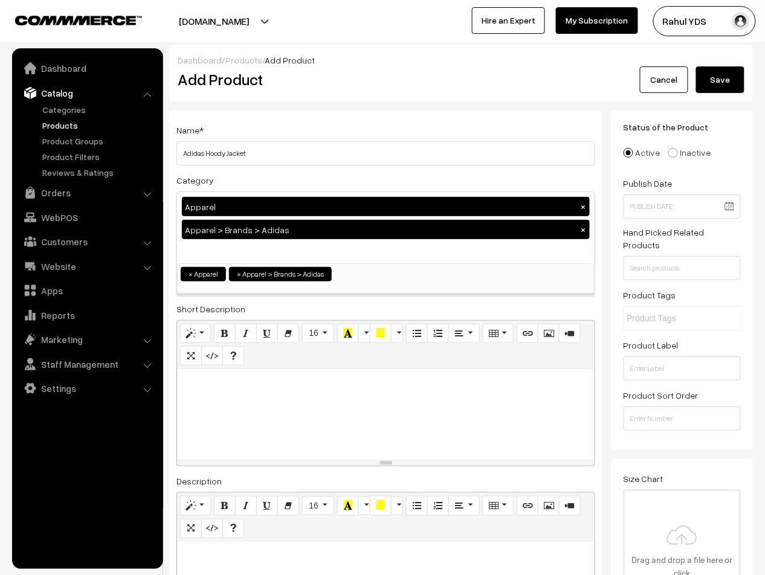
click at [279, 258] on div "Apparel × Apparel > Brands > Adidas ×" at bounding box center [385, 227] width 417 height 71
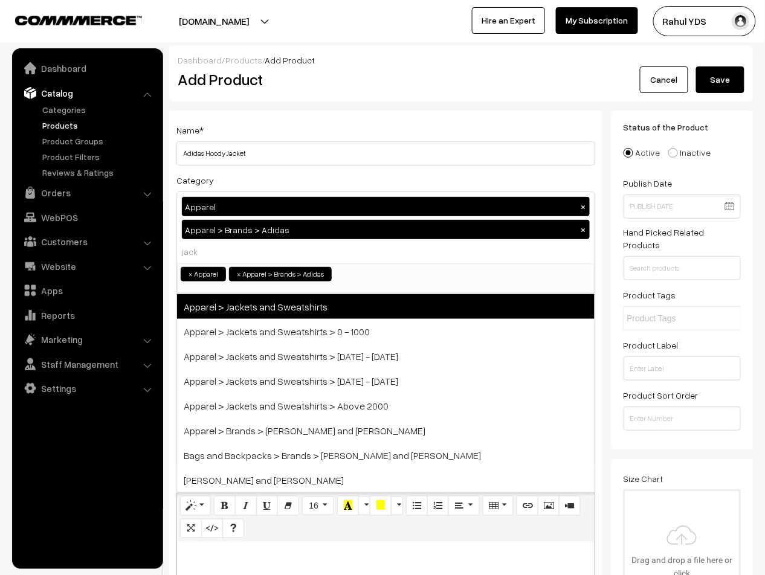
type input "jack"
click at [277, 308] on span "Apparel > Jackets and Sweatshirts" at bounding box center [385, 306] width 417 height 25
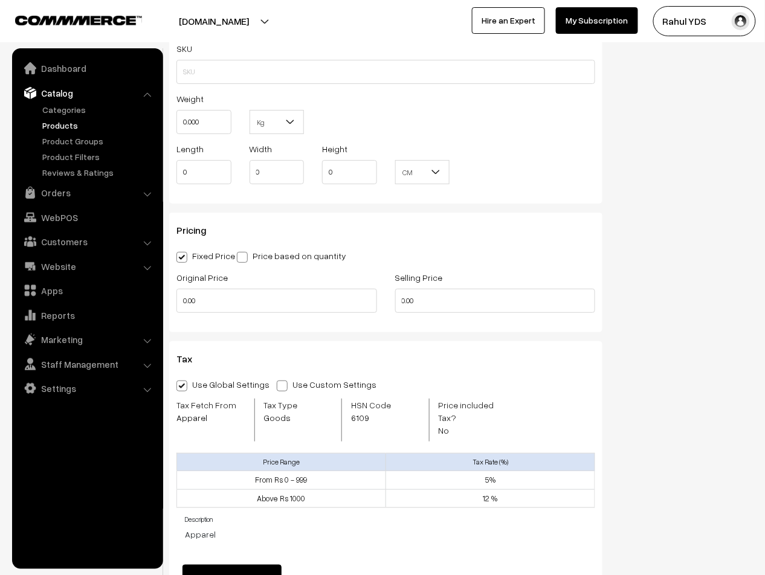
scroll to position [1080, 0]
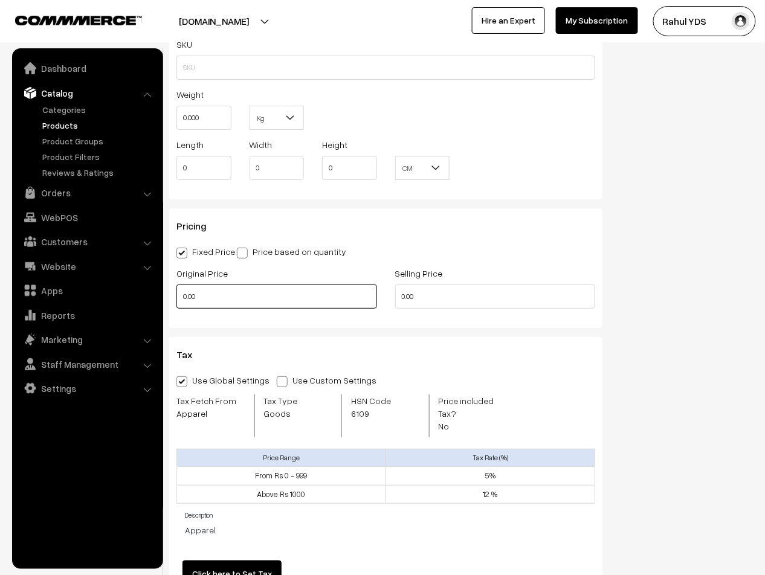
click at [279, 309] on input "0.00" at bounding box center [276, 296] width 201 height 24
type input "0"
type input "4599"
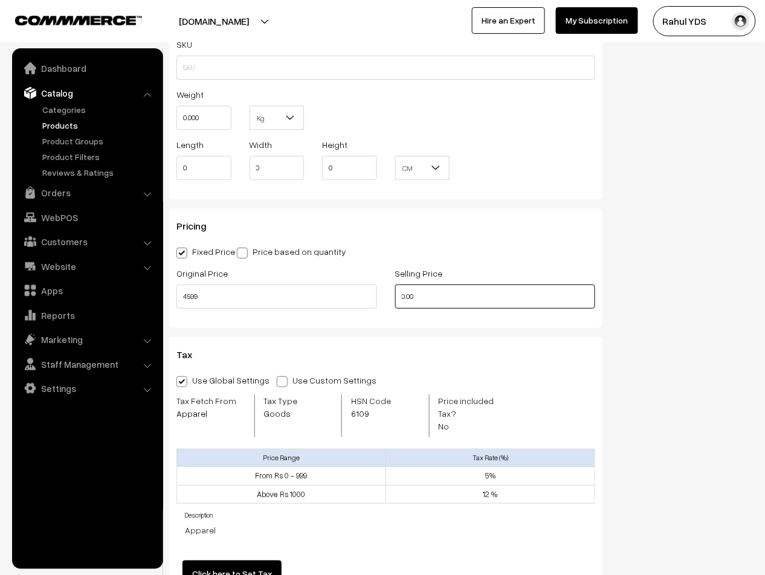
click at [474, 294] on input "0.00" at bounding box center [495, 296] width 201 height 24
type input "0"
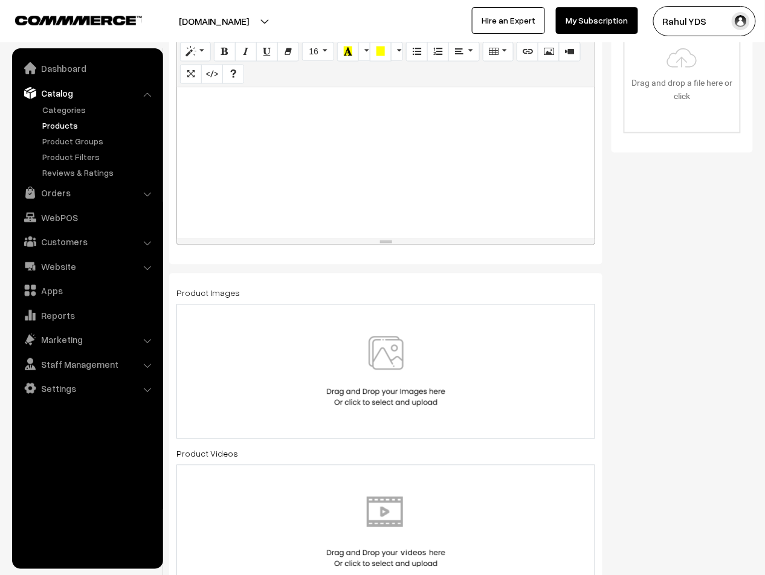
scroll to position [472, 0]
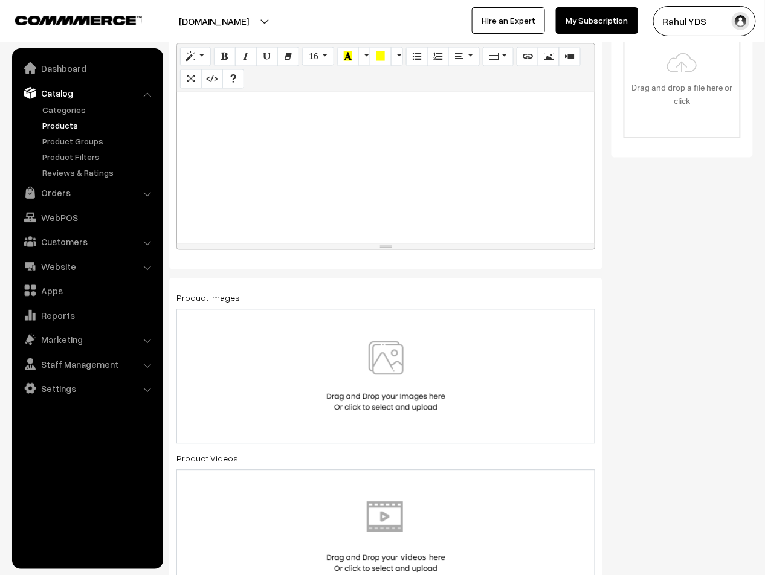
type input "2124"
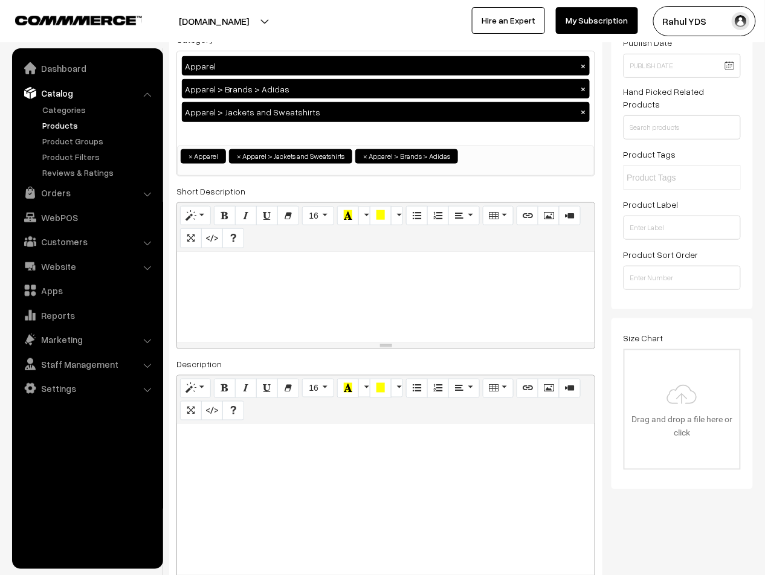
scroll to position [0, 0]
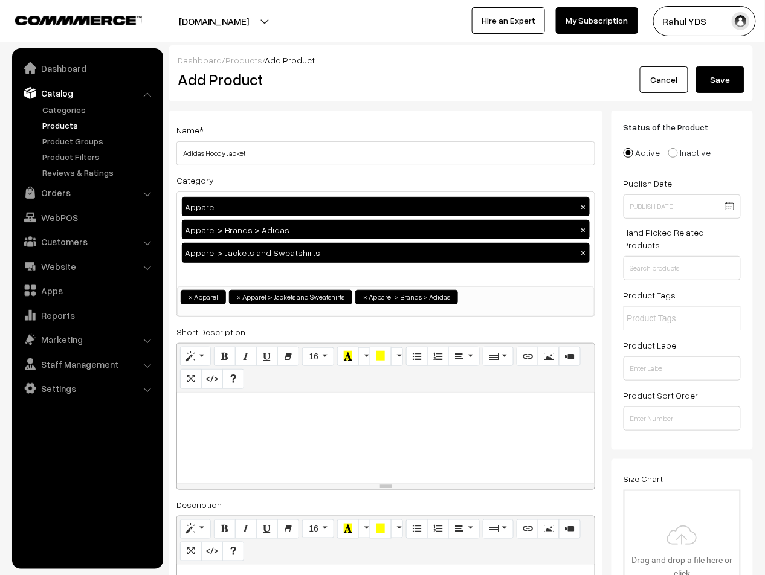
click at [724, 76] on button "Save" at bounding box center [720, 79] width 48 height 27
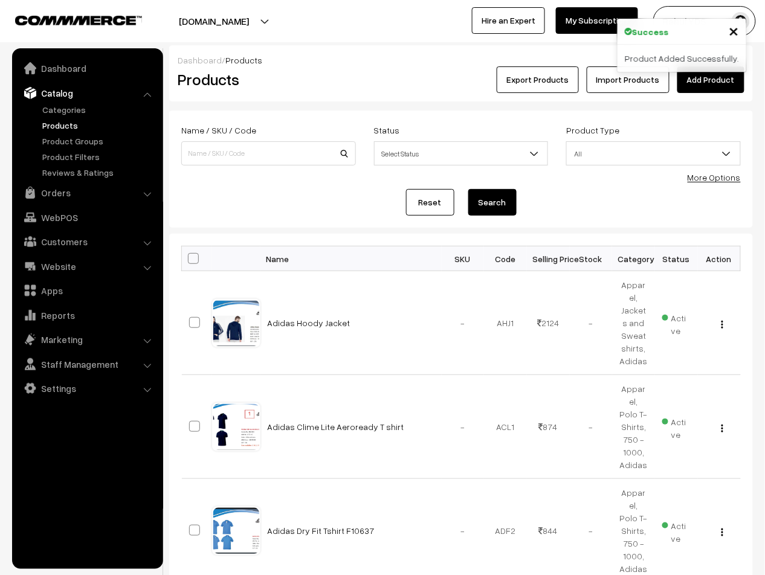
click at [706, 77] on link "Add Product" at bounding box center [710, 79] width 67 height 27
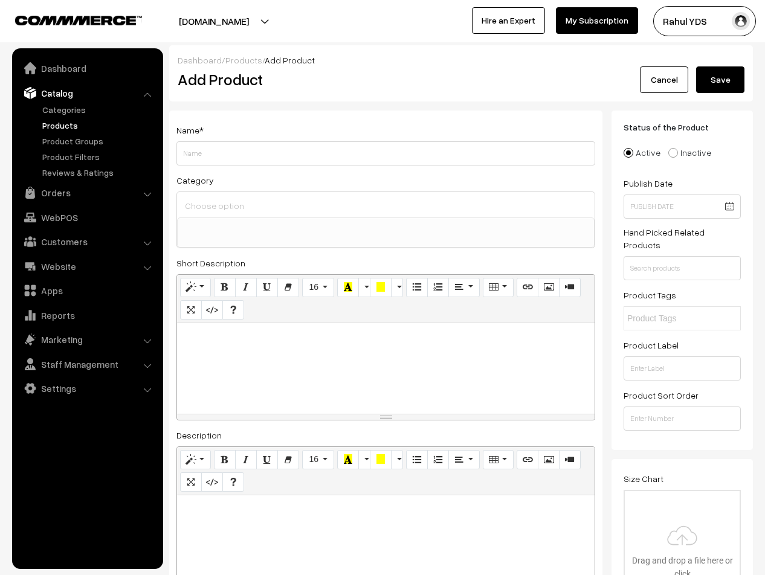
select select
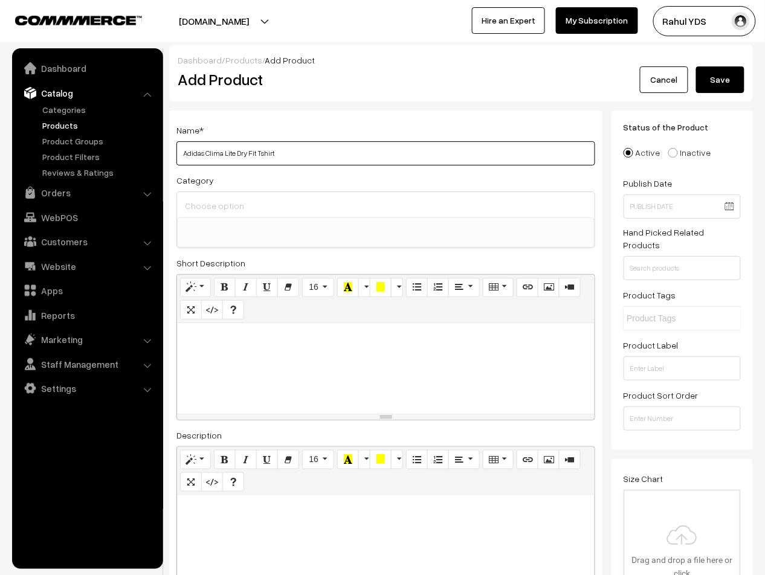
click at [211, 150] on input "Adidas Clima Lite Dry Fit Tshirt" at bounding box center [385, 153] width 419 height 24
type input "Adidas Clima Lite Dry Fit Tshirt"
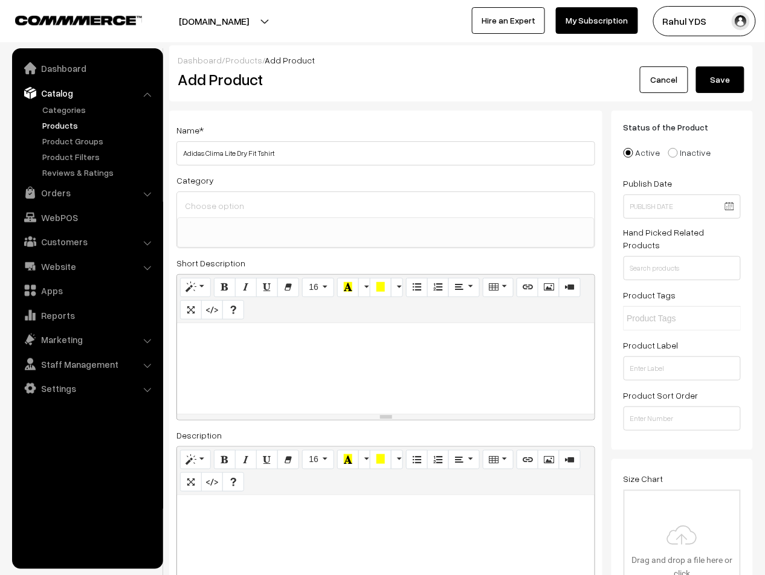
click at [373, 208] on input at bounding box center [386, 206] width 408 height 18
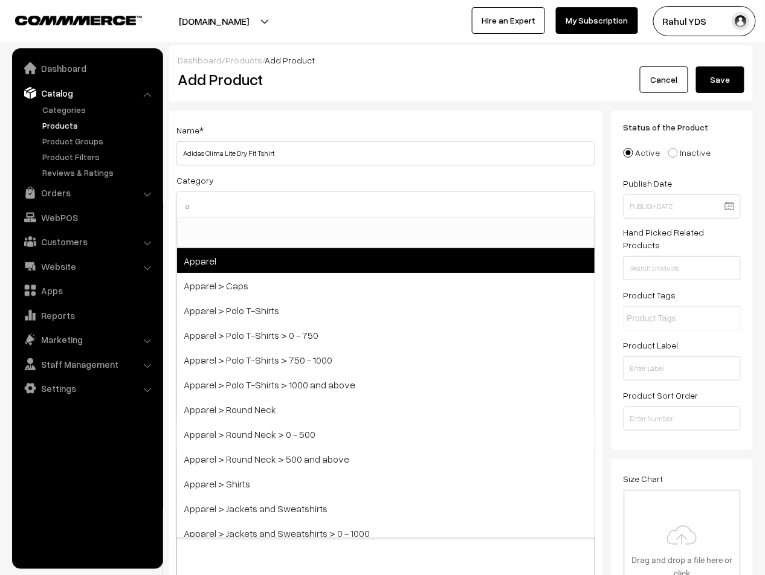
type input "a"
click at [368, 265] on span "Apparel" at bounding box center [385, 260] width 417 height 25
select select "2"
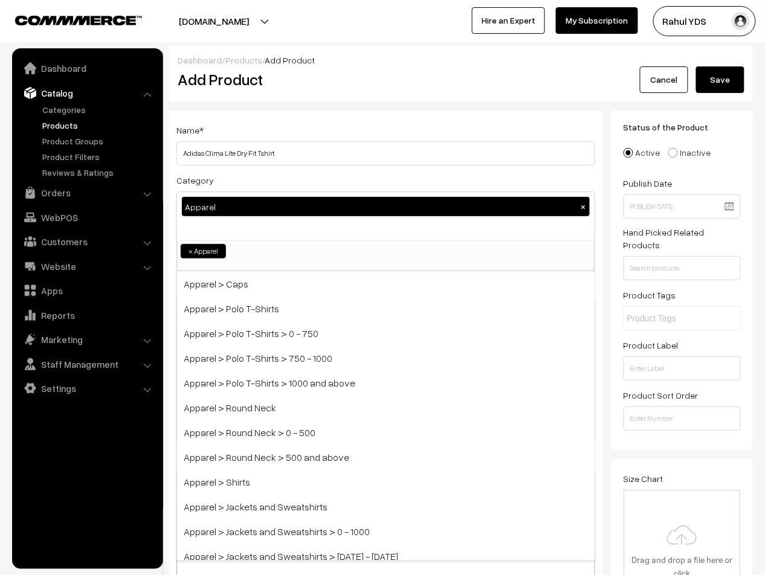
click at [312, 231] on div "Apparel ×" at bounding box center [385, 216] width 417 height 48
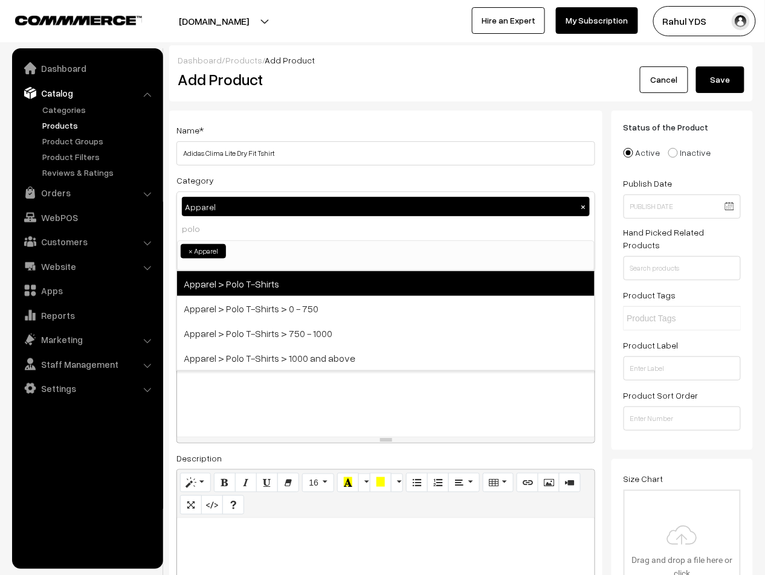
type input "polo"
click at [315, 285] on span "Apparel > Polo T-Shirts" at bounding box center [385, 283] width 417 height 25
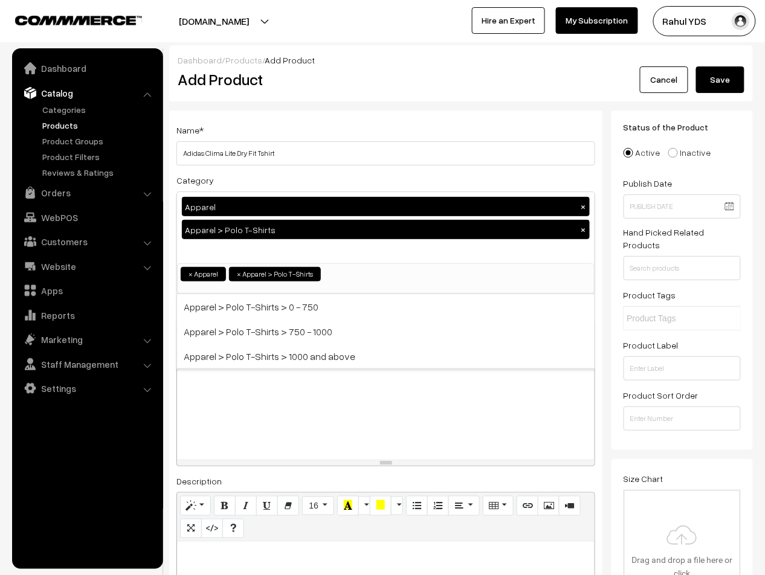
click at [337, 243] on div "Apparel × Apparel > Polo T-Shirts ×" at bounding box center [385, 227] width 417 height 71
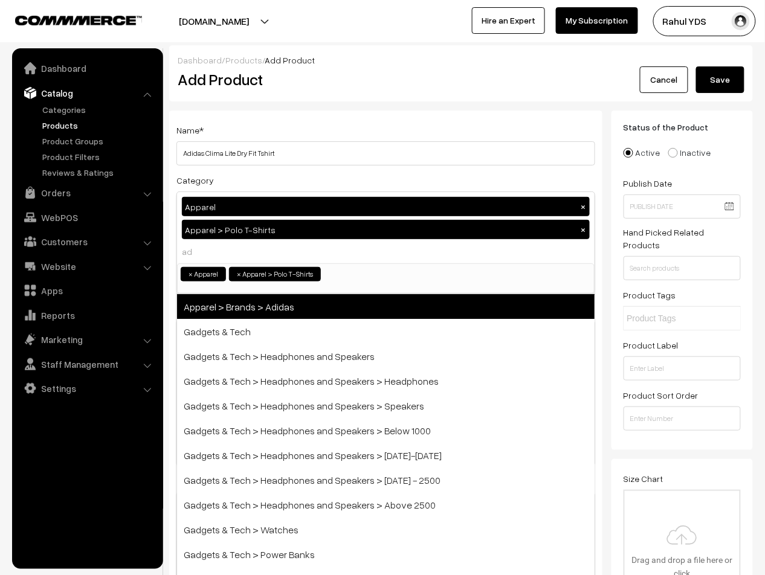
type input "ad"
click at [353, 305] on span "Apparel > Brands > Adidas" at bounding box center [385, 306] width 417 height 25
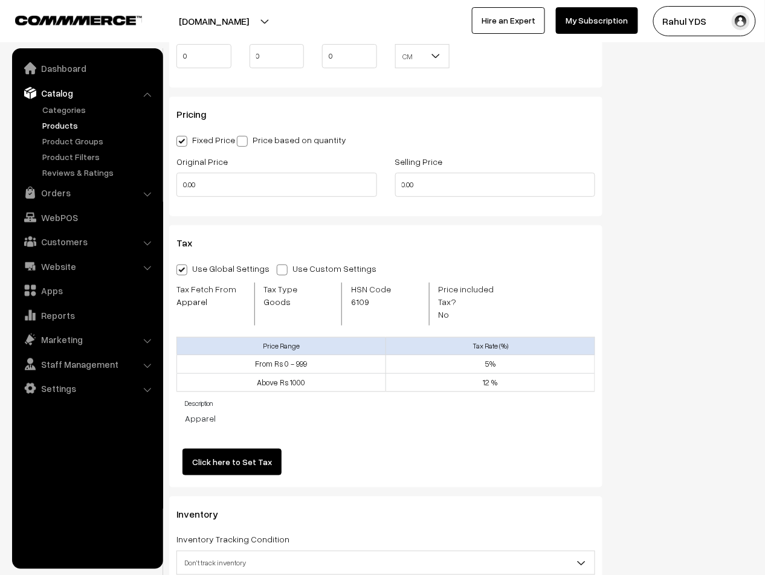
scroll to position [1176, 0]
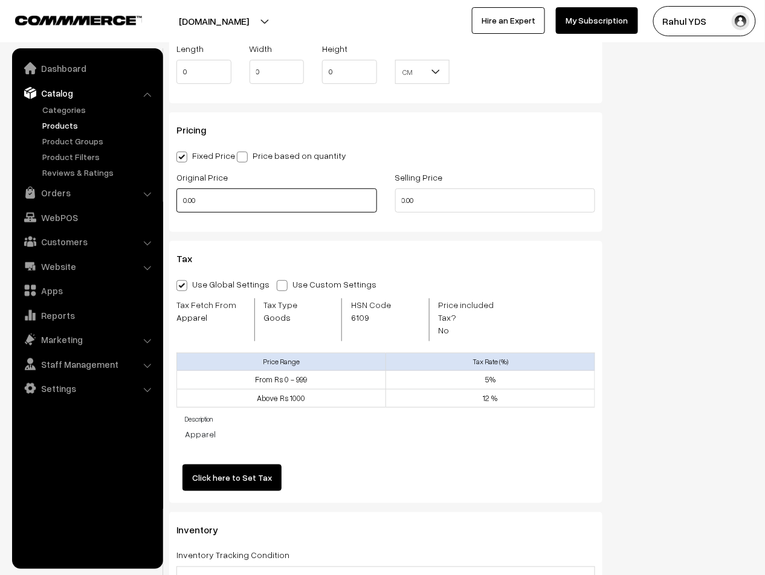
click at [242, 210] on input "0.00" at bounding box center [276, 200] width 201 height 24
type input "0"
type input "1799"
click at [428, 217] on div "Selling Price 0.00" at bounding box center [495, 195] width 219 height 50
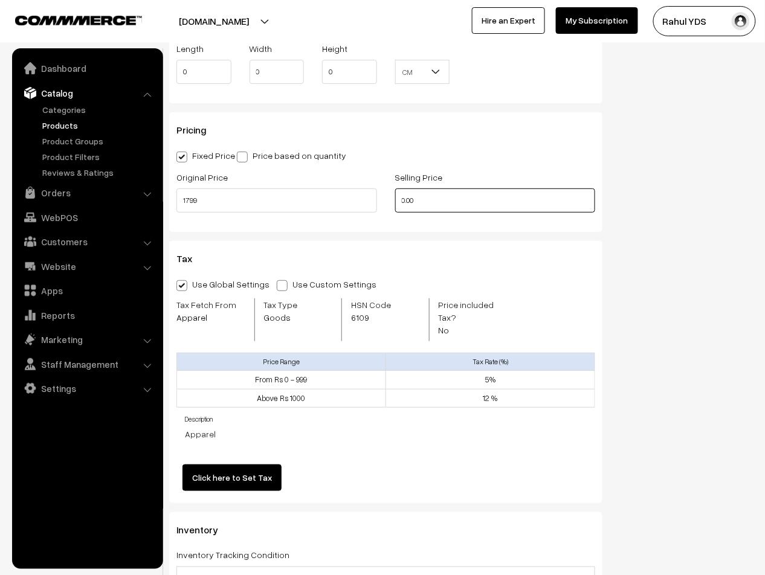
click at [447, 210] on input "0.00" at bounding box center [495, 200] width 201 height 24
type input "0"
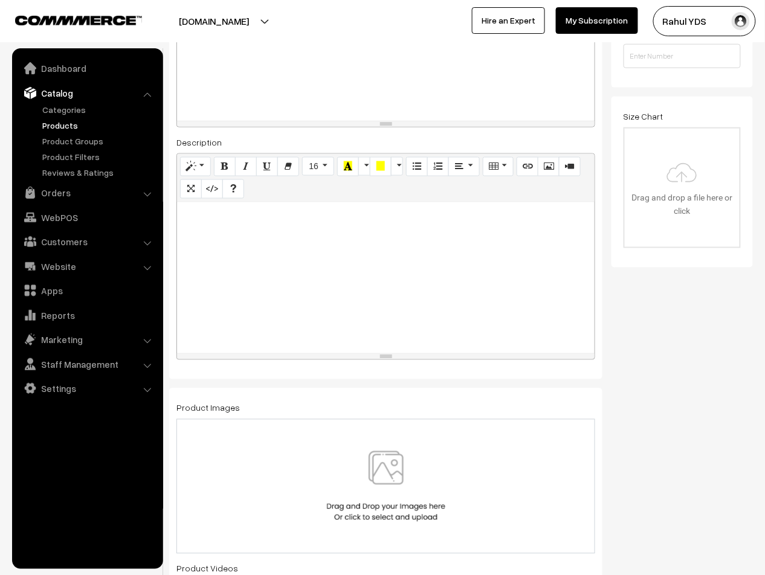
scroll to position [425, 0]
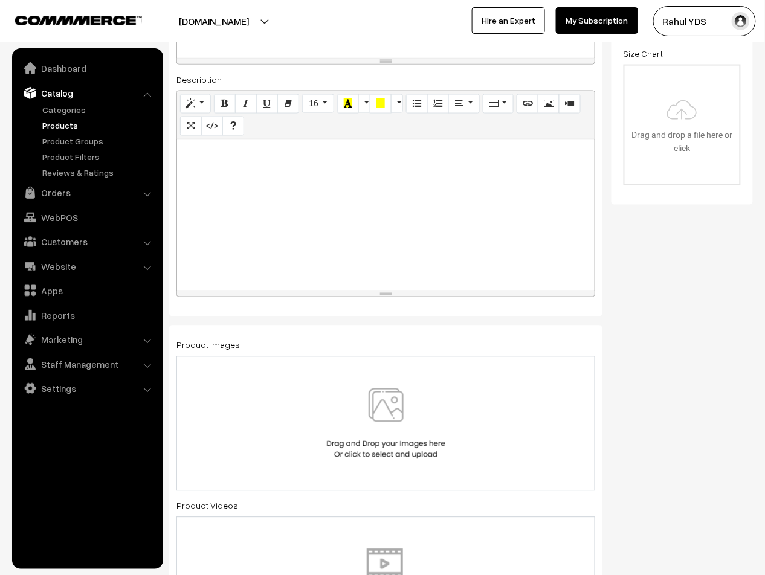
type input "874"
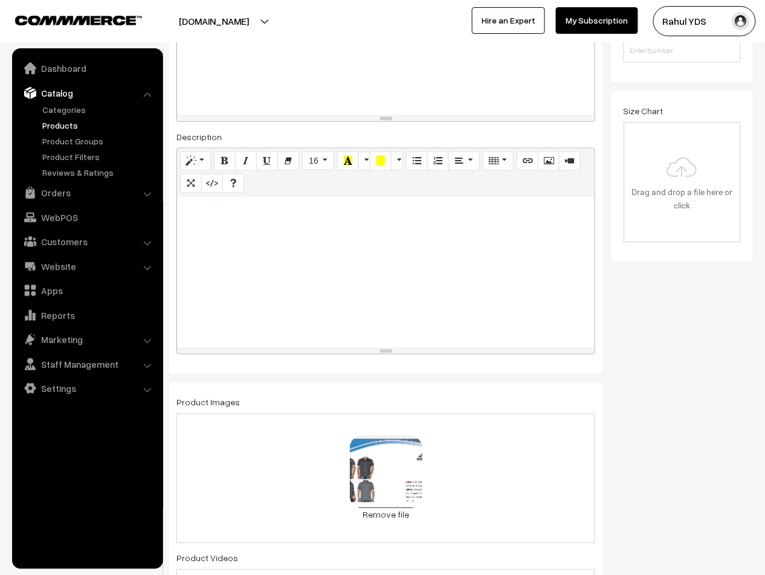
scroll to position [0, 0]
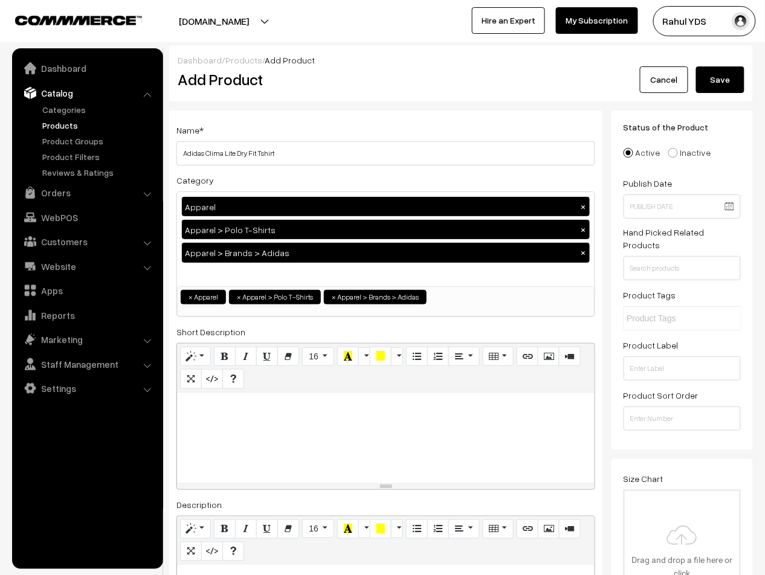
click at [724, 82] on button "Save" at bounding box center [720, 79] width 48 height 27
